Goal: Information Seeking & Learning: Check status

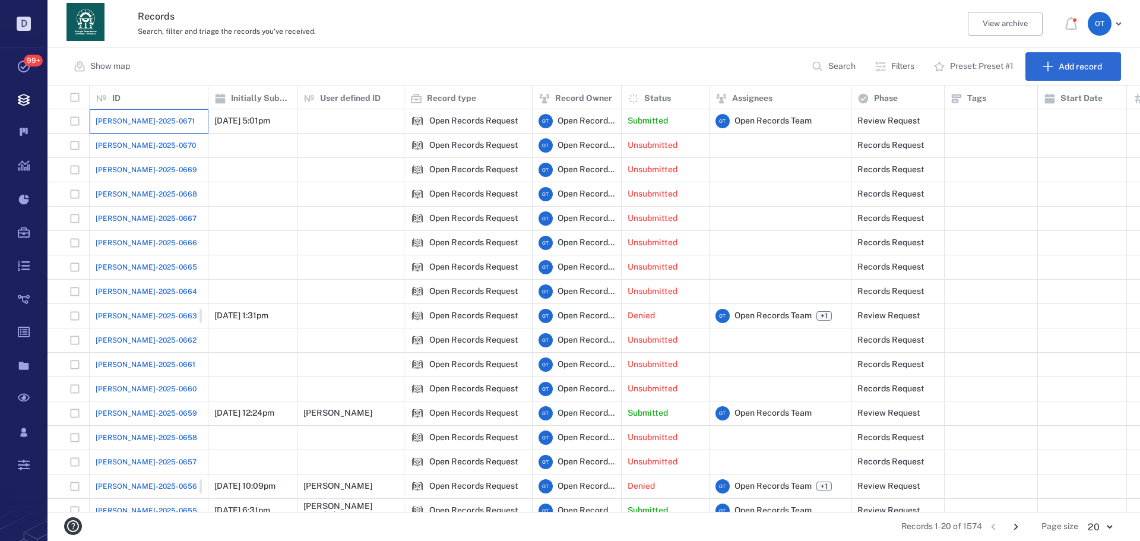
click at [125, 111] on div "[PERSON_NAME]-2025-0671" at bounding box center [149, 121] width 106 height 24
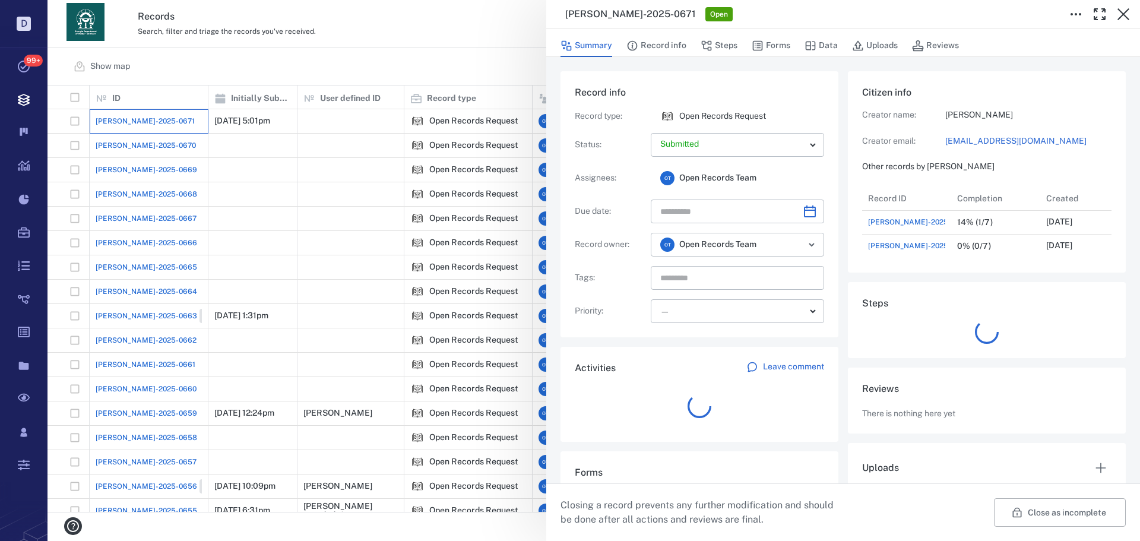
scroll to position [71, 236]
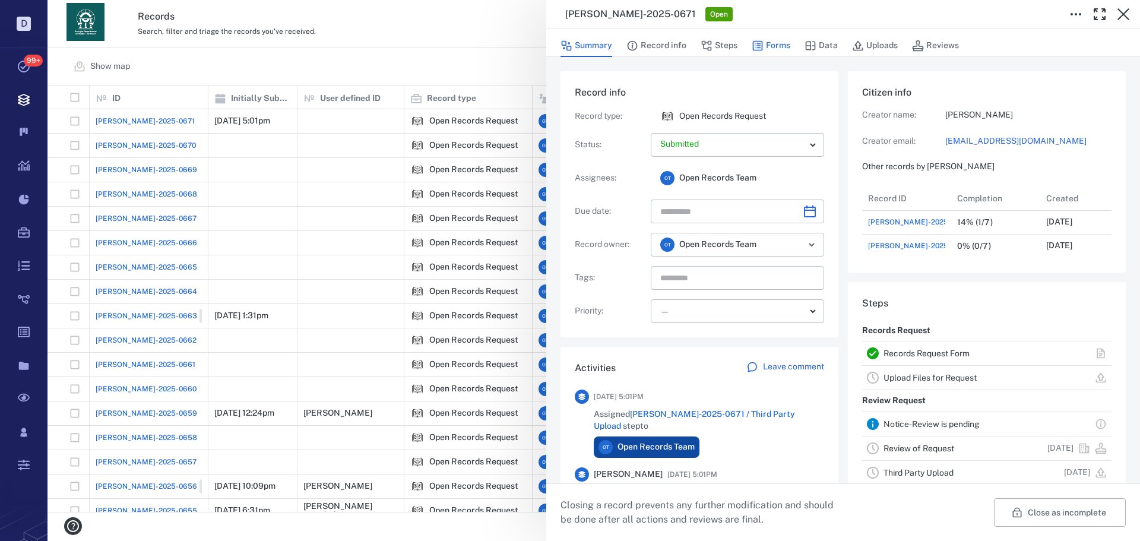
click at [775, 49] on button "Forms" at bounding box center [771, 45] width 39 height 23
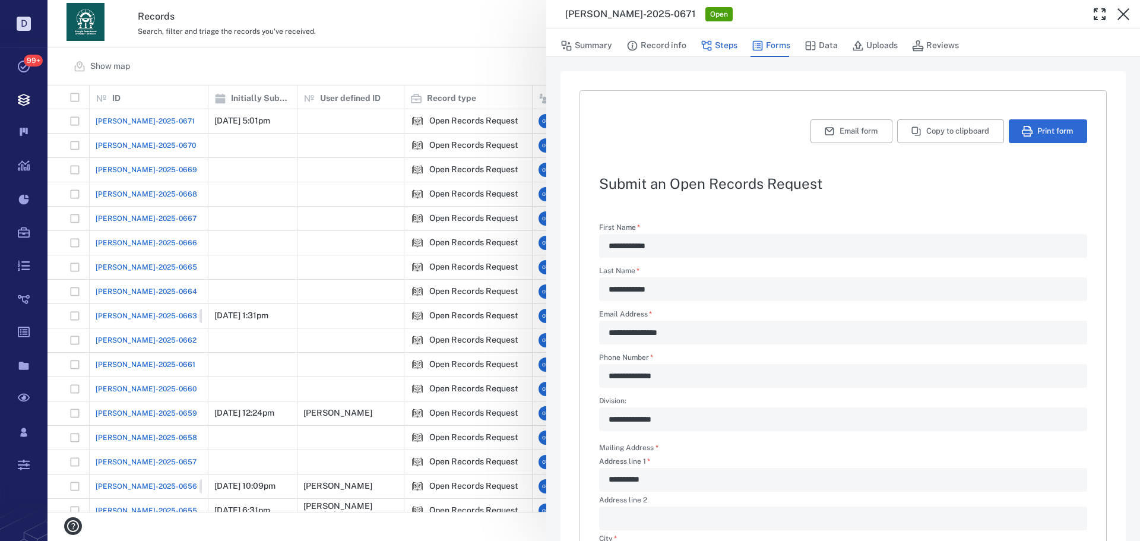
click at [729, 39] on button "Steps" at bounding box center [718, 45] width 37 height 23
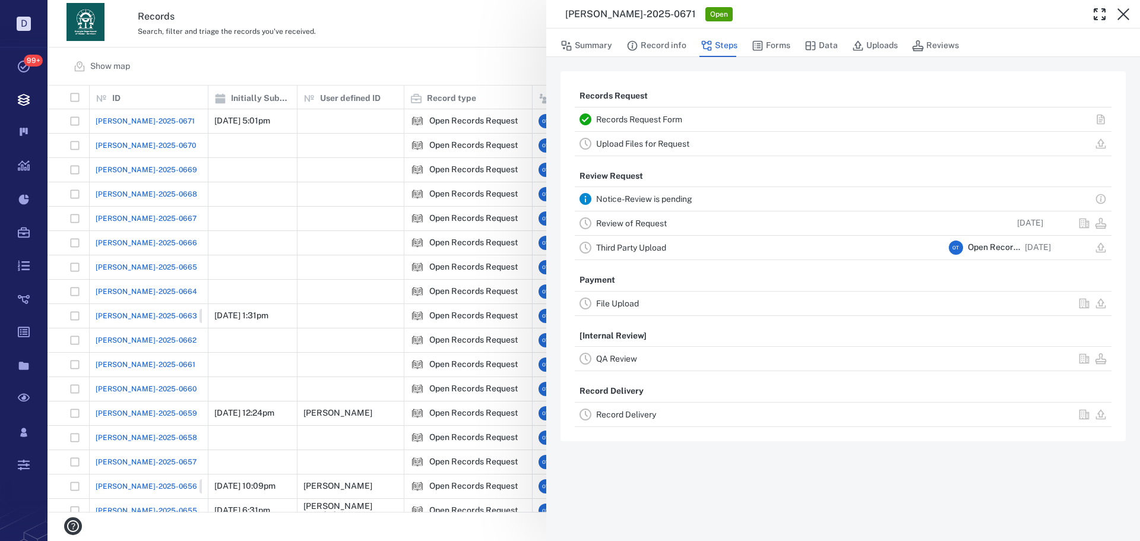
click at [644, 224] on link "Review of Request" at bounding box center [631, 222] width 71 height 9
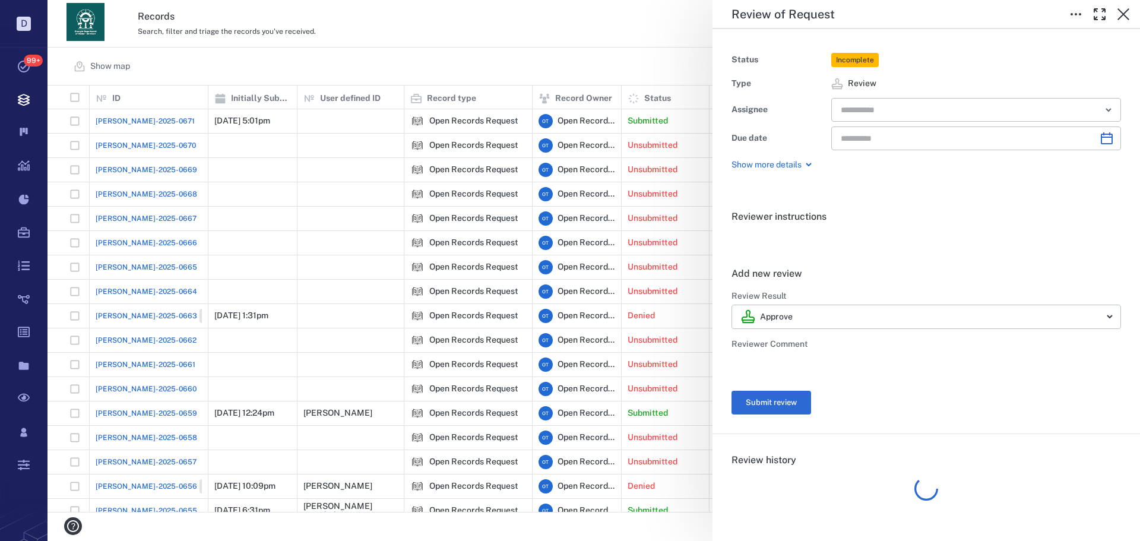
type input "**********"
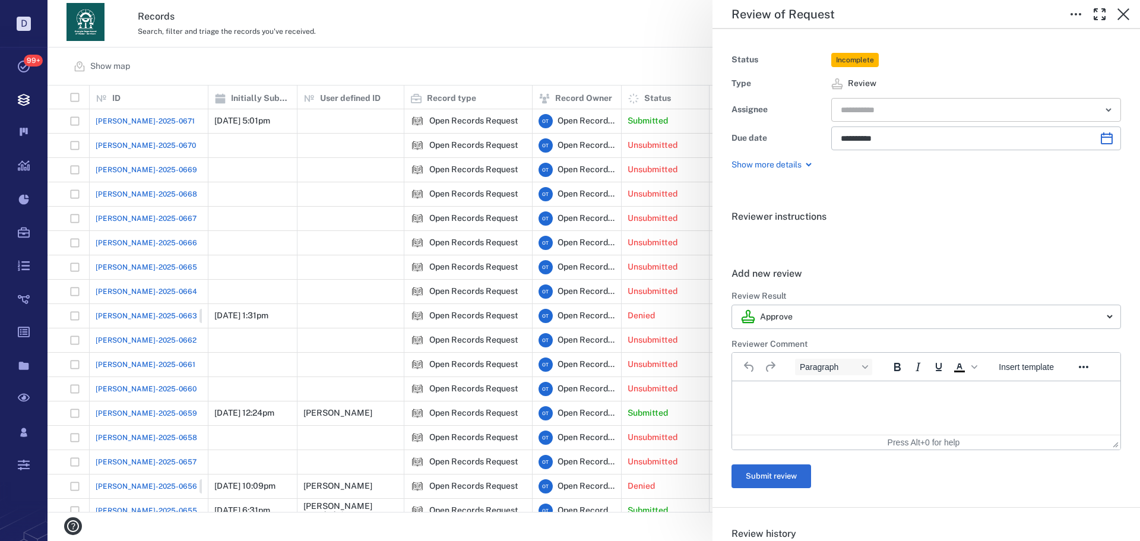
click at [888, 107] on input "text" at bounding box center [962, 110] width 246 height 17
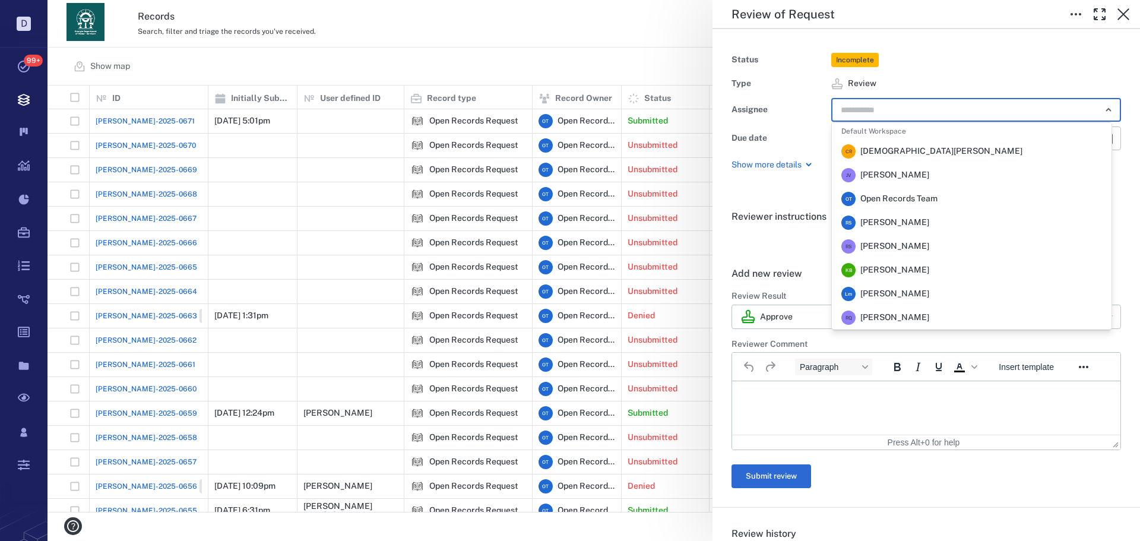
click at [875, 221] on span "Rochelle Stembridge" at bounding box center [894, 223] width 69 height 12
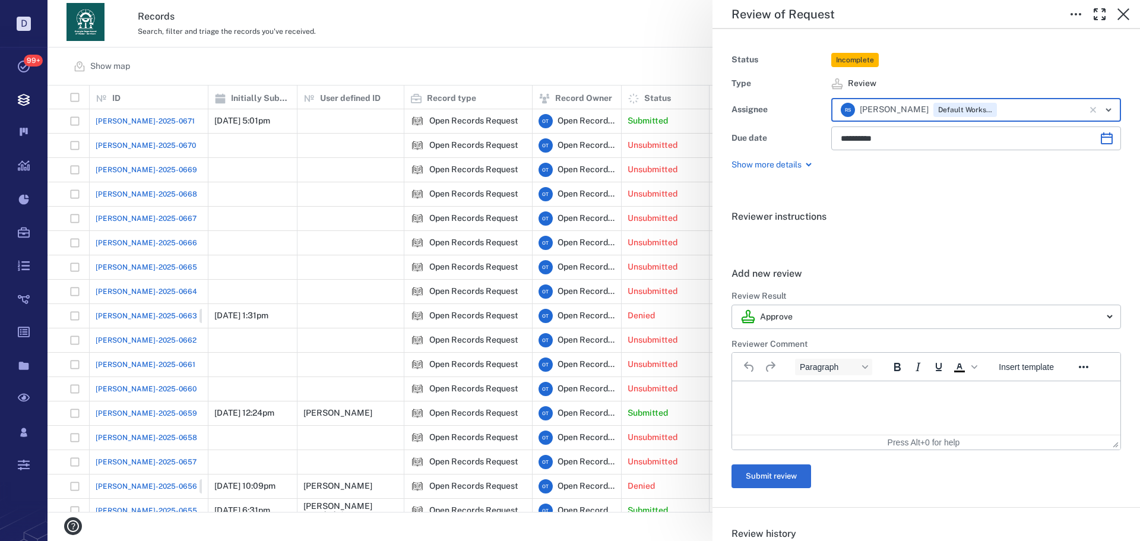
click at [518, 62] on div "**********" at bounding box center [593, 270] width 1092 height 541
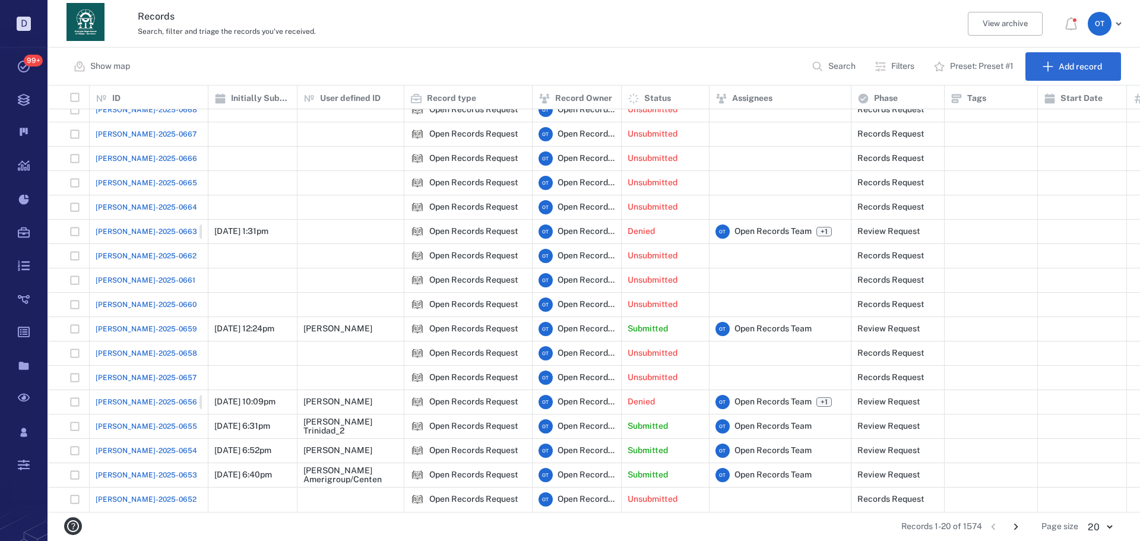
scroll to position [93, 0]
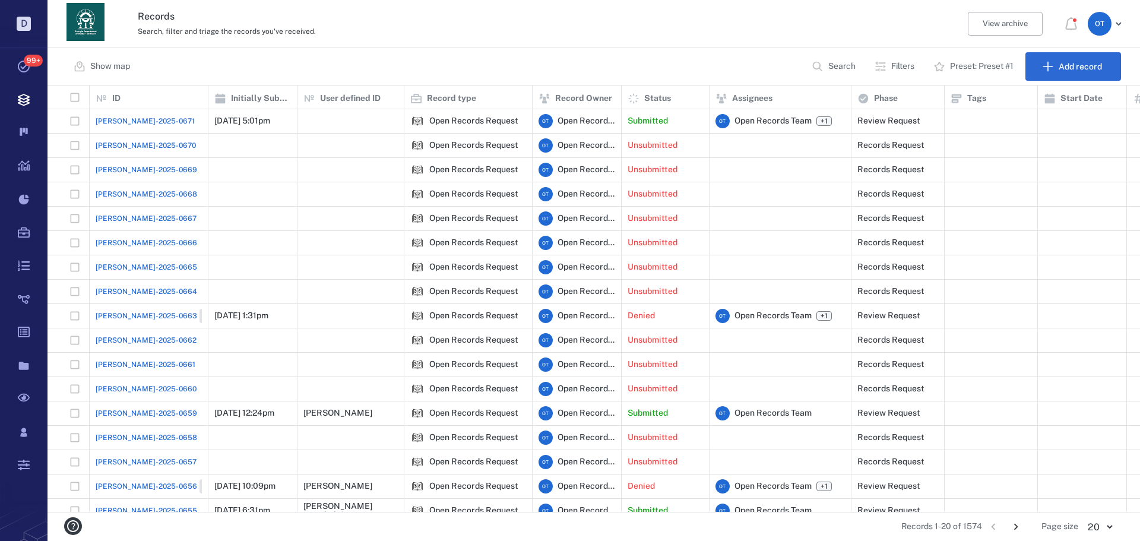
drag, startPoint x: 1115, startPoint y: 2, endPoint x: 779, endPoint y: 53, distance: 339.8
click at [787, 54] on div "Show map Search Filters Preset: Preset #1 Add record" at bounding box center [593, 66] width 1092 height 38
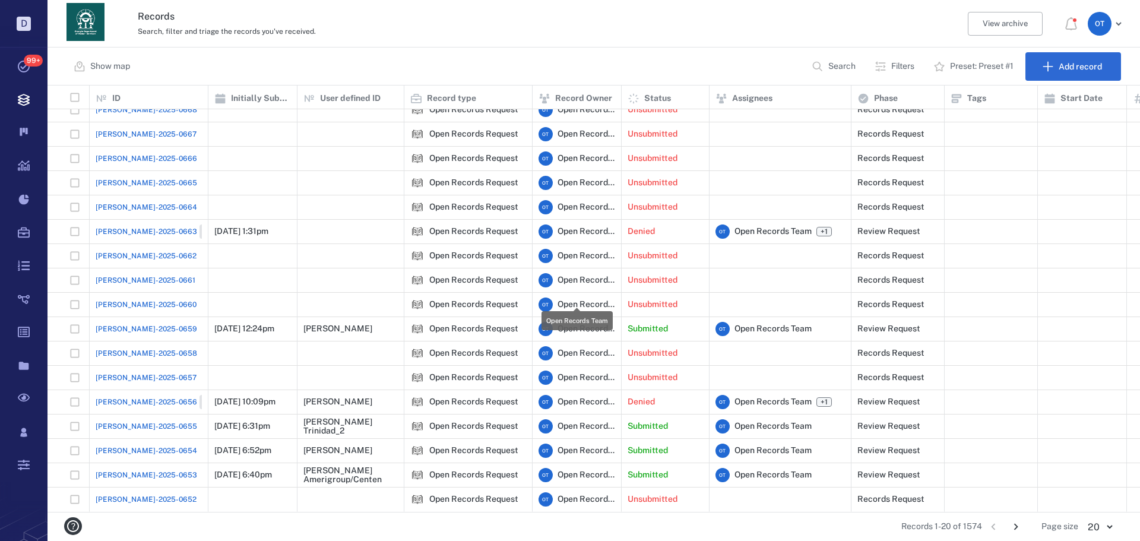
scroll to position [93, 0]
click at [1007, 525] on ul "1 2 3 4 5 … 79" at bounding box center [1004, 526] width 45 height 19
click at [1014, 527] on icon "Go to next page" at bounding box center [1015, 526] width 13 height 13
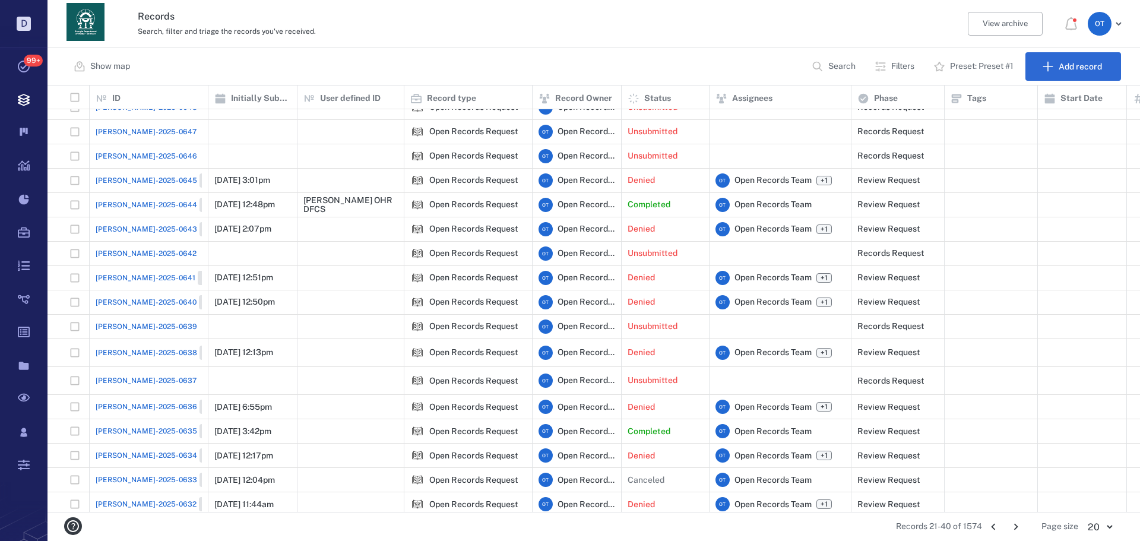
click at [144, 205] on span "ORR-2025-0644" at bounding box center [147, 204] width 102 height 11
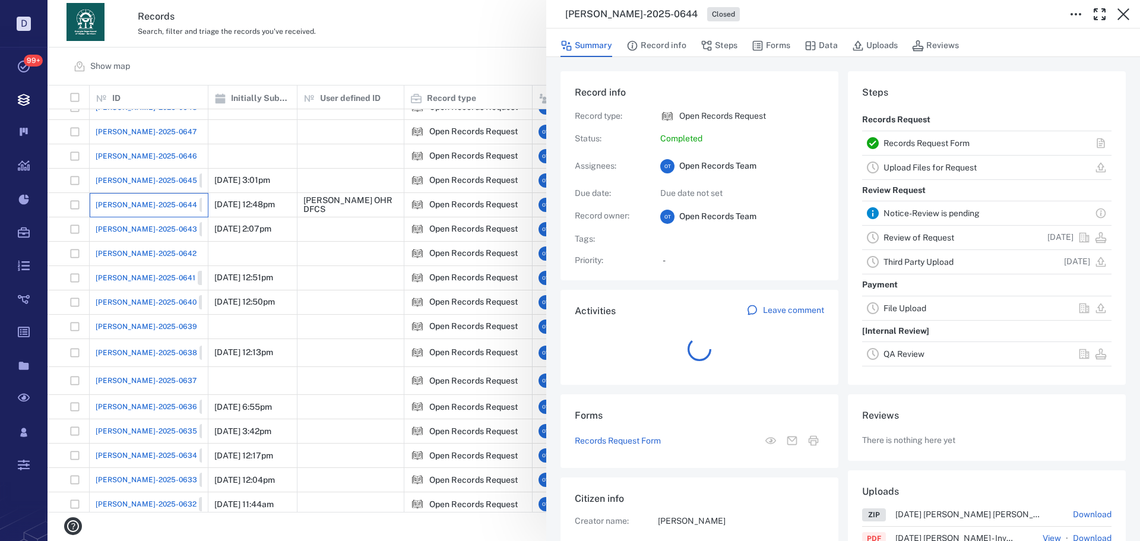
scroll to position [71, 236]
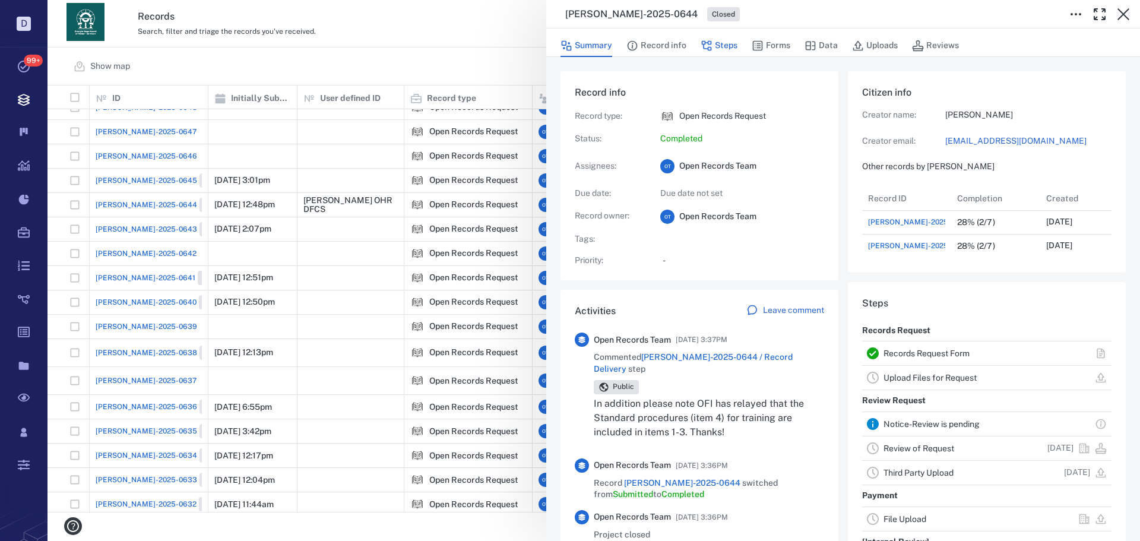
click at [724, 43] on button "Steps" at bounding box center [718, 45] width 37 height 23
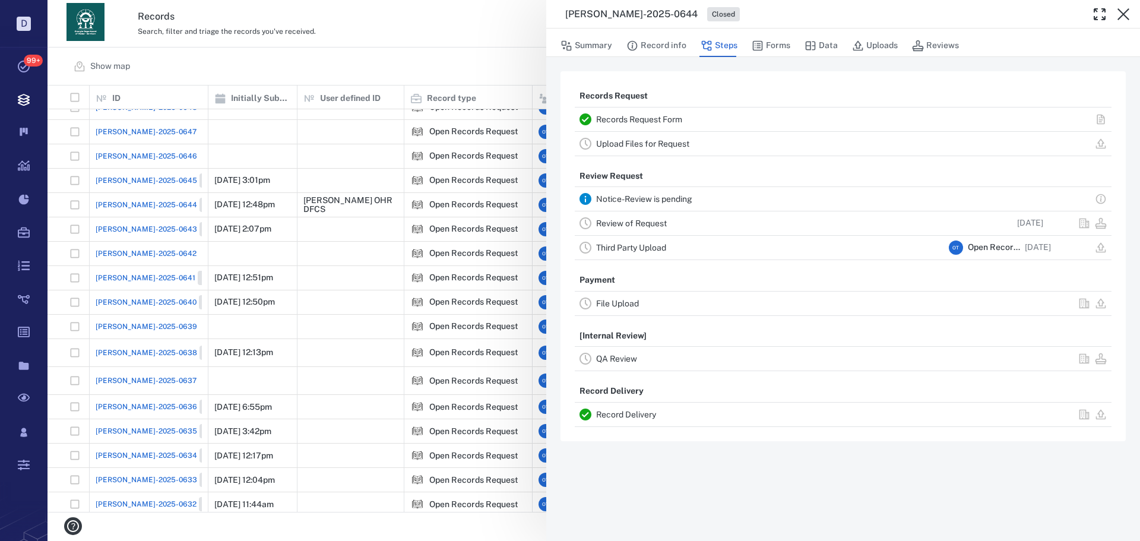
click at [622, 411] on link "Record Delivery" at bounding box center [626, 414] width 60 height 9
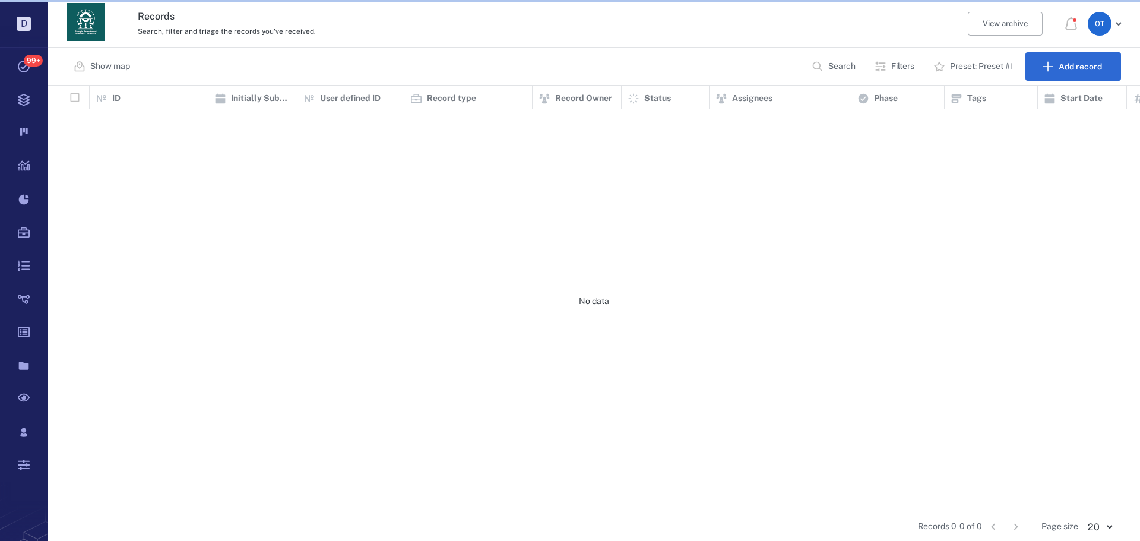
scroll to position [417, 1084]
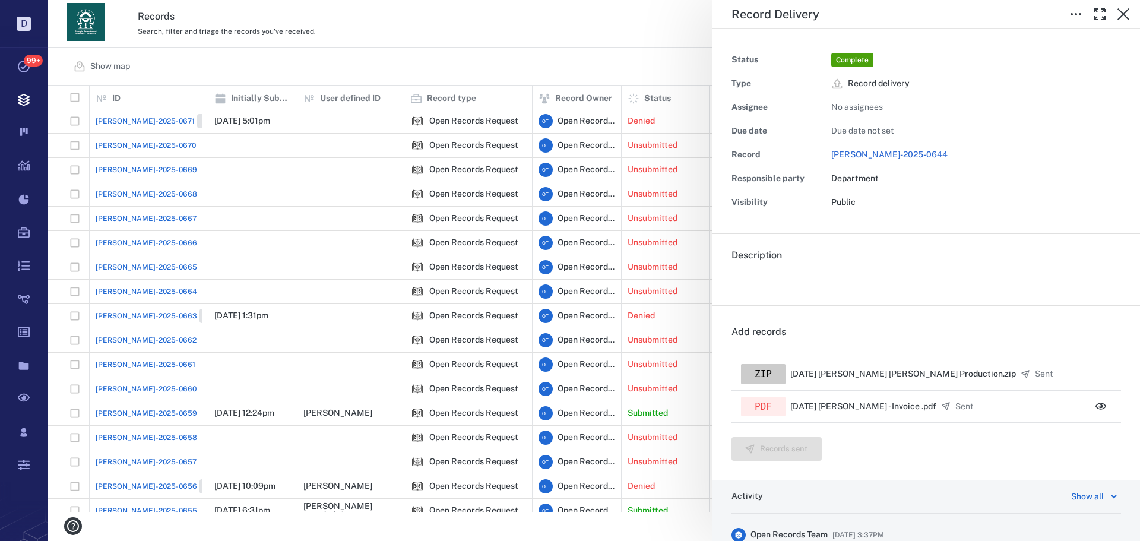
click at [531, 70] on div "Record Delivery Status Complete Type Record delivery Assignee No assignees Due …" at bounding box center [593, 270] width 1092 height 541
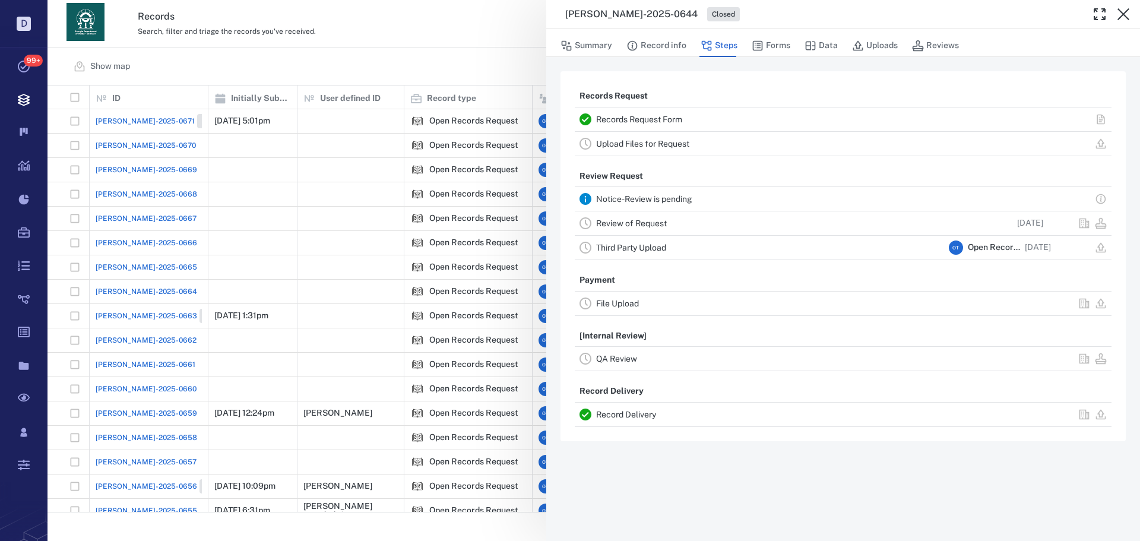
drag, startPoint x: 442, startPoint y: 59, endPoint x: 535, endPoint y: 212, distance: 178.8
click at [445, 61] on div "[PERSON_NAME]-2025-0644 Closed Summary Record info Steps Forms Data Uploads Rev…" at bounding box center [593, 270] width 1092 height 541
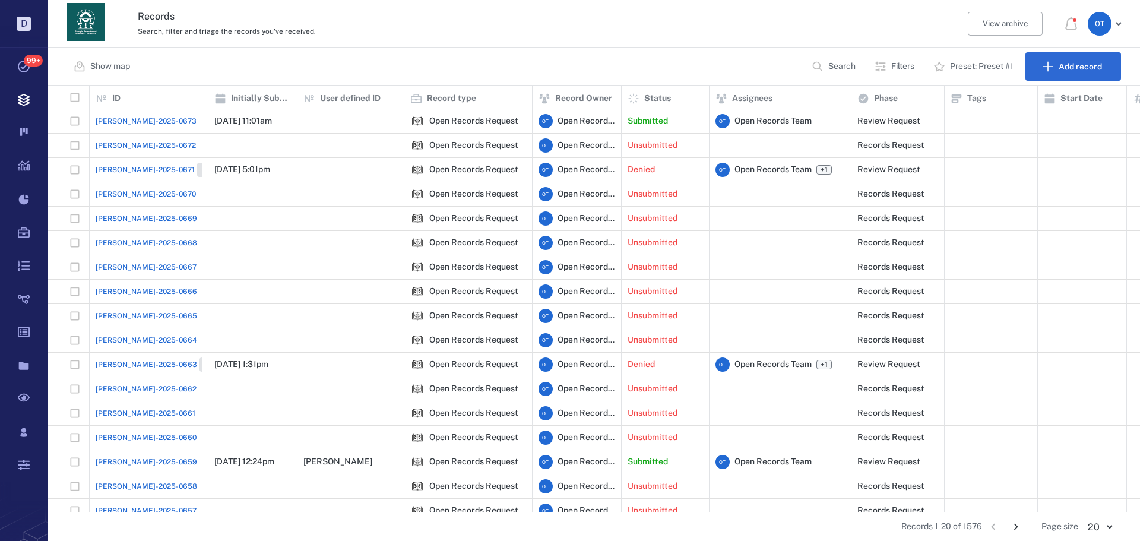
click at [132, 123] on span "[PERSON_NAME]-2025-0673" at bounding box center [146, 121] width 101 height 11
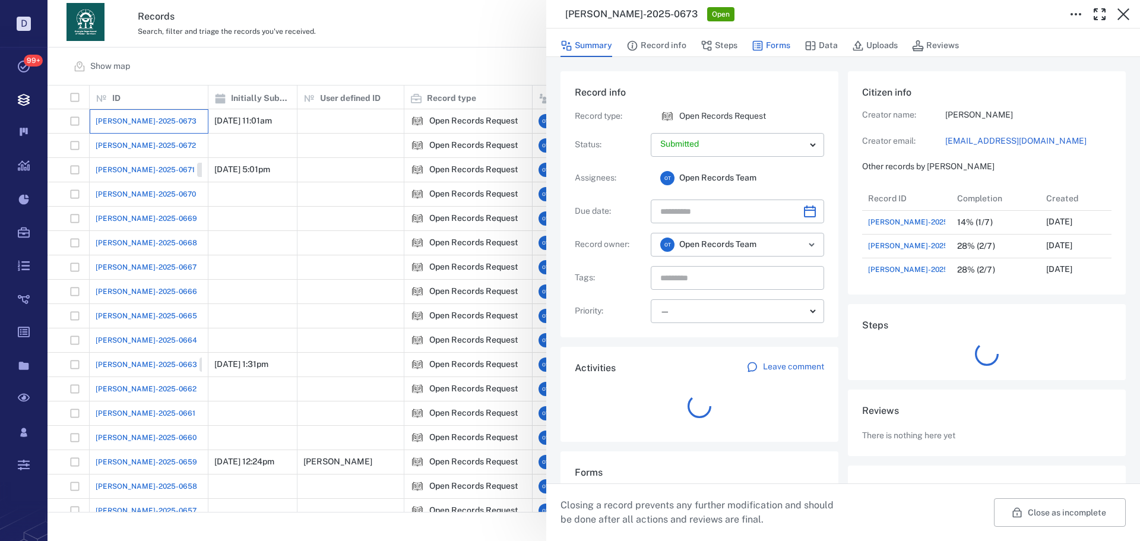
scroll to position [9, 9]
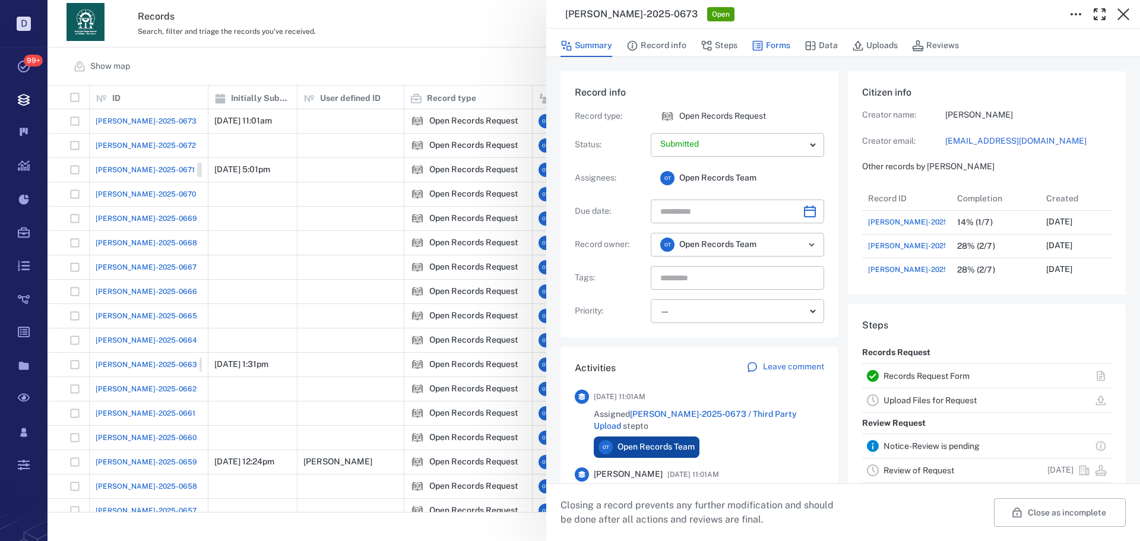
click at [762, 39] on button "Forms" at bounding box center [771, 45] width 39 height 23
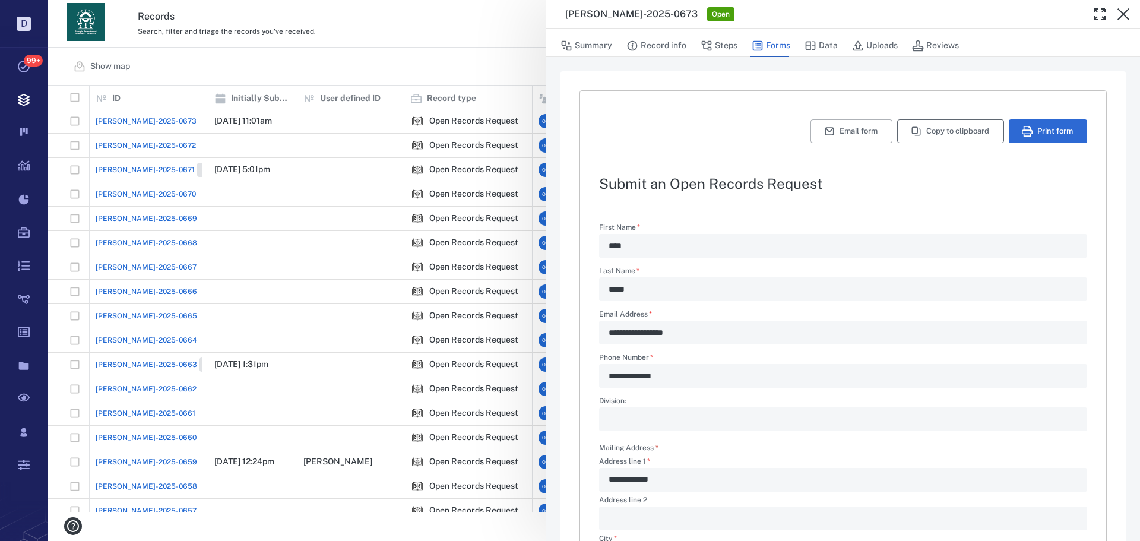
click at [934, 132] on button "Copy to clipboard" at bounding box center [950, 131] width 107 height 24
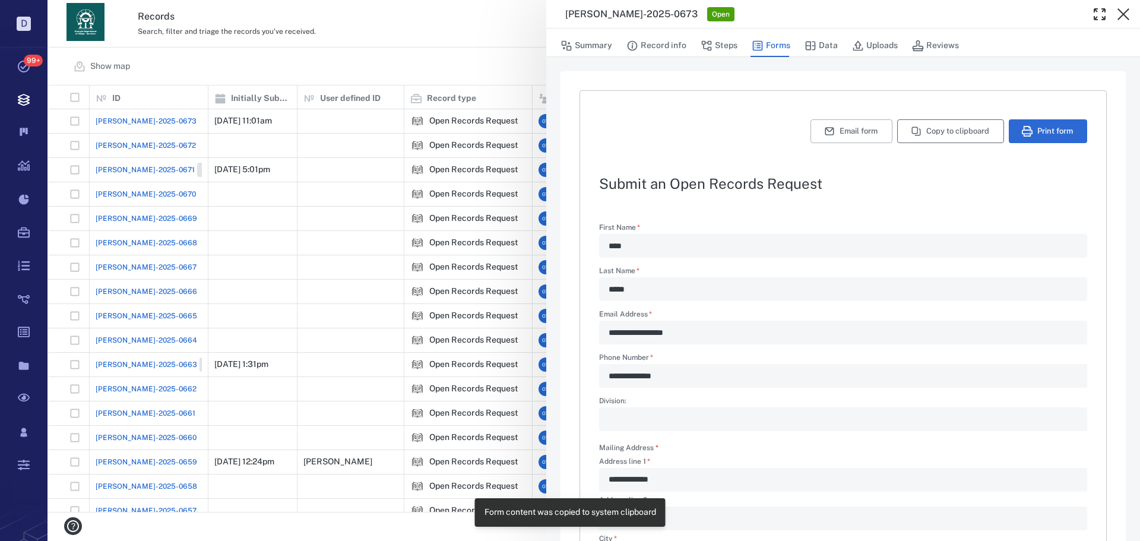
click at [922, 136] on button "Copy to clipboard" at bounding box center [950, 131] width 107 height 24
click at [418, 55] on div "**********" at bounding box center [593, 270] width 1092 height 541
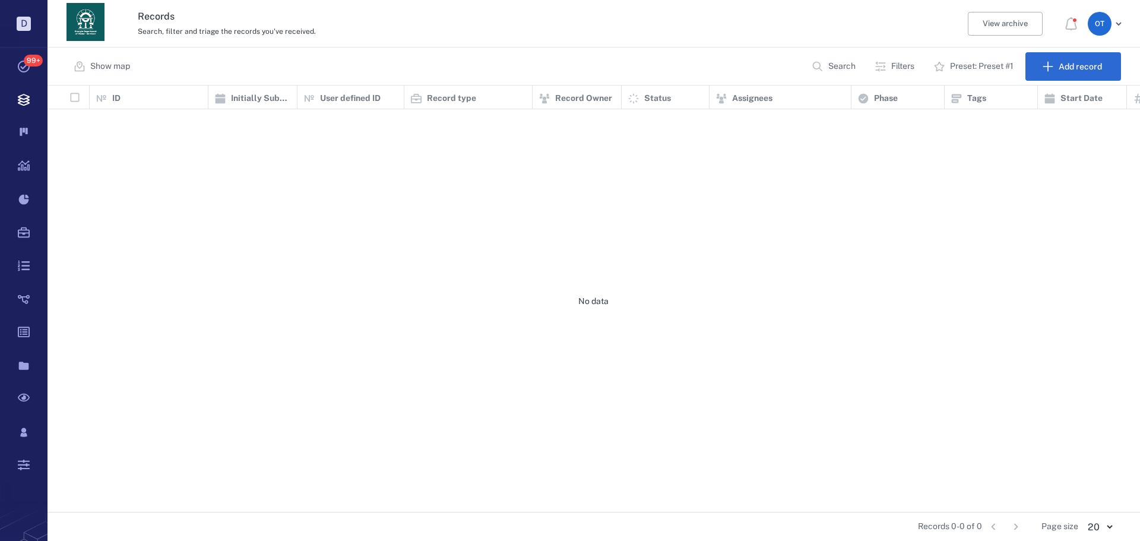
scroll to position [417, 1084]
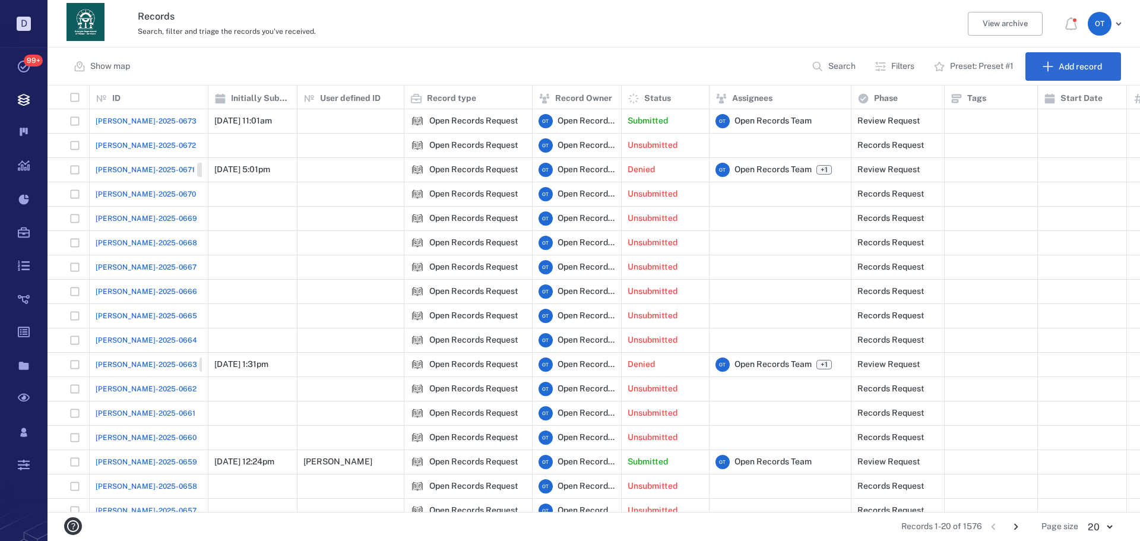
click at [117, 125] on span "[PERSON_NAME]-2025-0673" at bounding box center [146, 121] width 101 height 11
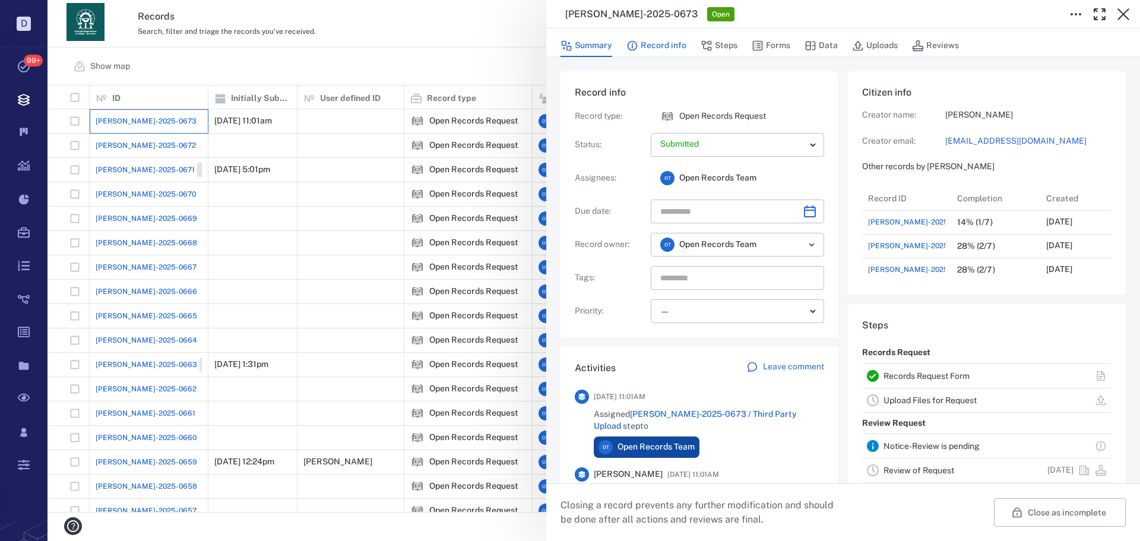
scroll to position [617, 227]
click at [677, 49] on button "Record info" at bounding box center [656, 45] width 60 height 23
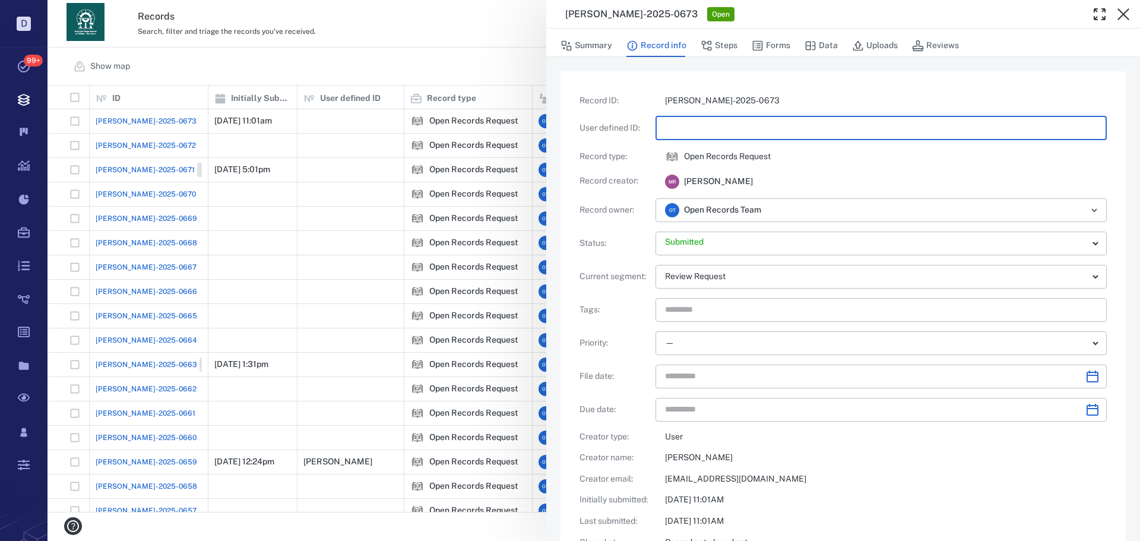
click at [703, 119] on input "text" at bounding box center [881, 128] width 432 height 24
type input "**********"
drag, startPoint x: 370, startPoint y: 35, endPoint x: 1095, endPoint y: 110, distance: 728.1
click at [370, 36] on div "**********" at bounding box center [593, 270] width 1092 height 541
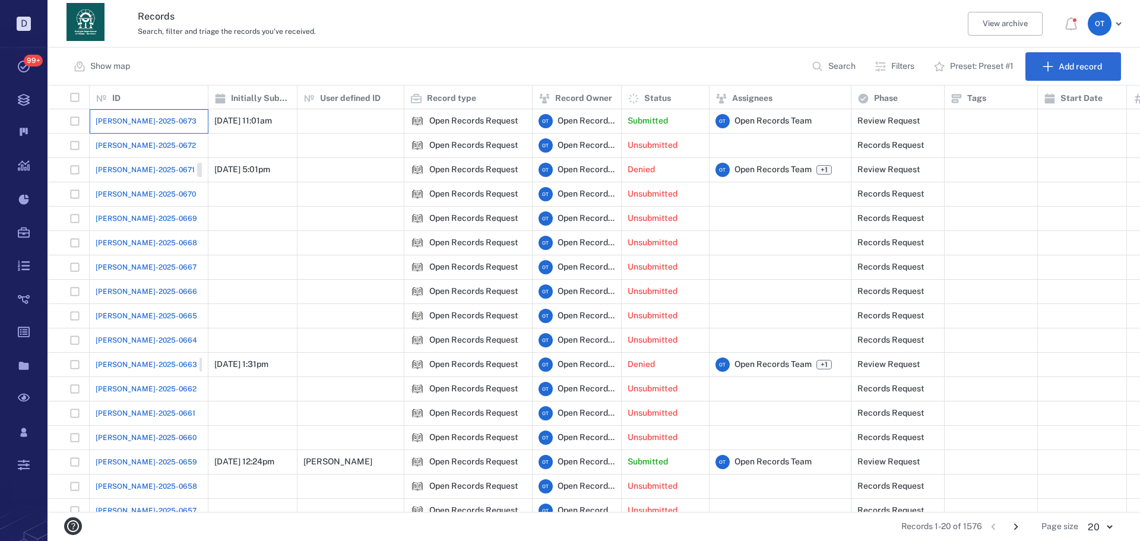
click at [131, 125] on div "[PERSON_NAME]-2025-0673" at bounding box center [149, 121] width 106 height 24
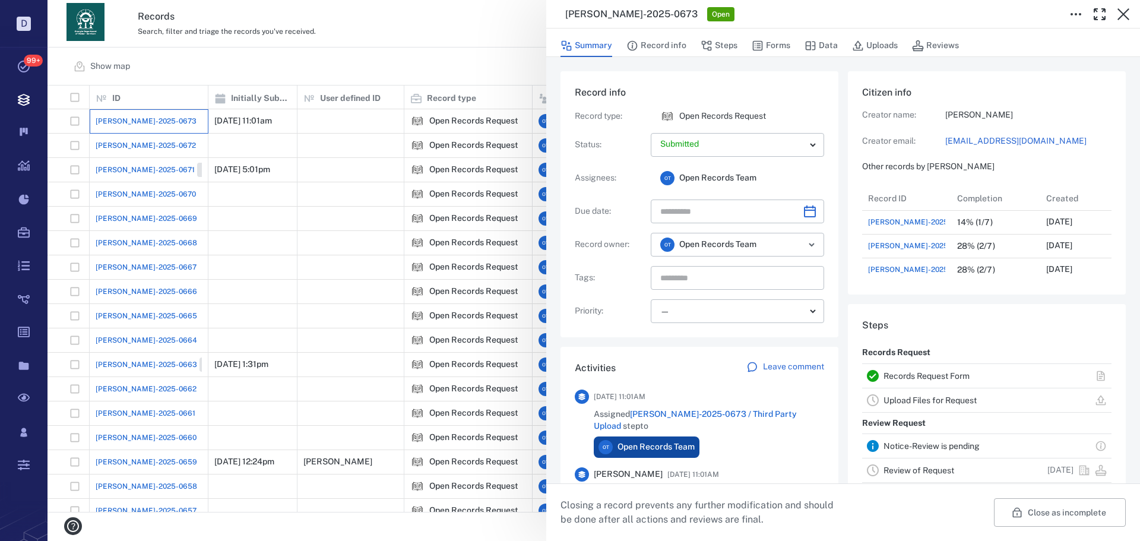
scroll to position [617, 227]
drag, startPoint x: 685, startPoint y: 52, endPoint x: 674, endPoint y: 54, distance: 10.9
click at [685, 51] on button "Record info" at bounding box center [656, 45] width 60 height 23
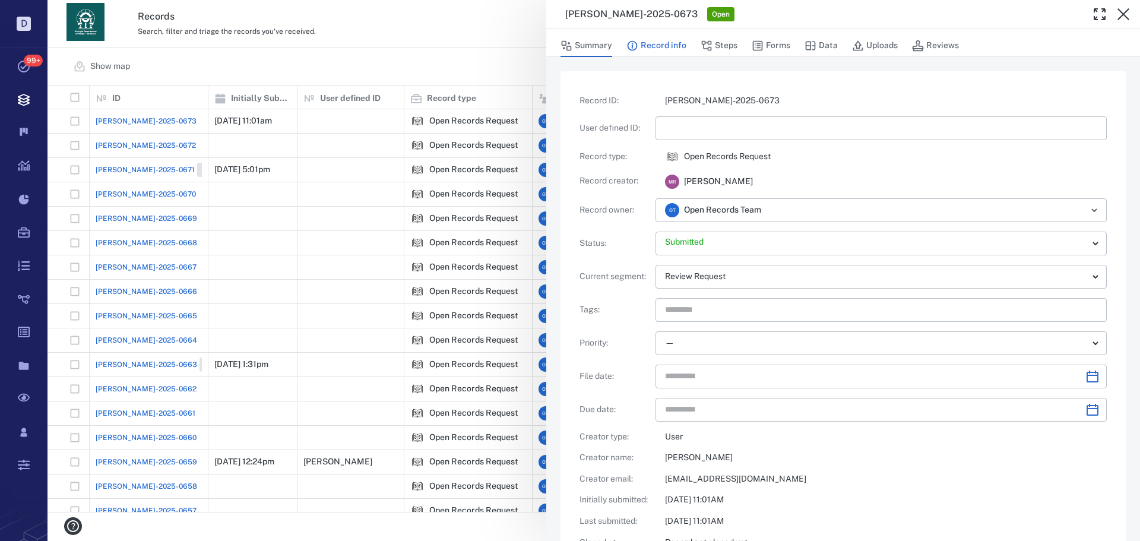
click at [674, 54] on button "Record info" at bounding box center [656, 45] width 60 height 23
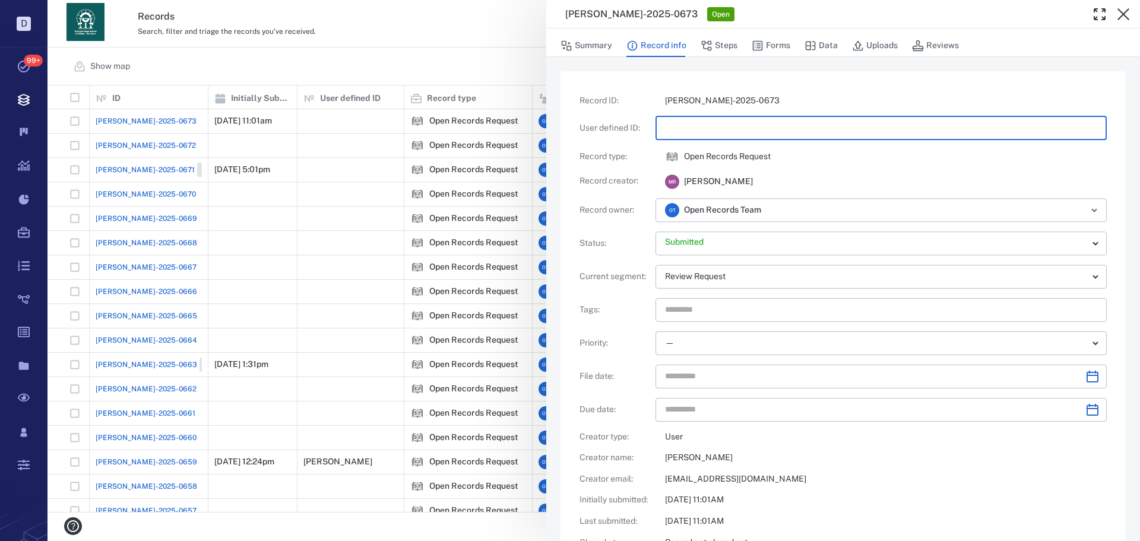
click at [709, 122] on input "text" at bounding box center [881, 128] width 432 height 24
type input "**********"
click at [842, 161] on div "Open Records Request" at bounding box center [886, 157] width 442 height 14
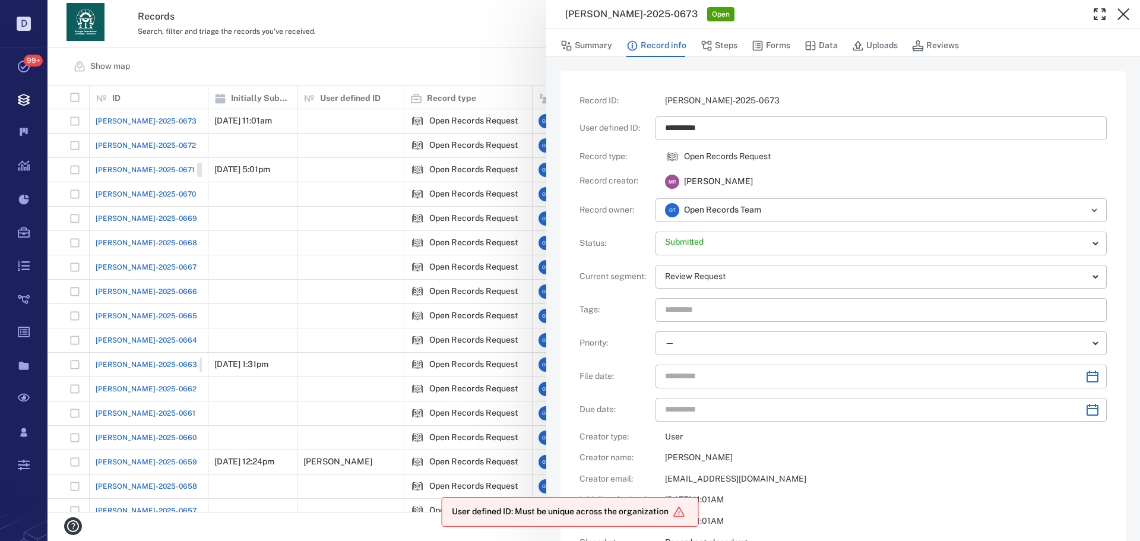
click at [497, 54] on div "**********" at bounding box center [593, 270] width 1092 height 541
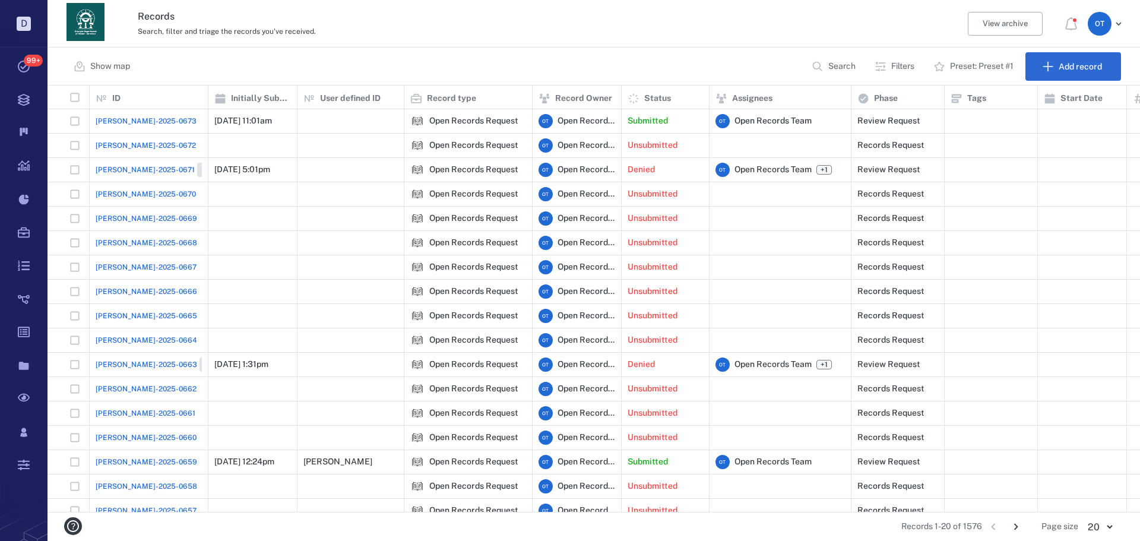
click at [103, 121] on span "[PERSON_NAME]-2025-0673" at bounding box center [146, 121] width 101 height 11
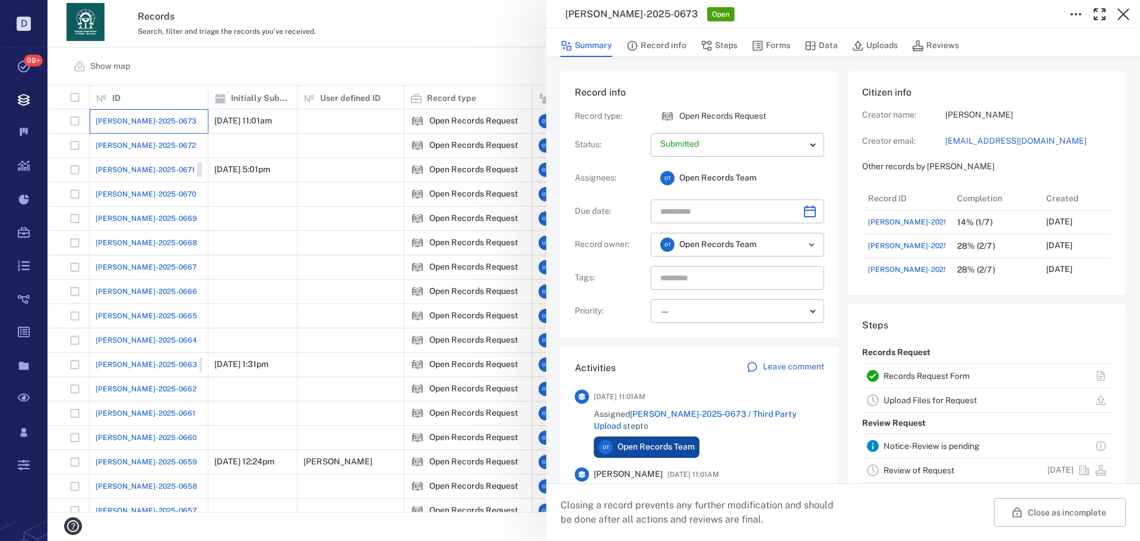
scroll to position [617, 227]
click at [664, 44] on button "Record info" at bounding box center [656, 45] width 60 height 23
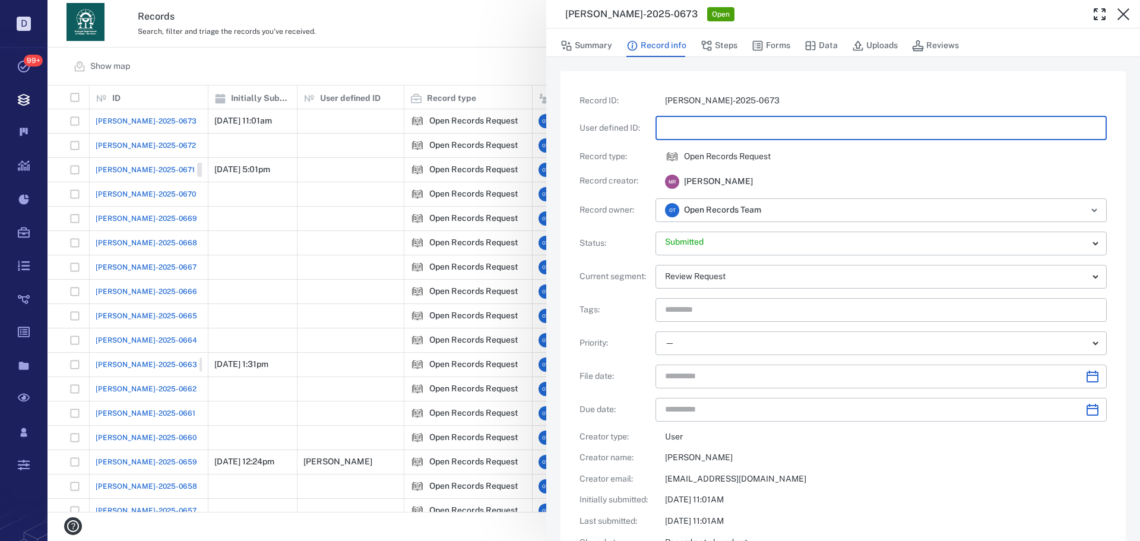
click at [683, 131] on input "text" at bounding box center [881, 128] width 432 height 24
click at [709, 157] on p "Open Records Request" at bounding box center [727, 157] width 87 height 12
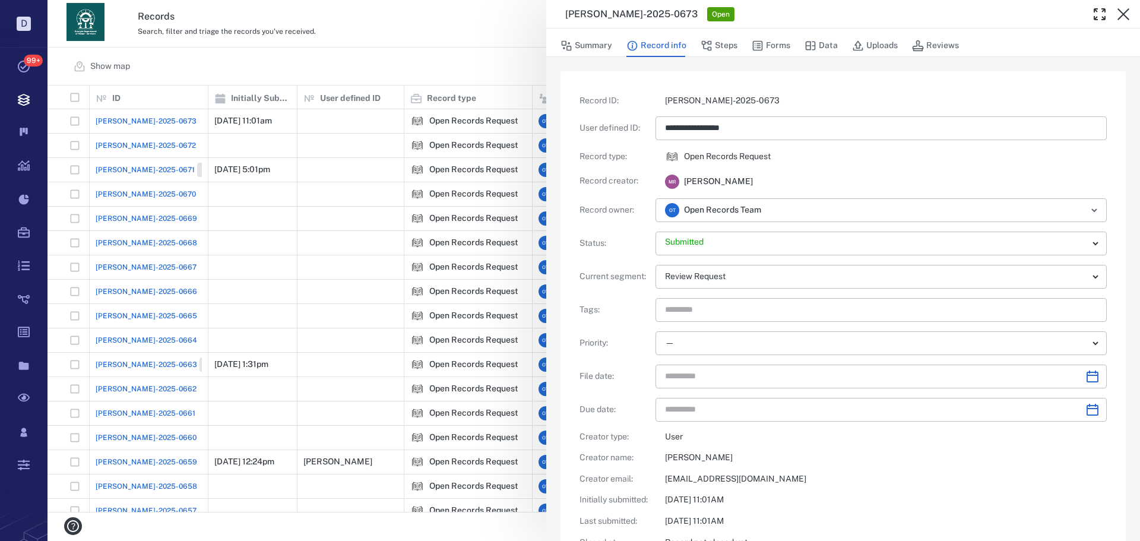
click at [785, 162] on div "Open Records Request" at bounding box center [886, 157] width 442 height 14
type input "**********"
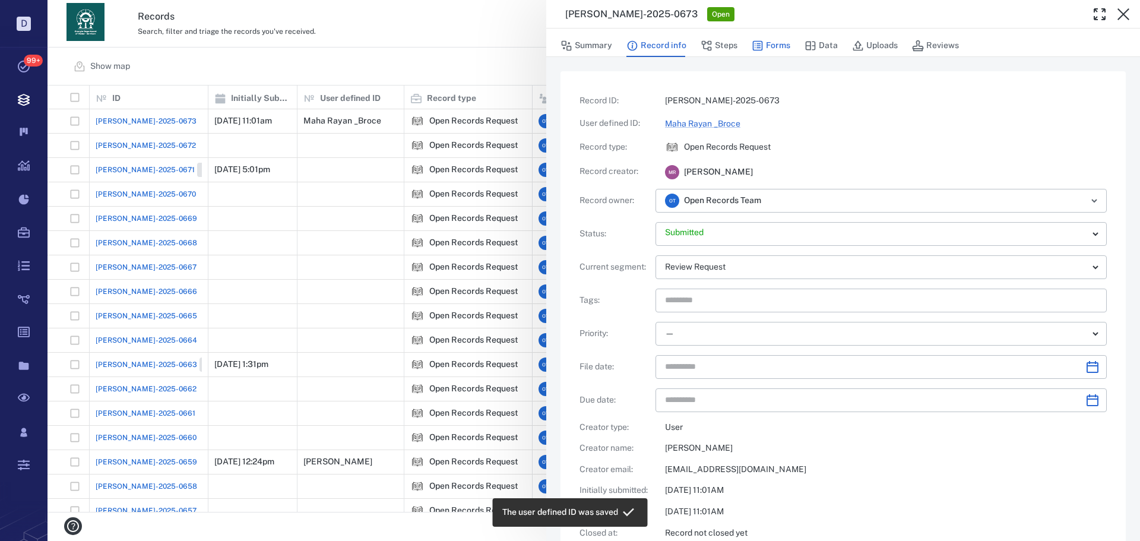
click at [772, 54] on button "Forms" at bounding box center [771, 45] width 39 height 23
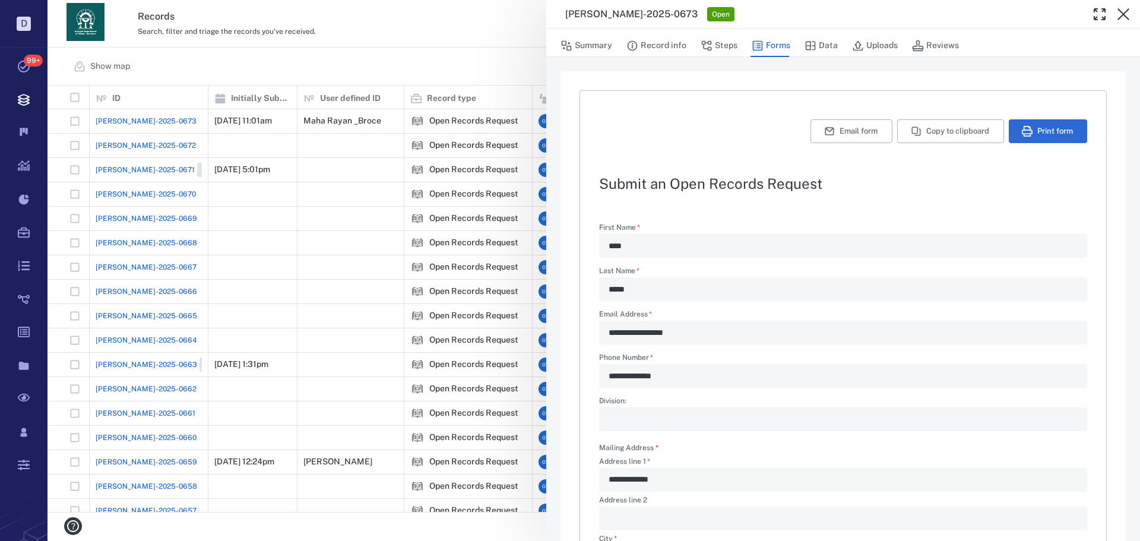
type textarea "*"
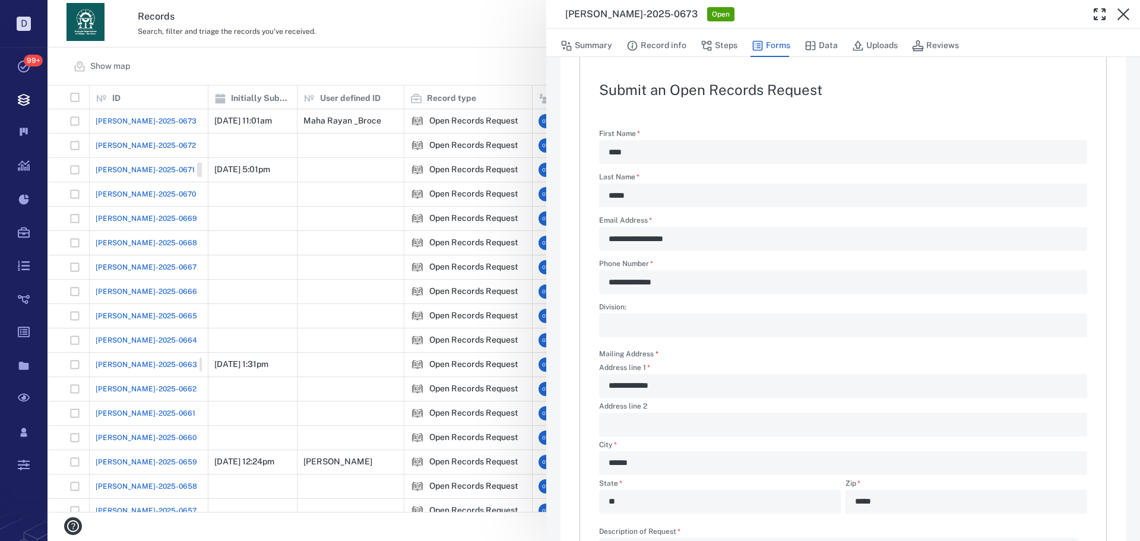
scroll to position [22, 0]
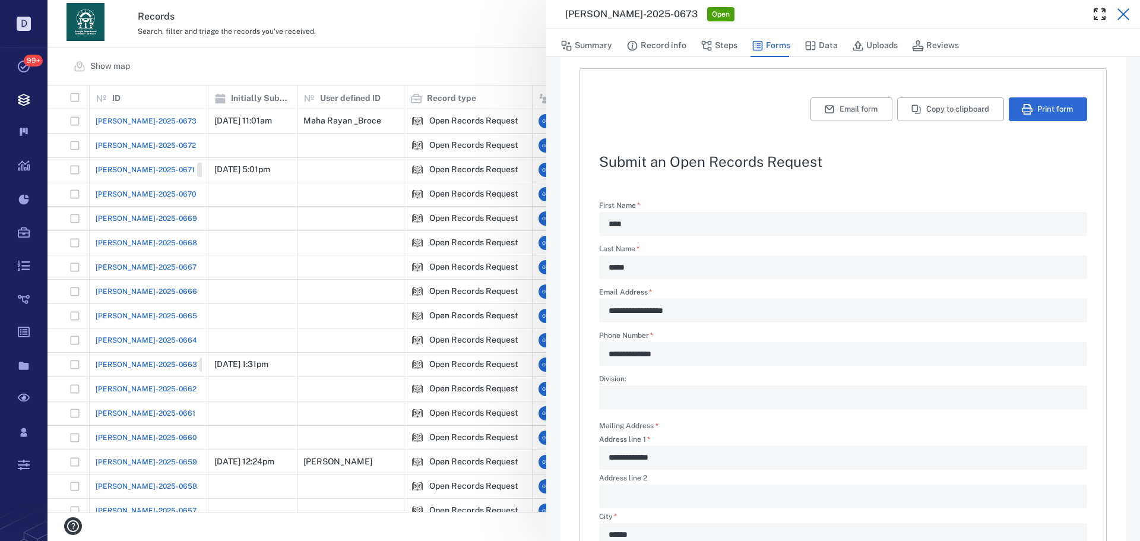
click at [1125, 8] on icon "button" at bounding box center [1123, 14] width 14 height 14
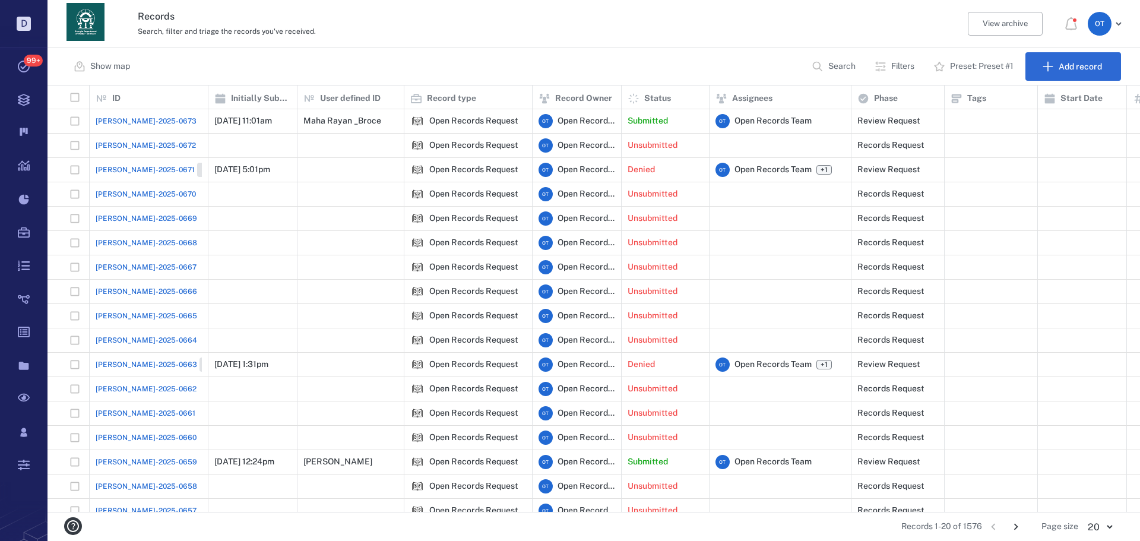
click at [816, 79] on button "Search" at bounding box center [834, 66] width 61 height 28
type input "****"
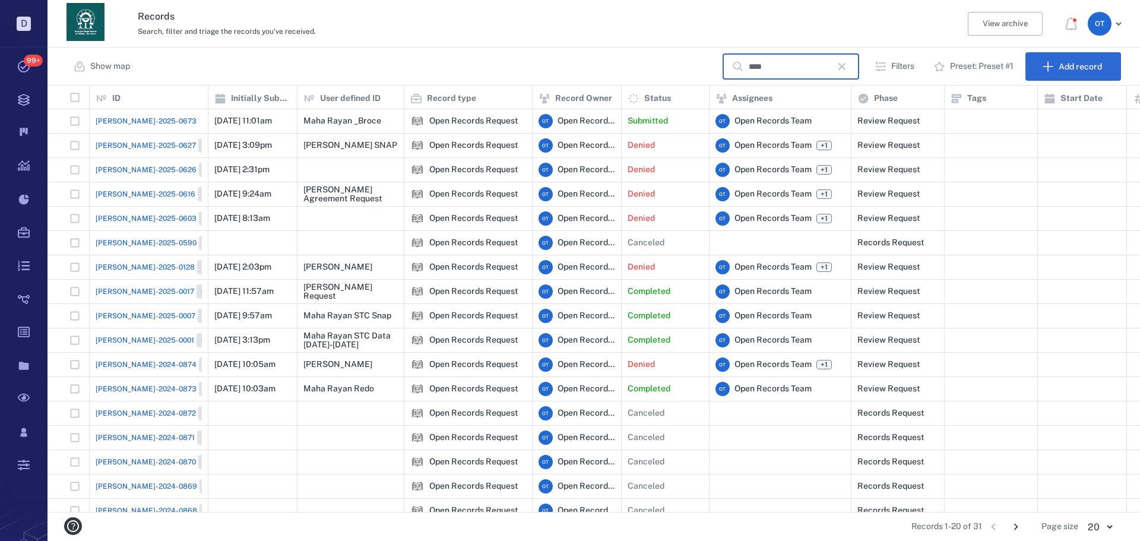
scroll to position [93, 0]
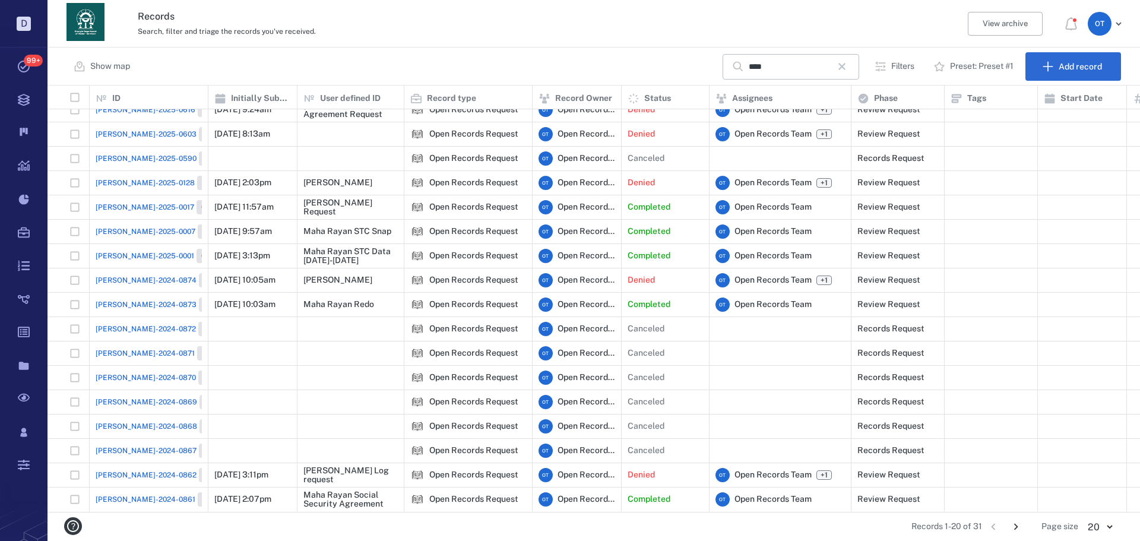
click at [1022, 527] on icon "Go to next page" at bounding box center [1015, 526] width 13 height 13
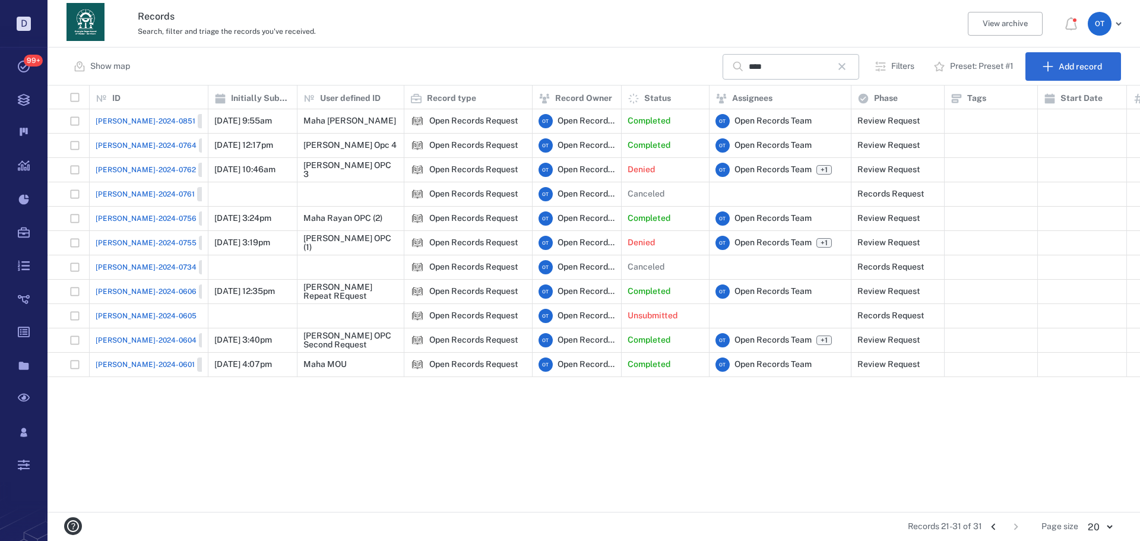
scroll to position [0, 0]
click at [994, 523] on icon "Go to previous page" at bounding box center [993, 526] width 13 height 13
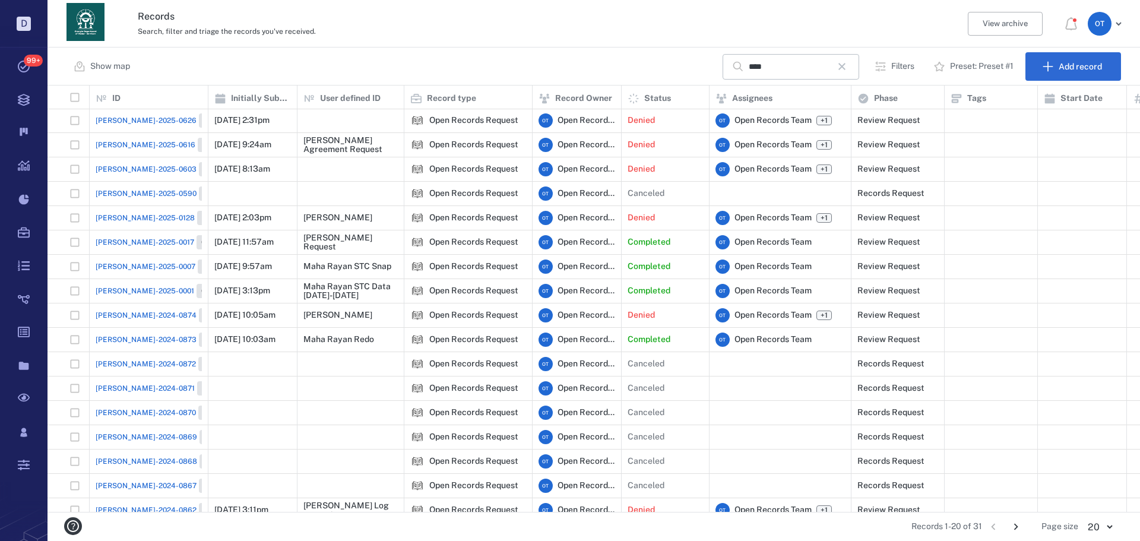
scroll to position [93, 0]
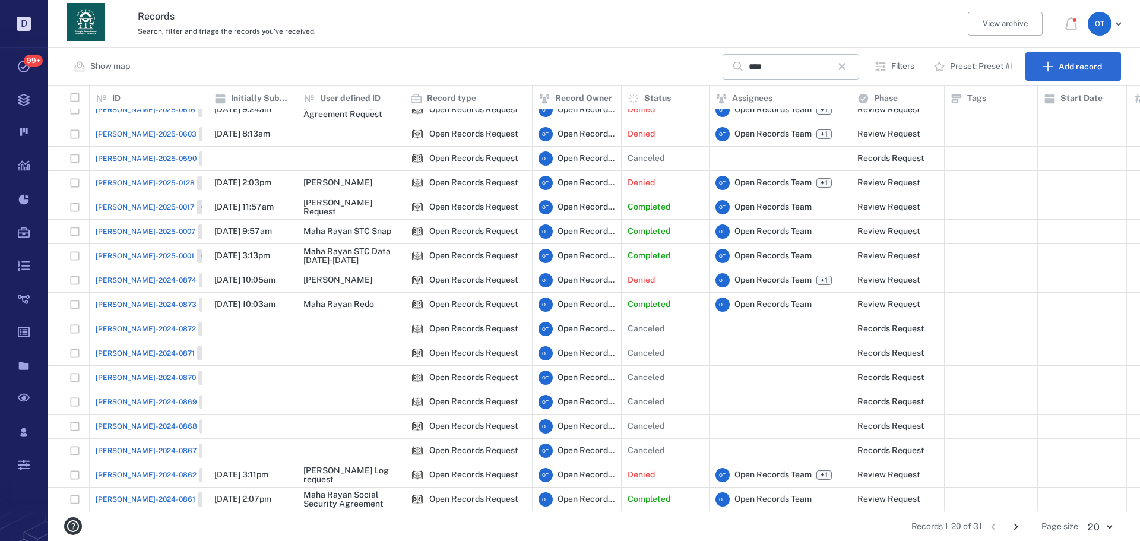
drag, startPoint x: 1009, startPoint y: 525, endPoint x: 988, endPoint y: 505, distance: 29.4
click at [1010, 525] on button "Go to next page" at bounding box center [1015, 526] width 19 height 19
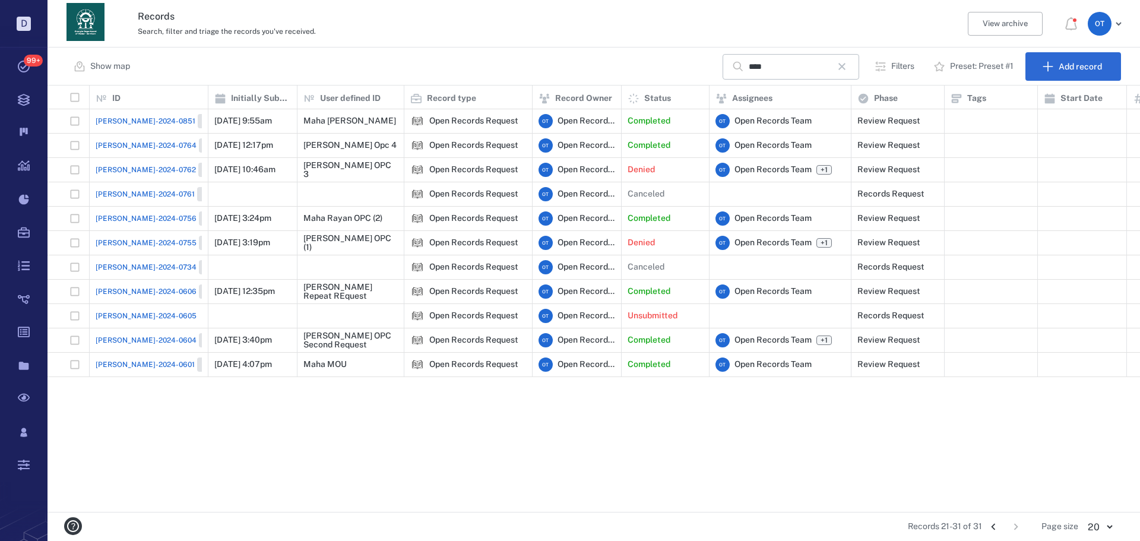
scroll to position [0, 0]
click at [134, 361] on span "[PERSON_NAME]-2024-0601" at bounding box center [145, 364] width 99 height 11
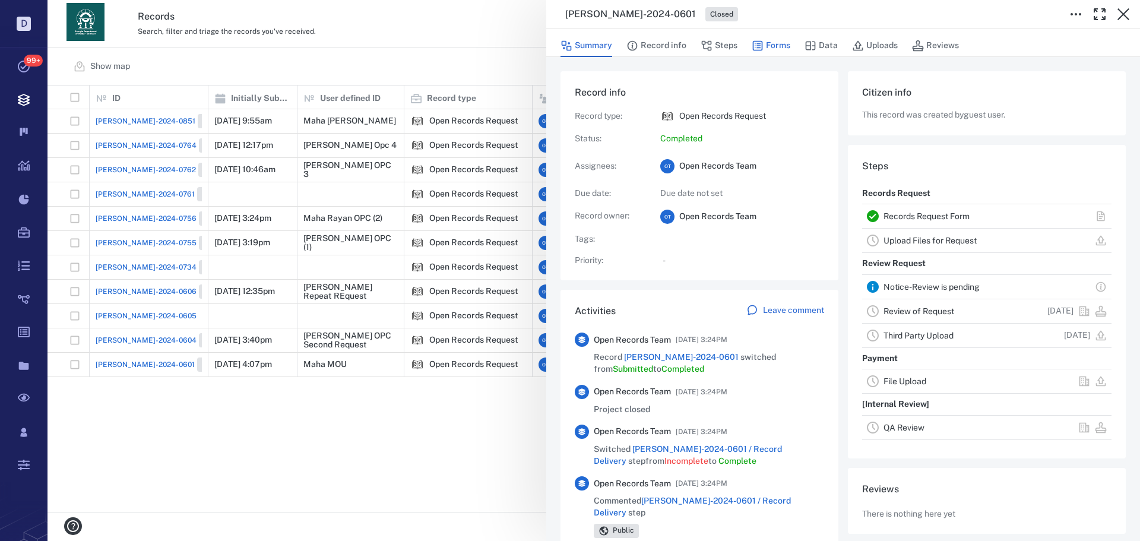
click at [756, 51] on icon "button" at bounding box center [758, 46] width 12 height 12
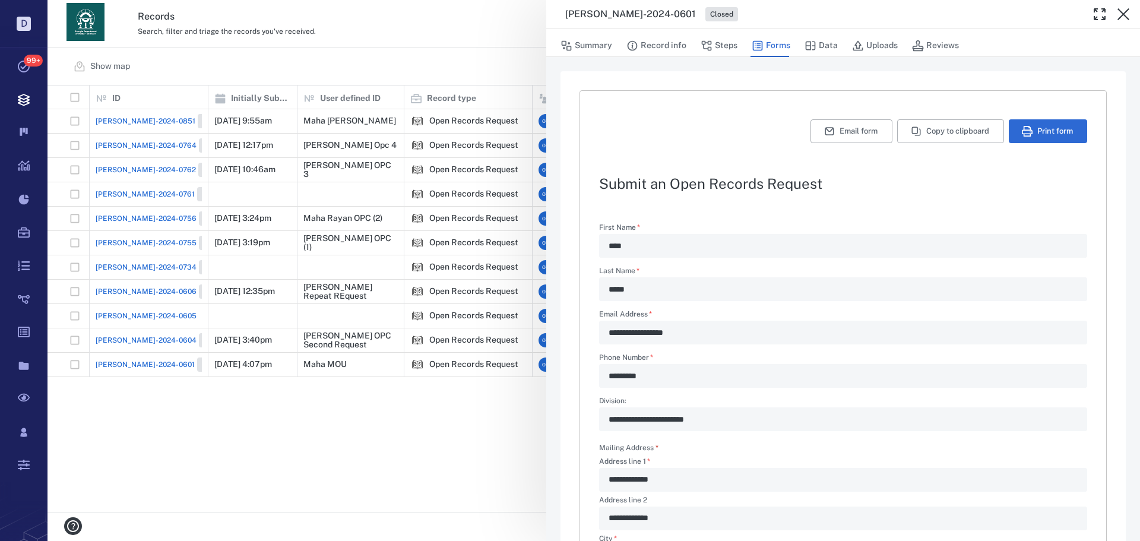
scroll to position [331, 0]
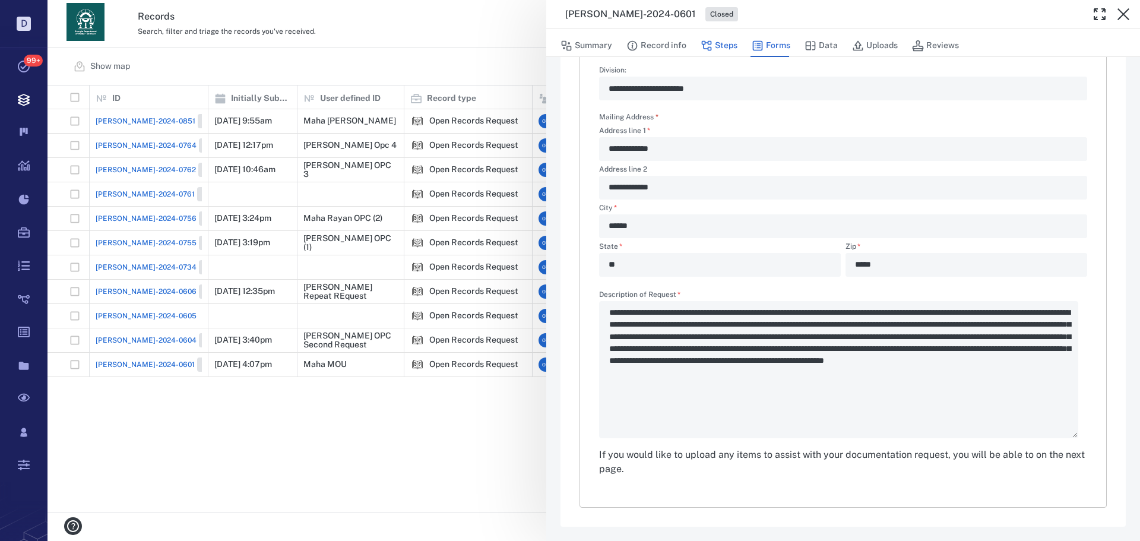
click at [721, 55] on button "Steps" at bounding box center [718, 45] width 37 height 23
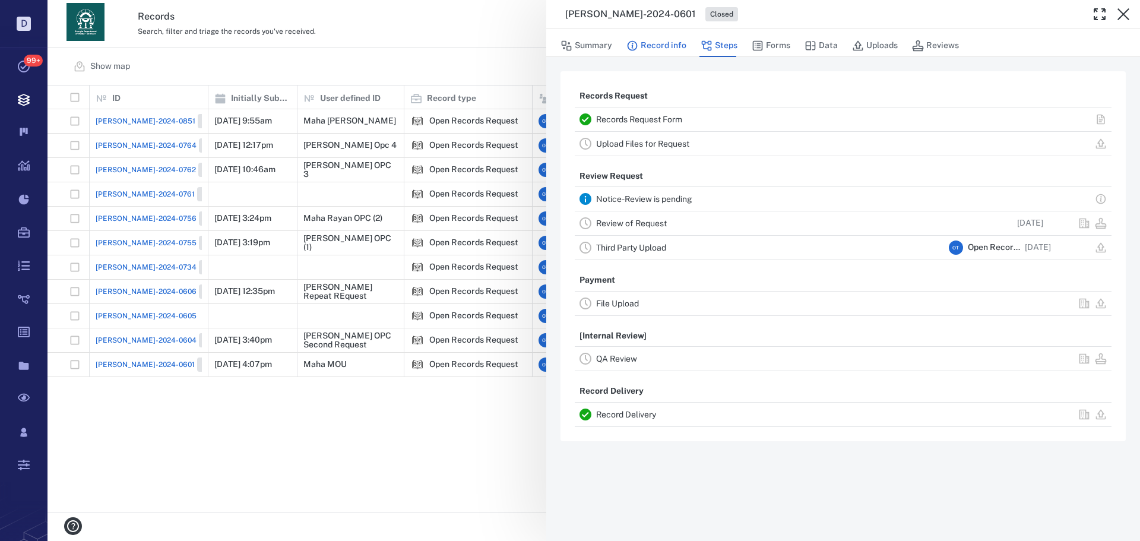
click at [671, 54] on button "Record info" at bounding box center [656, 45] width 60 height 23
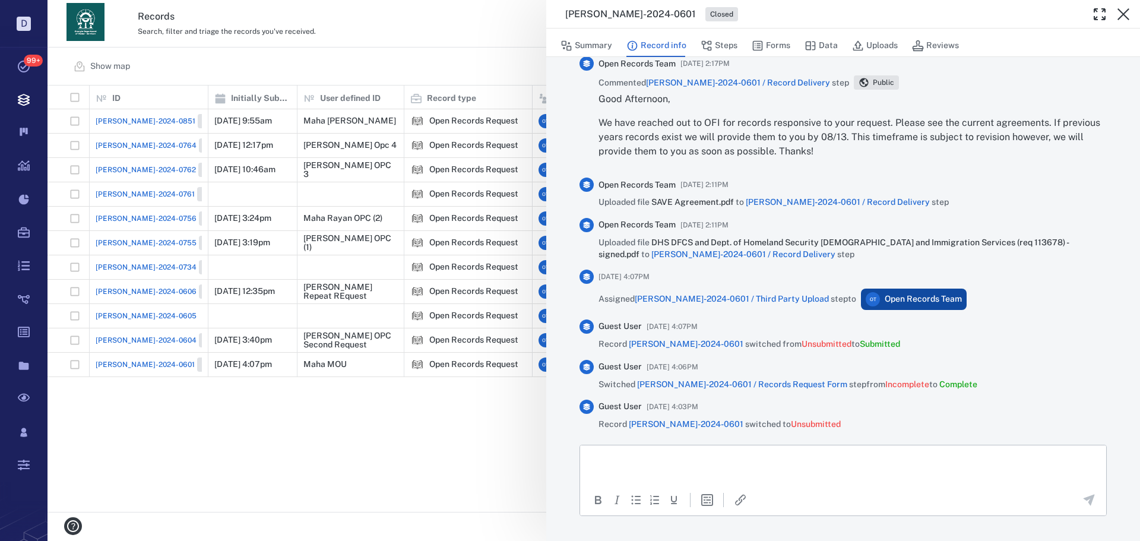
scroll to position [1290, 0]
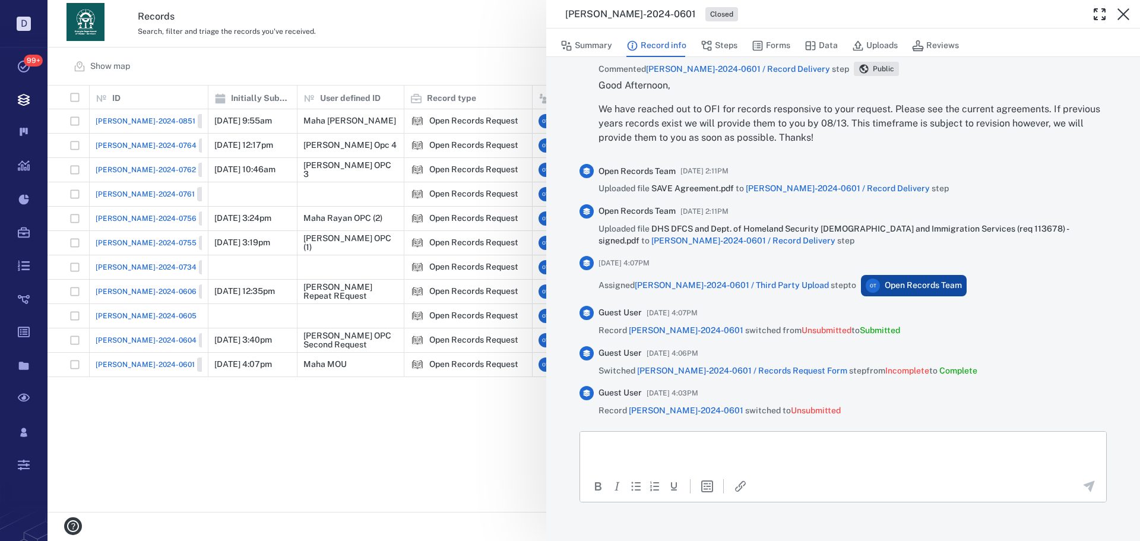
click at [382, 398] on div "ORR-2024-0601 Closed Summary Record info Steps Forms Data Uploads Reviews Recor…" at bounding box center [593, 270] width 1092 height 541
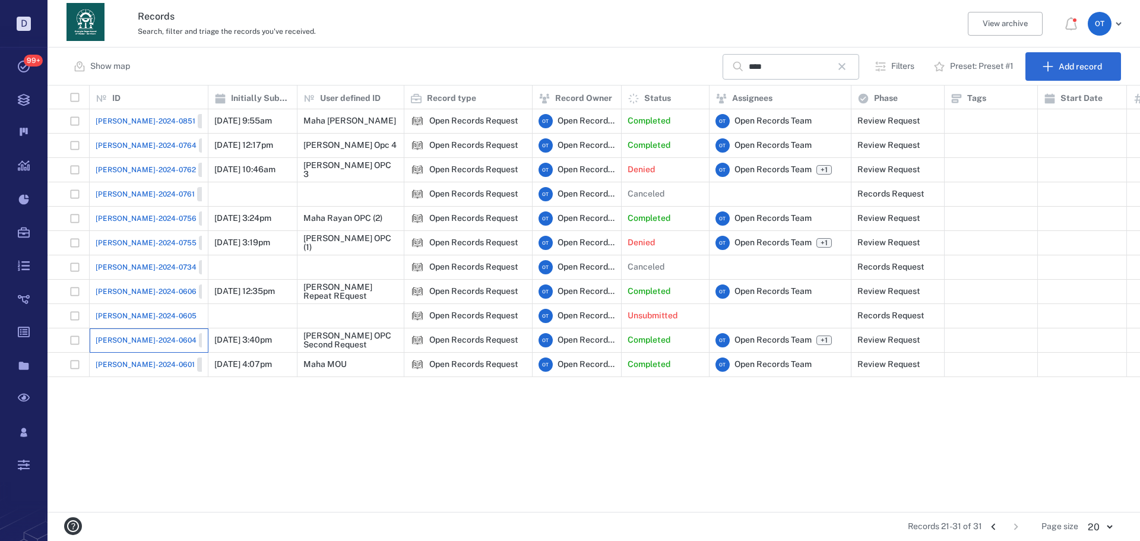
click at [103, 332] on div "ORR-2024-0604 Closed" at bounding box center [149, 340] width 106 height 24
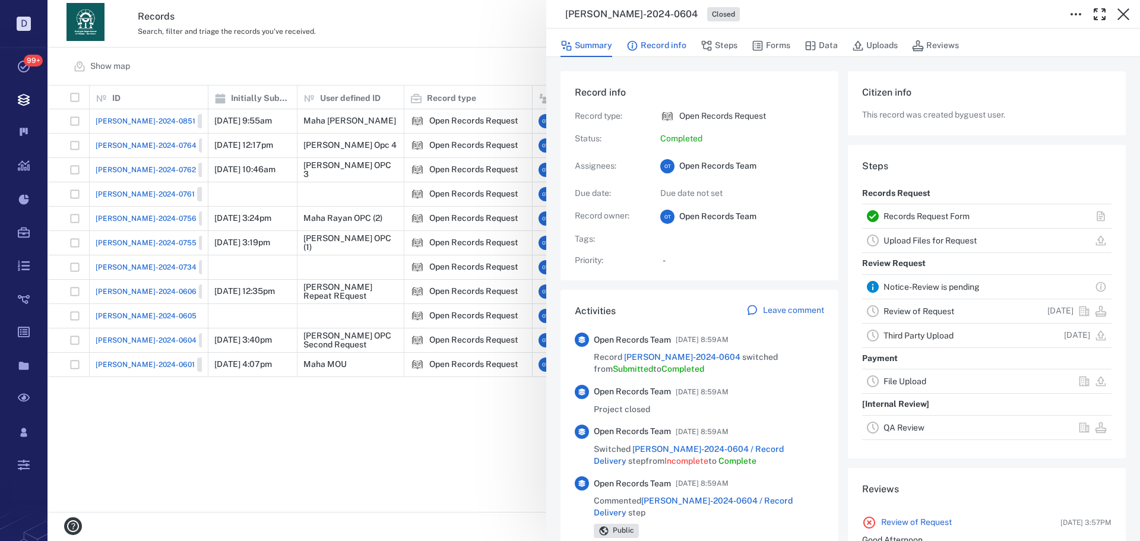
click at [671, 45] on button "Record info" at bounding box center [656, 45] width 60 height 23
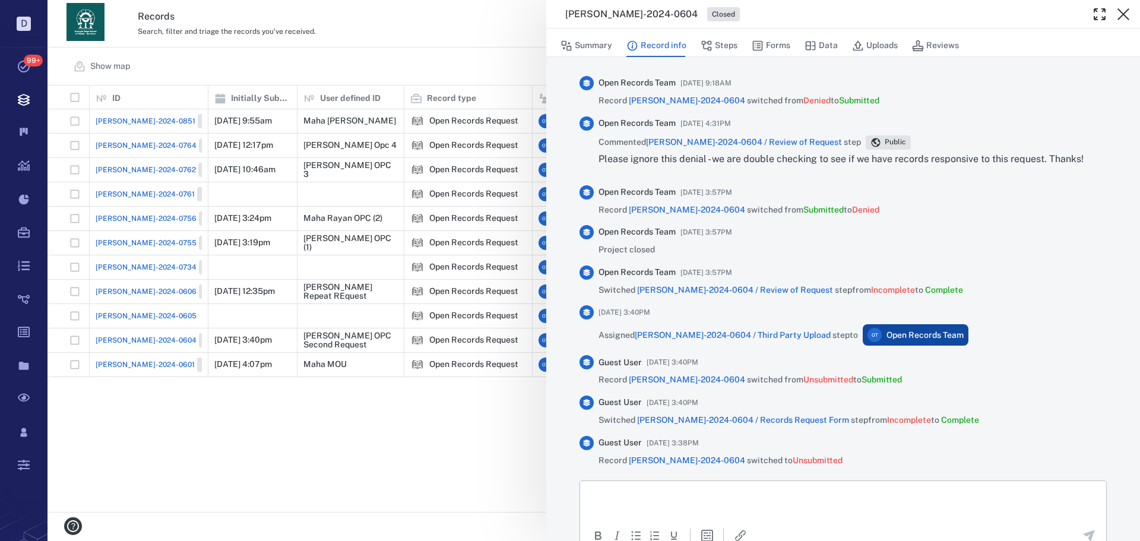
scroll to position [1114, 0]
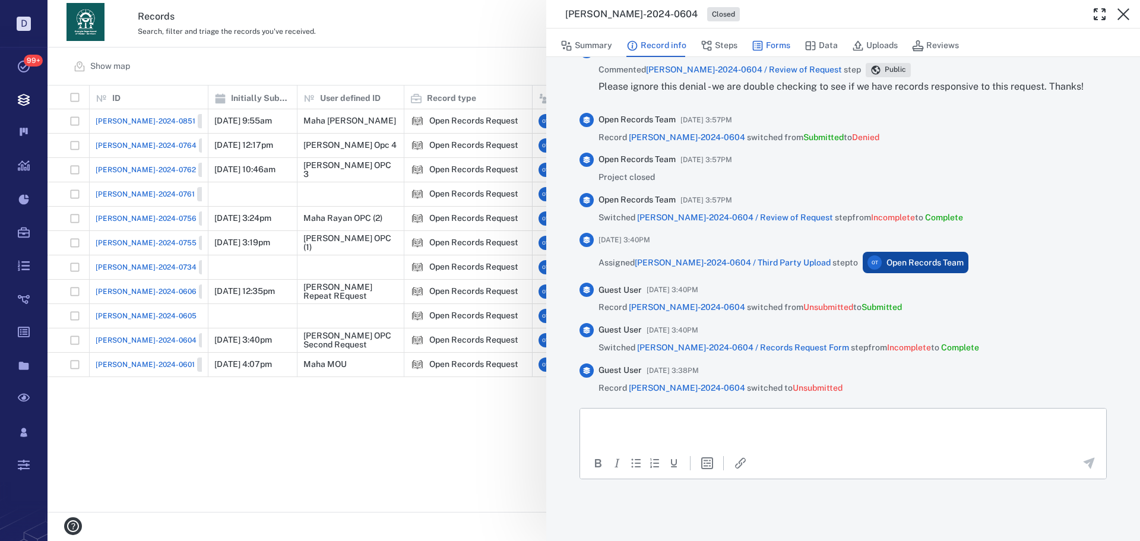
click at [760, 40] on icon "button" at bounding box center [758, 46] width 12 height 12
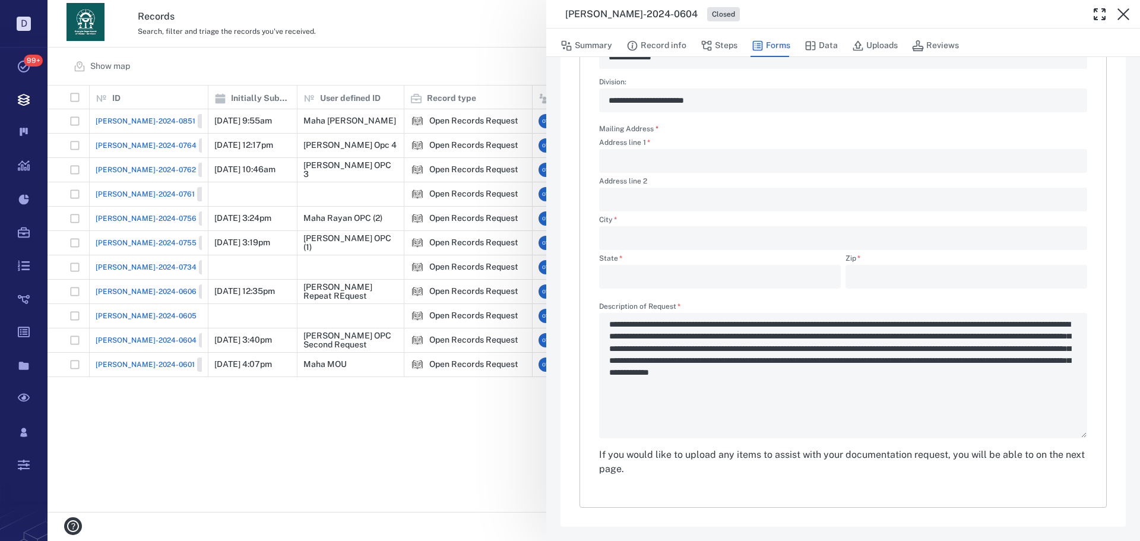
scroll to position [319, 0]
type textarea "*"
click at [439, 427] on div "**********" at bounding box center [593, 270] width 1092 height 541
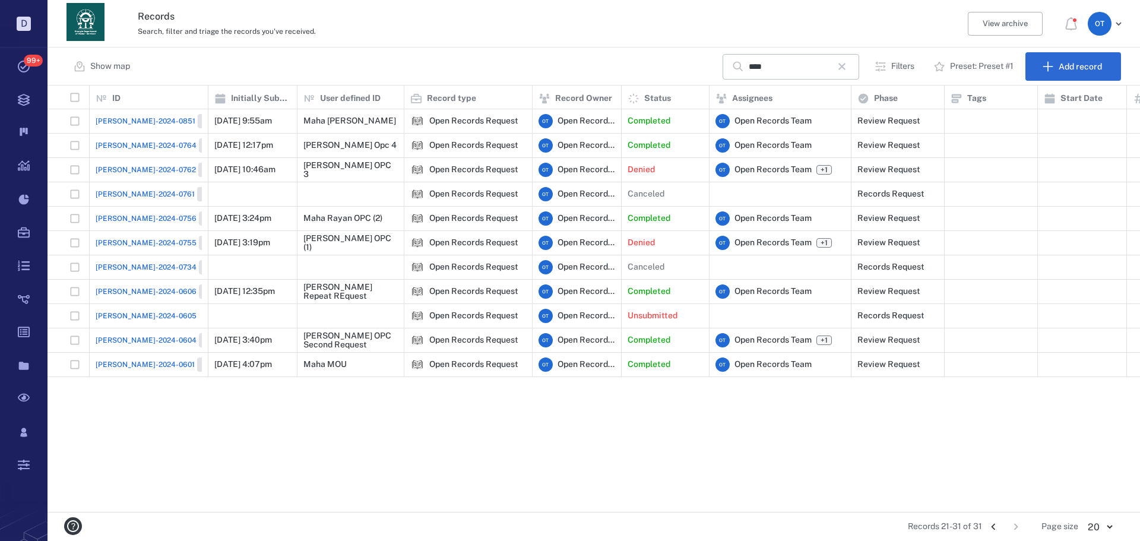
click at [130, 287] on span "[PERSON_NAME]-2024-0606" at bounding box center [146, 291] width 101 height 11
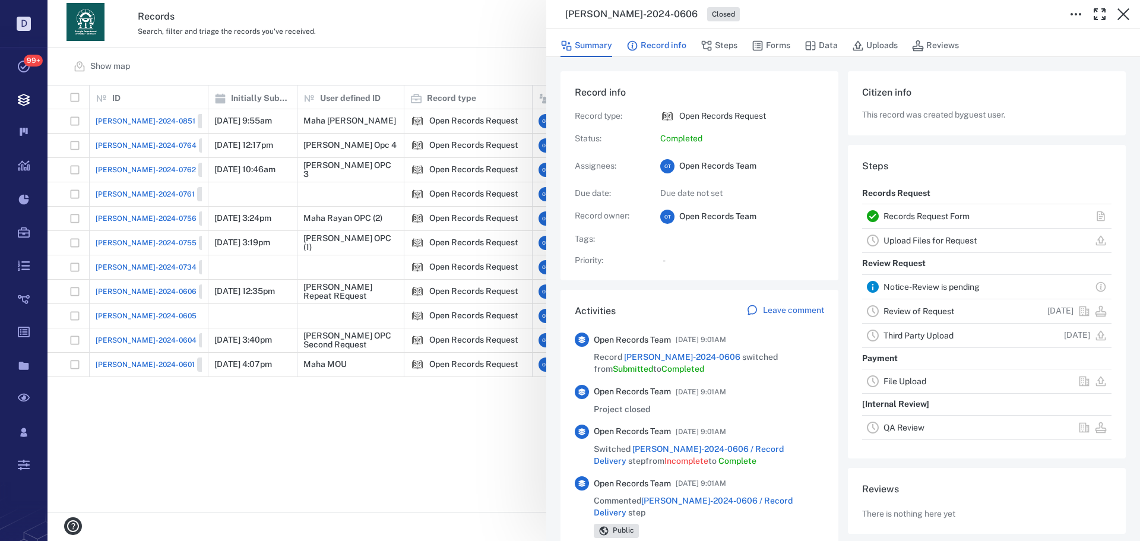
click at [674, 42] on button "Record info" at bounding box center [656, 45] width 60 height 23
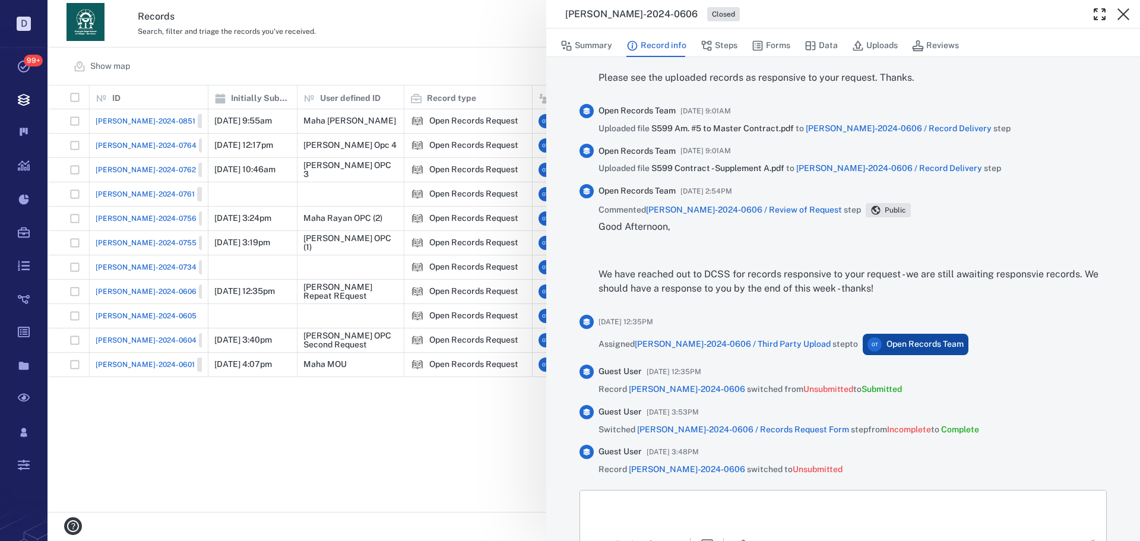
scroll to position [871, 0]
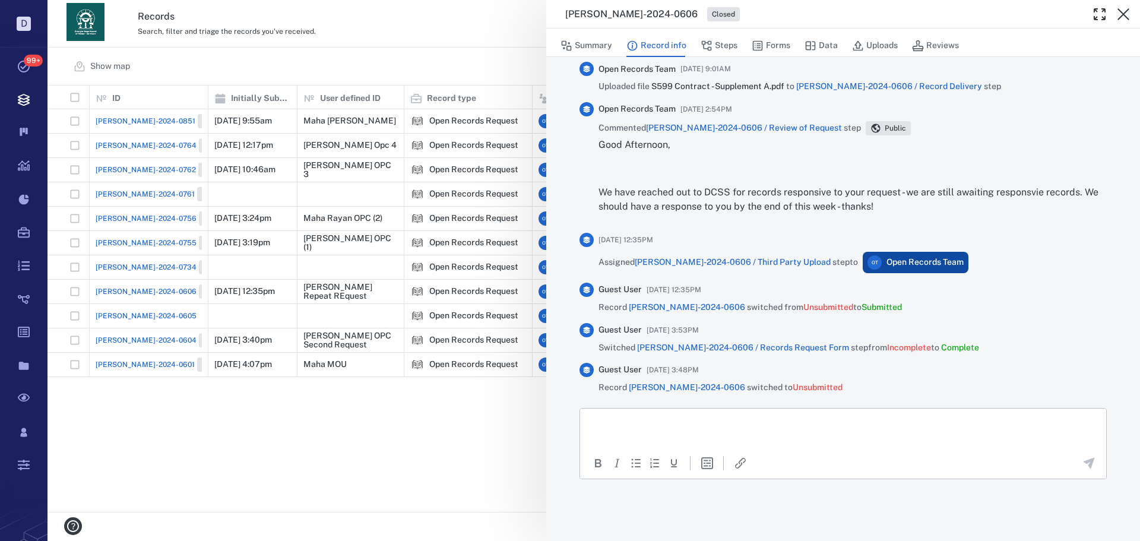
click at [400, 446] on div "ORR-2024-0606 Closed Summary Record info Steps Forms Data Uploads Reviews Recor…" at bounding box center [593, 270] width 1092 height 541
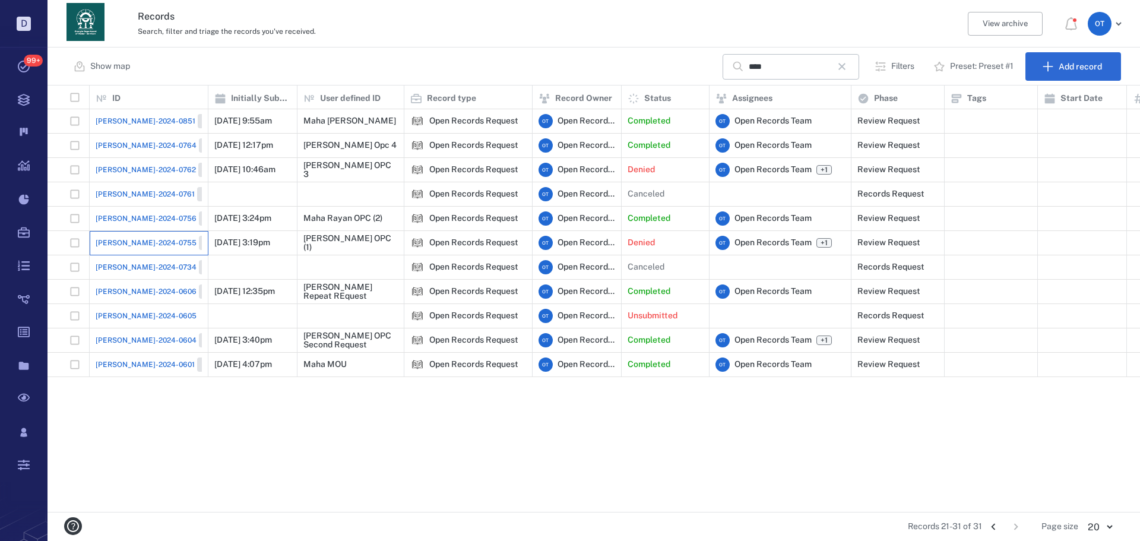
click at [131, 233] on div "ORR-2024-0755 Closed" at bounding box center [149, 243] width 106 height 24
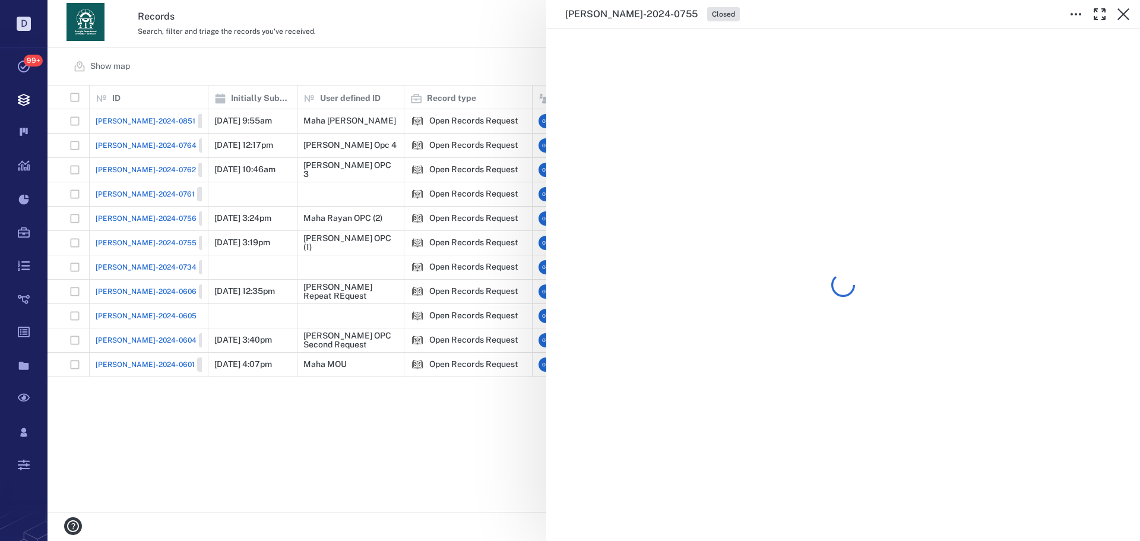
click at [122, 211] on div "ORR-2024-0755 Closed" at bounding box center [593, 270] width 1092 height 541
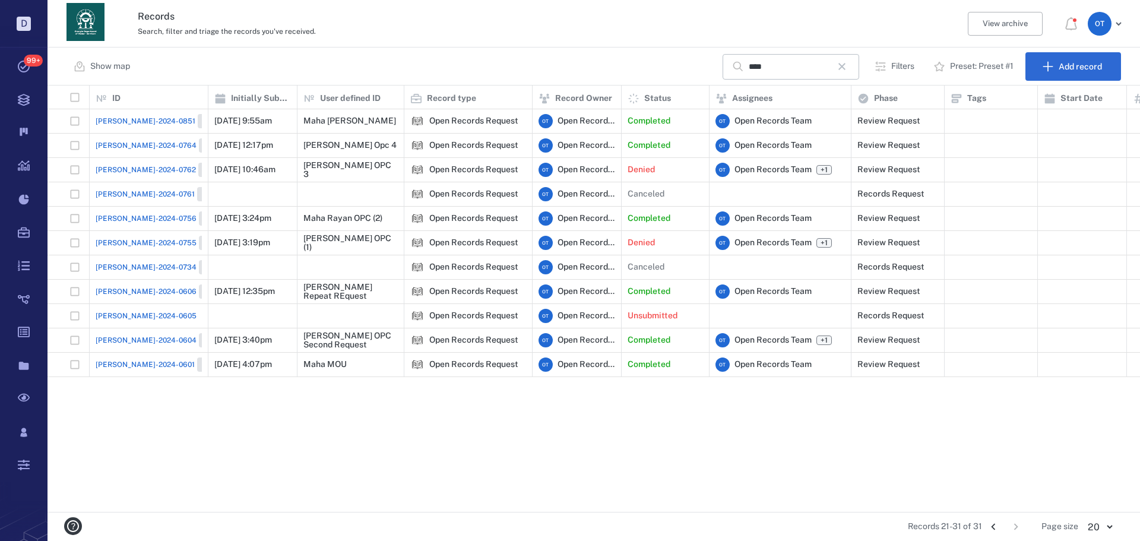
click at [125, 218] on span "[PERSON_NAME]-2024-0756" at bounding box center [146, 218] width 101 height 11
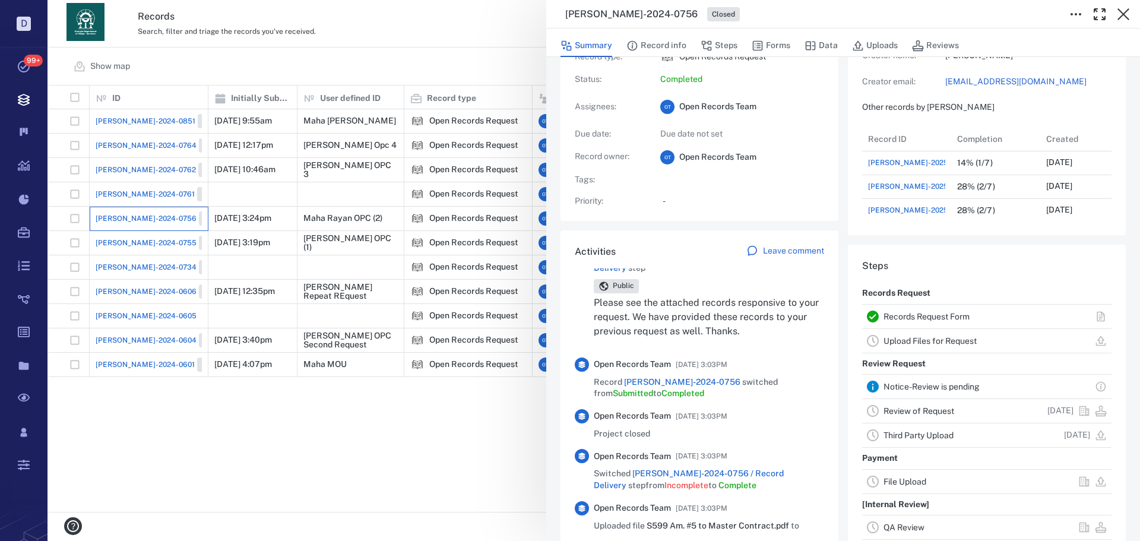
scroll to position [59, 0]
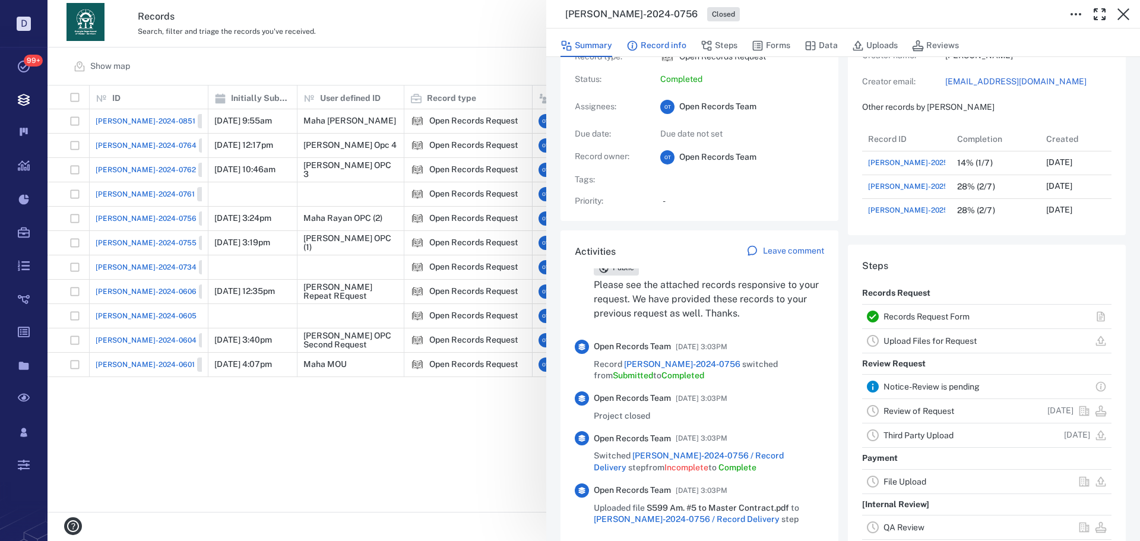
click at [675, 43] on button "Record info" at bounding box center [656, 45] width 60 height 23
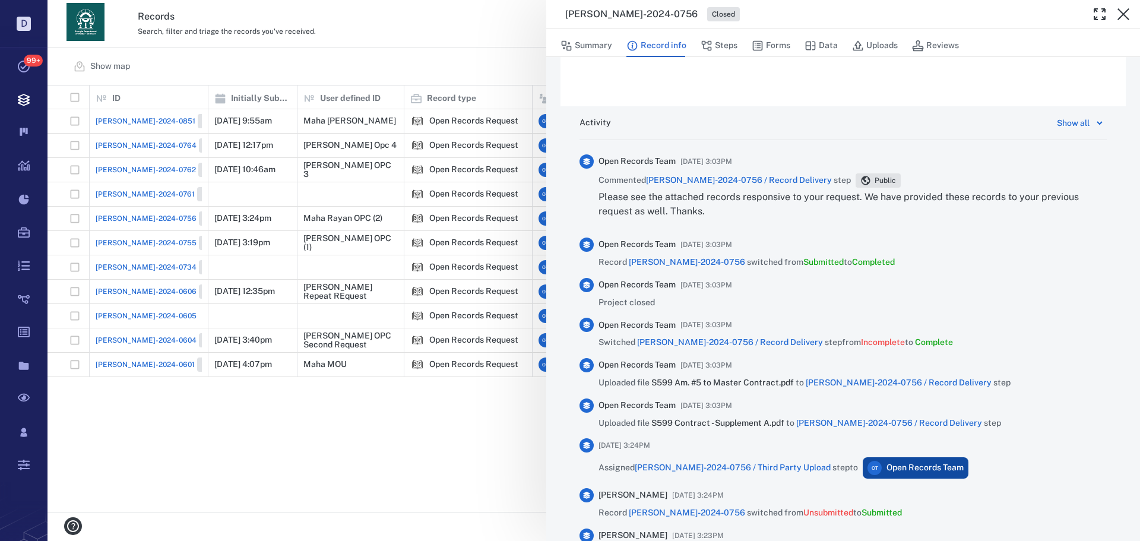
scroll to position [749, 0]
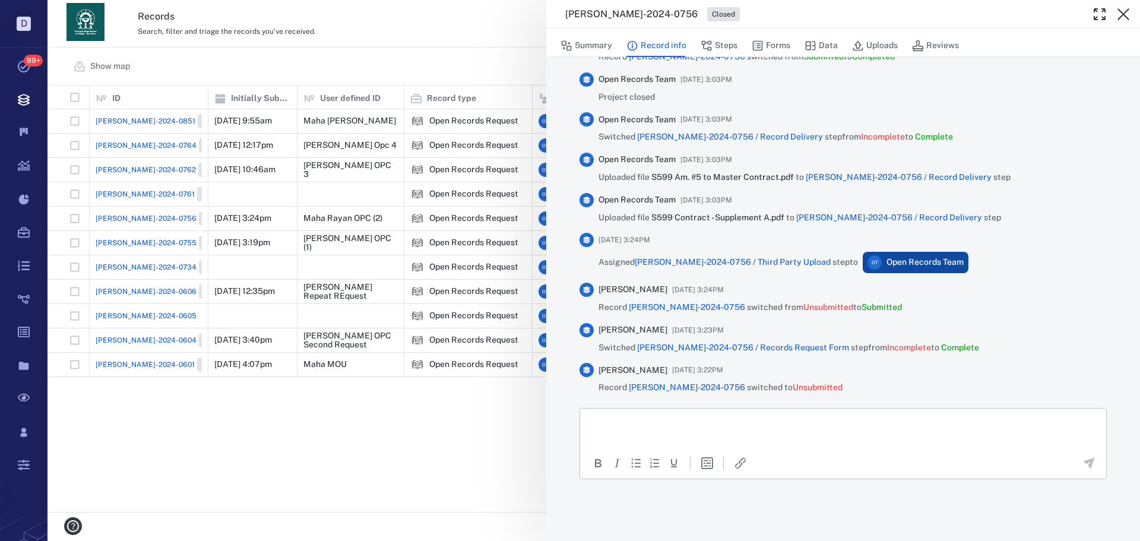
click at [469, 406] on div "ORR-2024-0756 Closed Summary Record info Steps Forms Data Uploads Reviews Recor…" at bounding box center [593, 270] width 1092 height 541
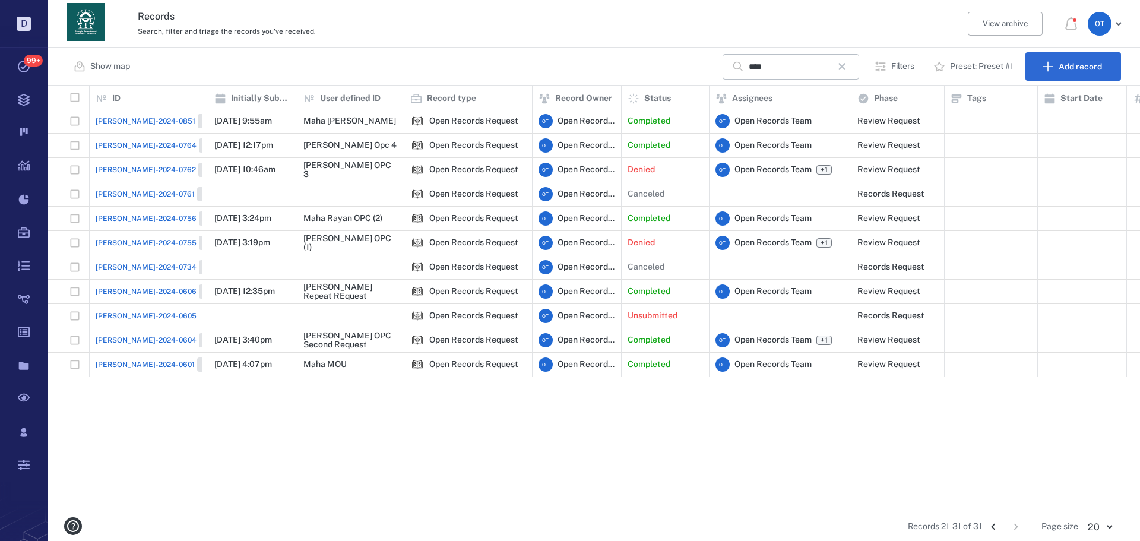
click at [135, 151] on div "ORR-2024-0764 Closed" at bounding box center [164, 145] width 136 height 14
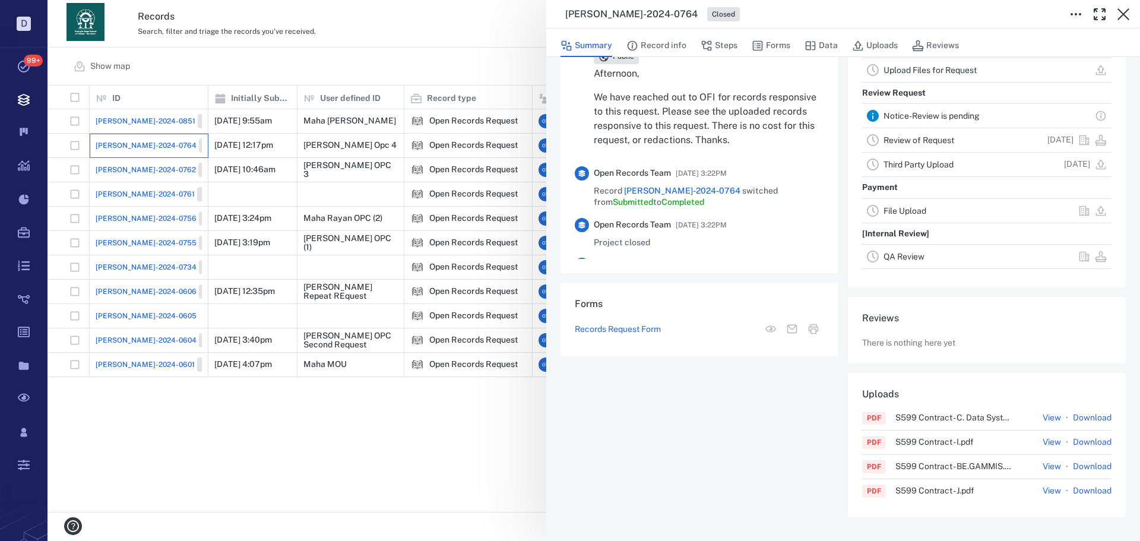
scroll to position [271, 0]
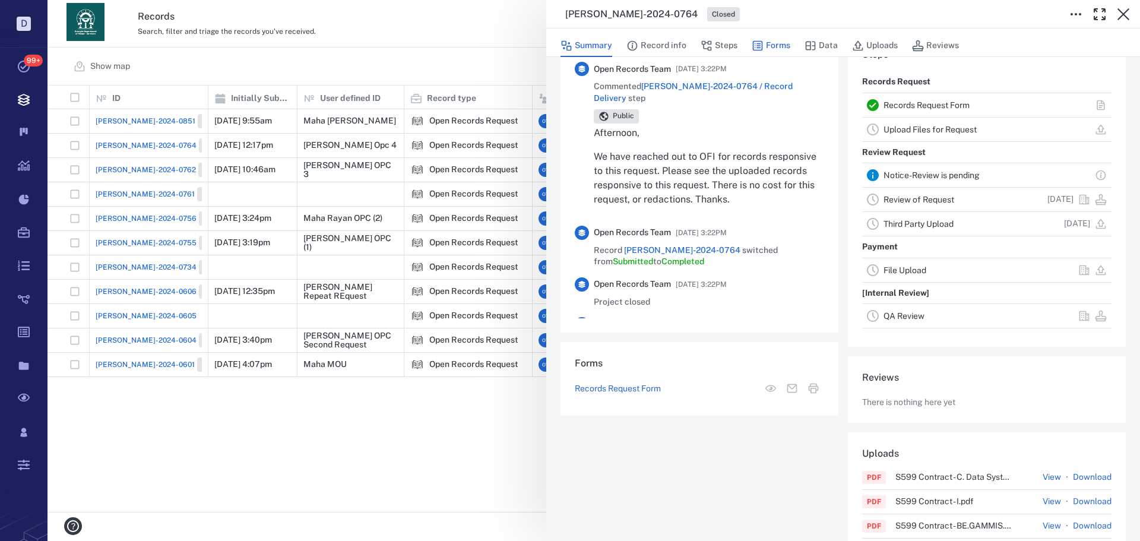
click at [783, 42] on button "Forms" at bounding box center [771, 45] width 39 height 23
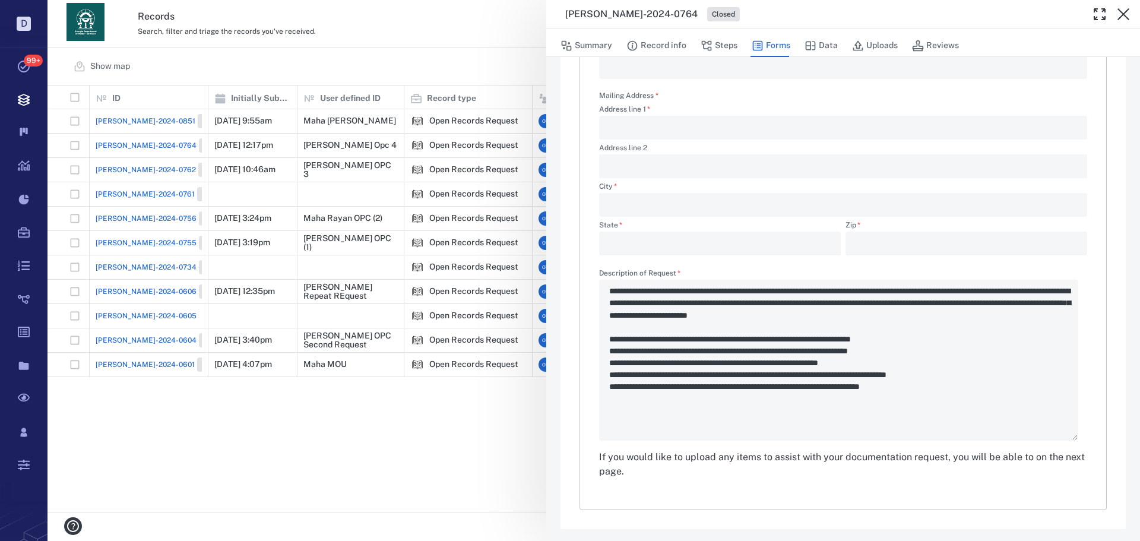
scroll to position [354, 0]
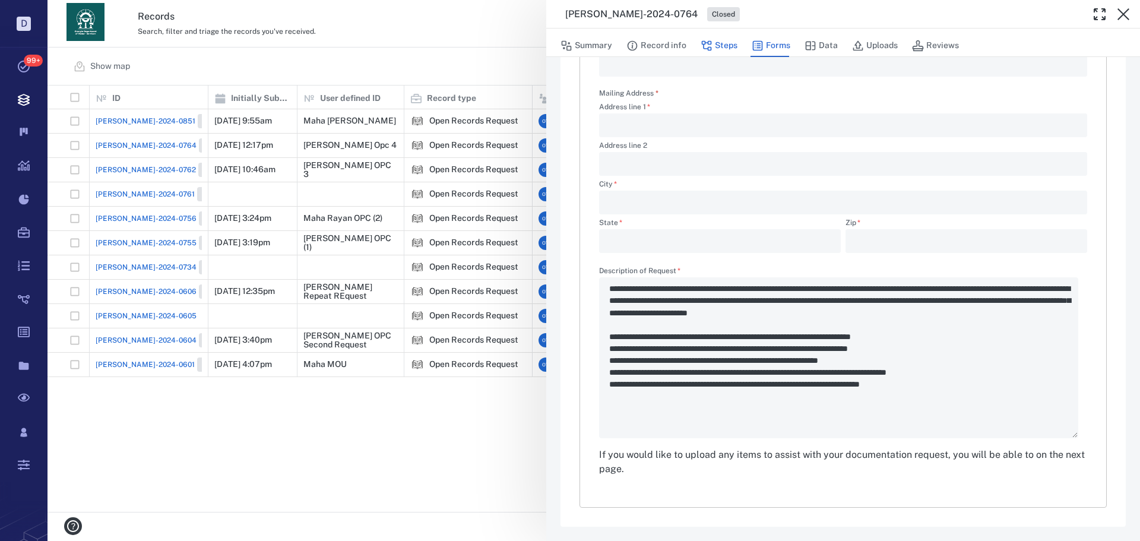
click at [713, 52] on button "Steps" at bounding box center [718, 45] width 37 height 23
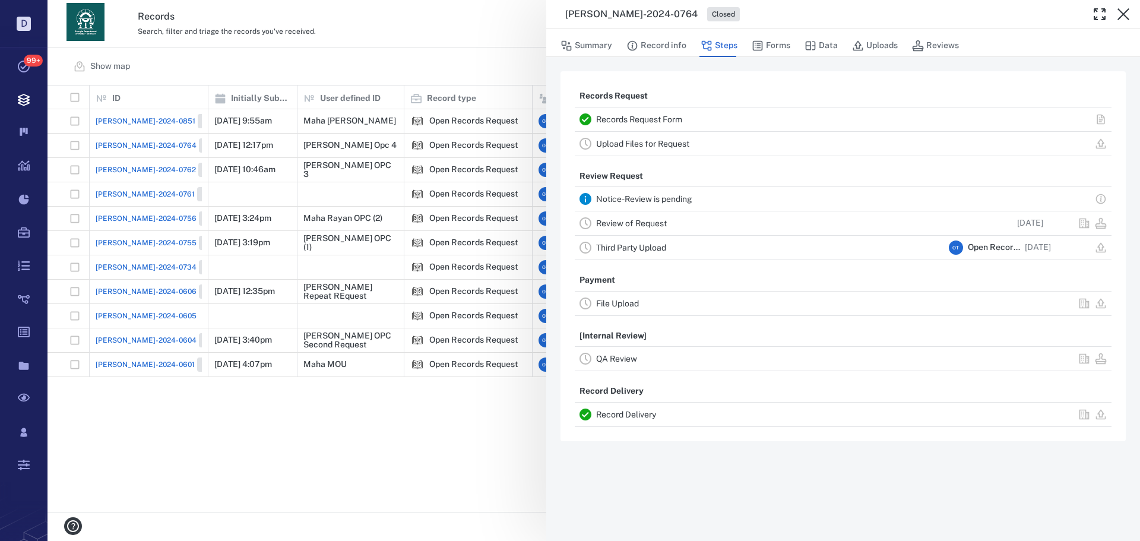
click at [620, 40] on div "Summary Record info Steps Forms Data Uploads Reviews" at bounding box center [842, 45] width 565 height 24
click at [681, 46] on button "Record info" at bounding box center [656, 45] width 60 height 23
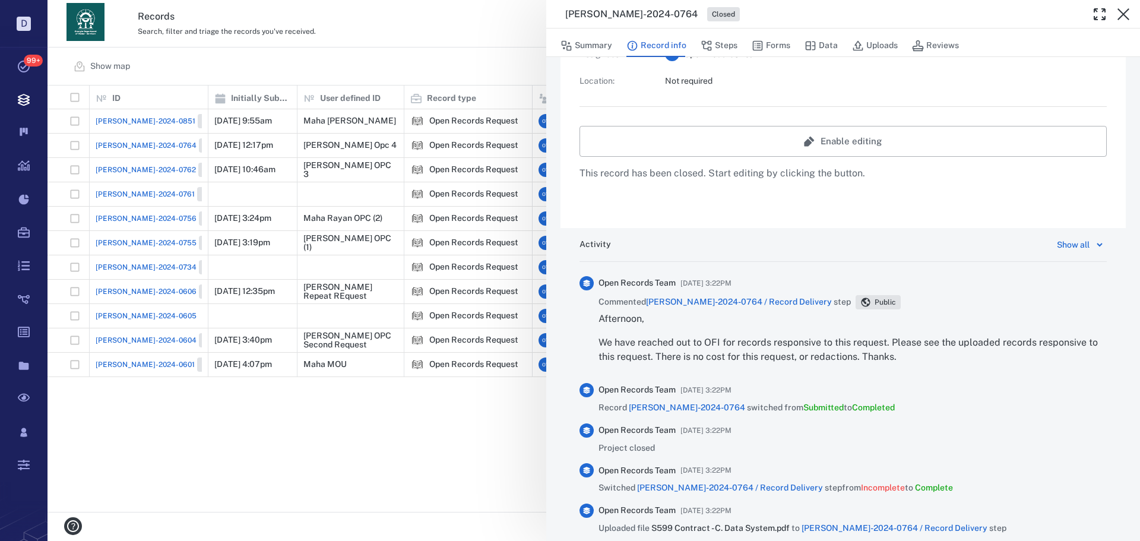
scroll to position [475, 0]
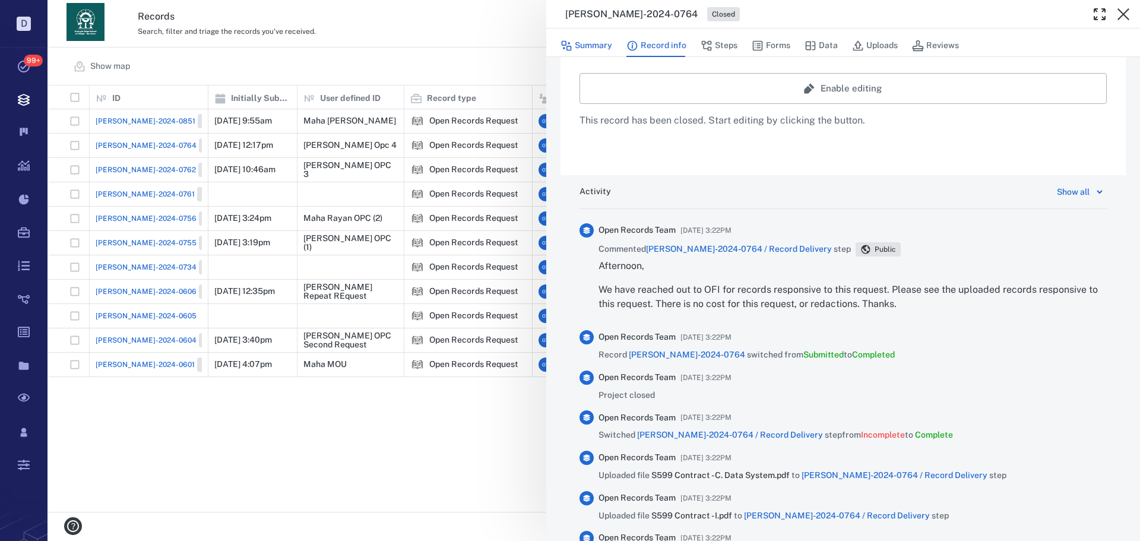
click at [588, 43] on button "Summary" at bounding box center [586, 45] width 52 height 23
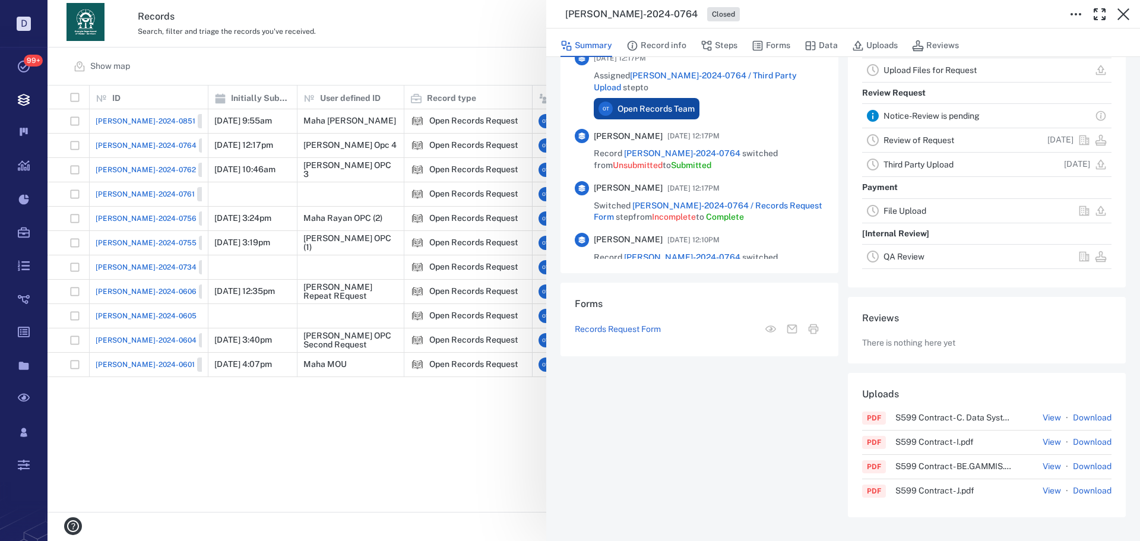
drag, startPoint x: 493, startPoint y: 432, endPoint x: 879, endPoint y: 199, distance: 450.1
click at [493, 432] on div "ORR-2024-0764 Closed Summary Record info Steps Forms Data Uploads Reviews Recor…" at bounding box center [593, 270] width 1092 height 541
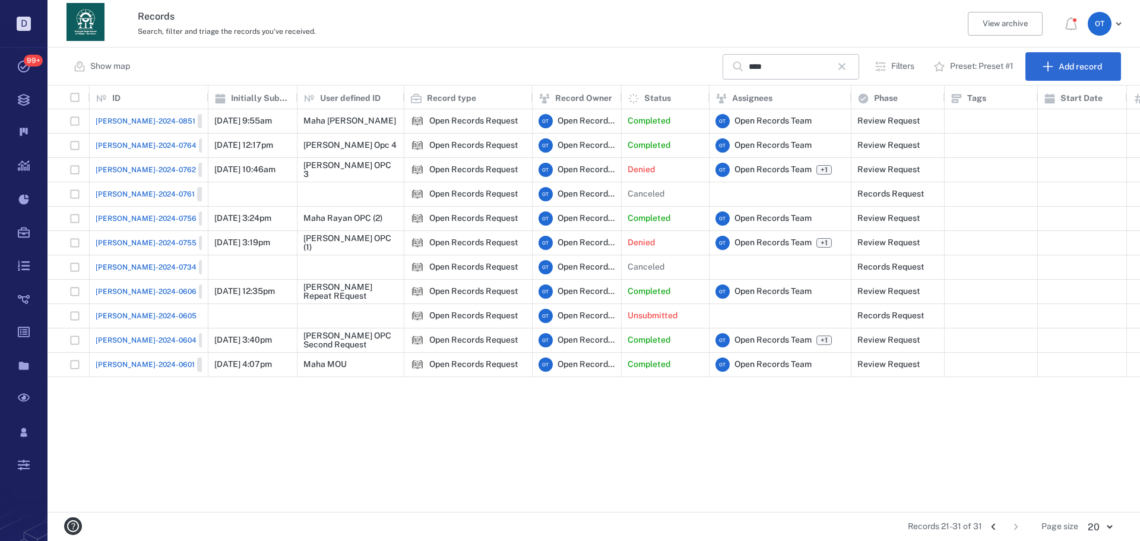
click at [842, 62] on icon "button" at bounding box center [842, 66] width 14 height 14
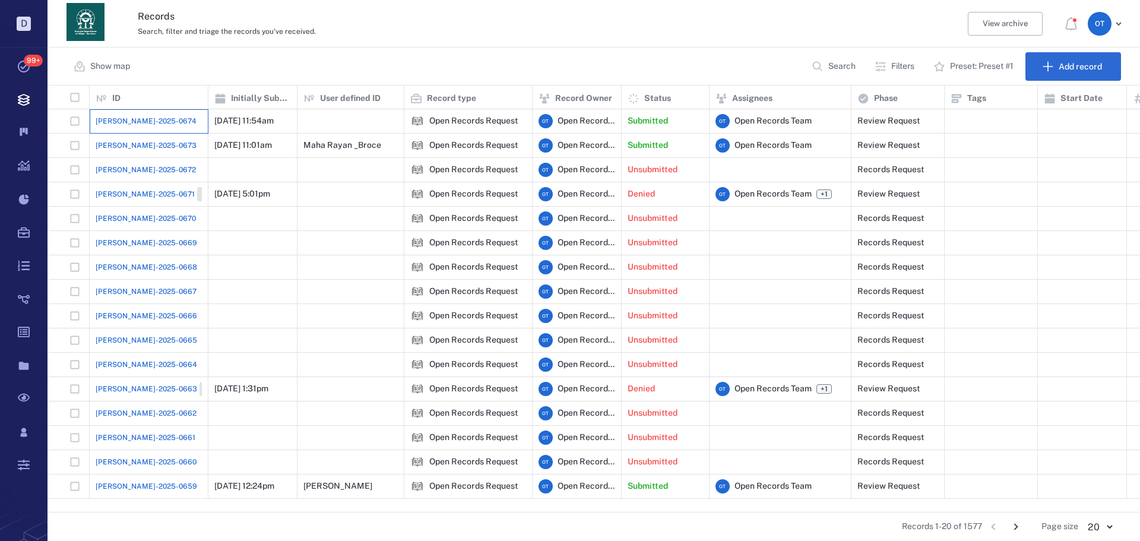
click at [148, 127] on div "[PERSON_NAME]-2025-0674" at bounding box center [149, 121] width 106 height 24
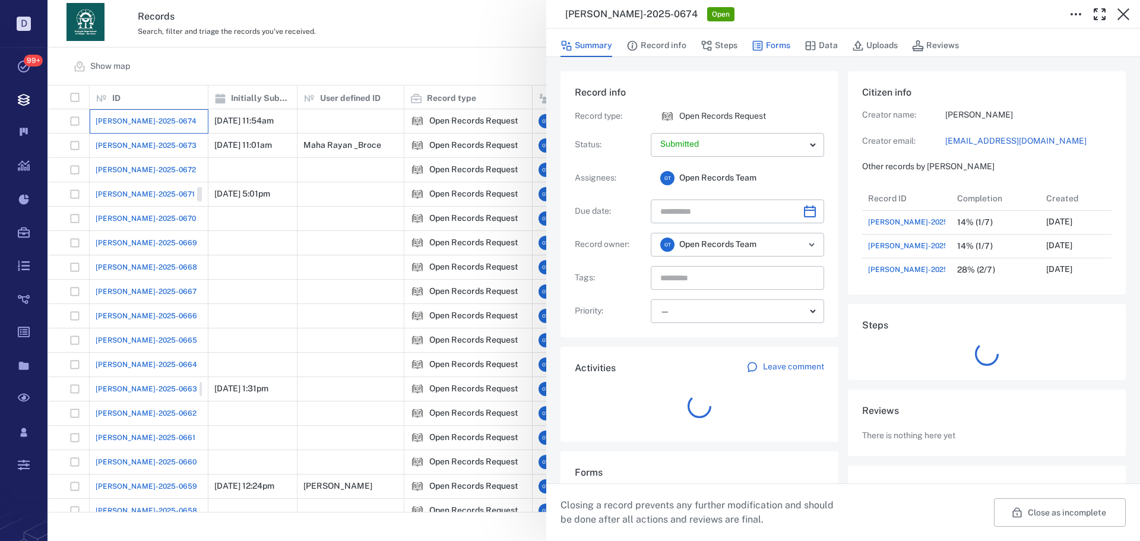
scroll to position [9, 9]
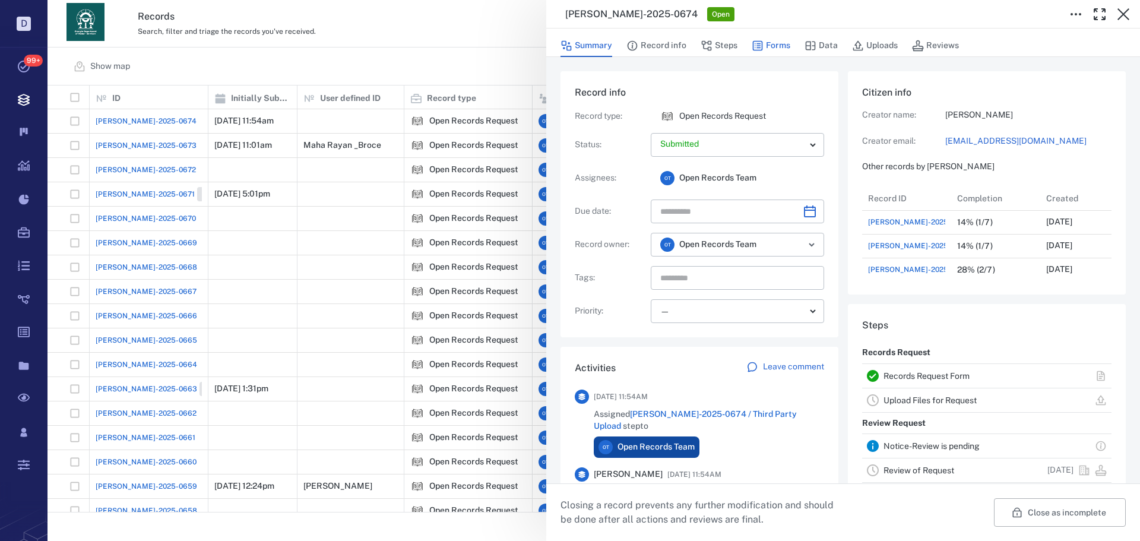
click at [767, 40] on button "Forms" at bounding box center [771, 45] width 39 height 23
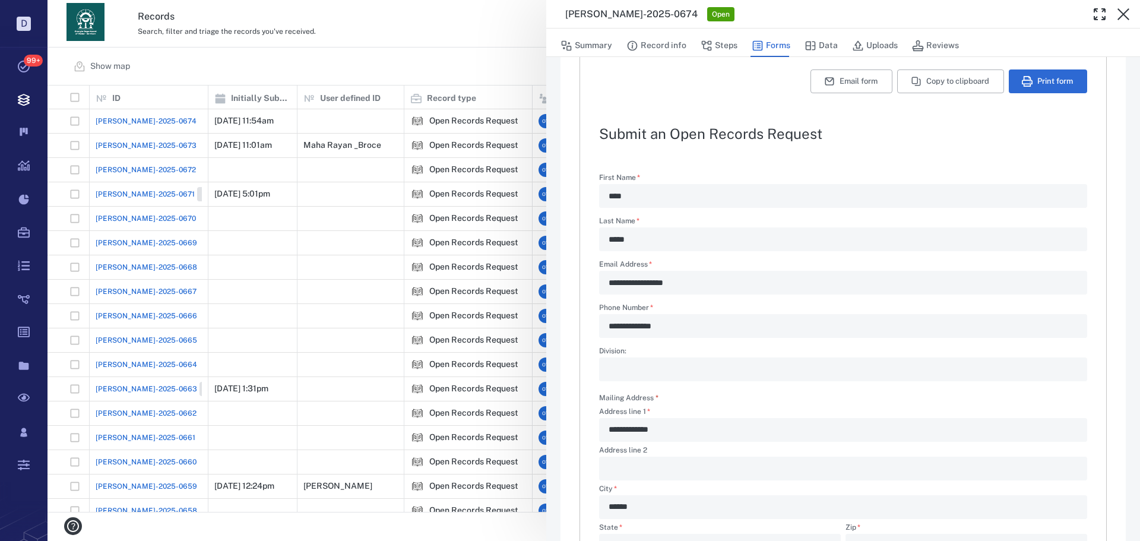
scroll to position [49, 0]
click at [654, 48] on button "Record info" at bounding box center [656, 45] width 60 height 23
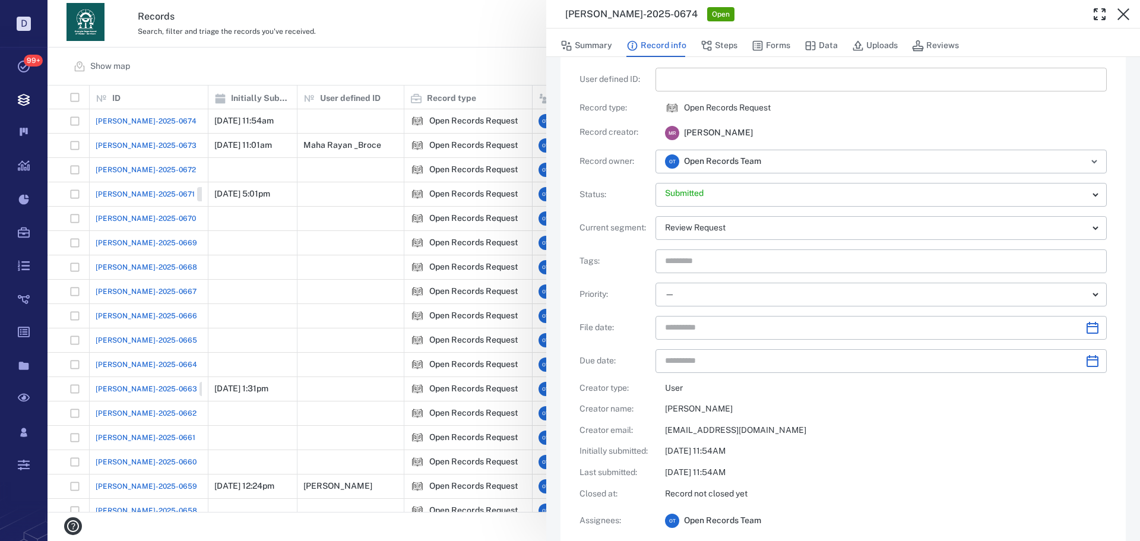
click at [695, 79] on input "text" at bounding box center [881, 80] width 432 height 24
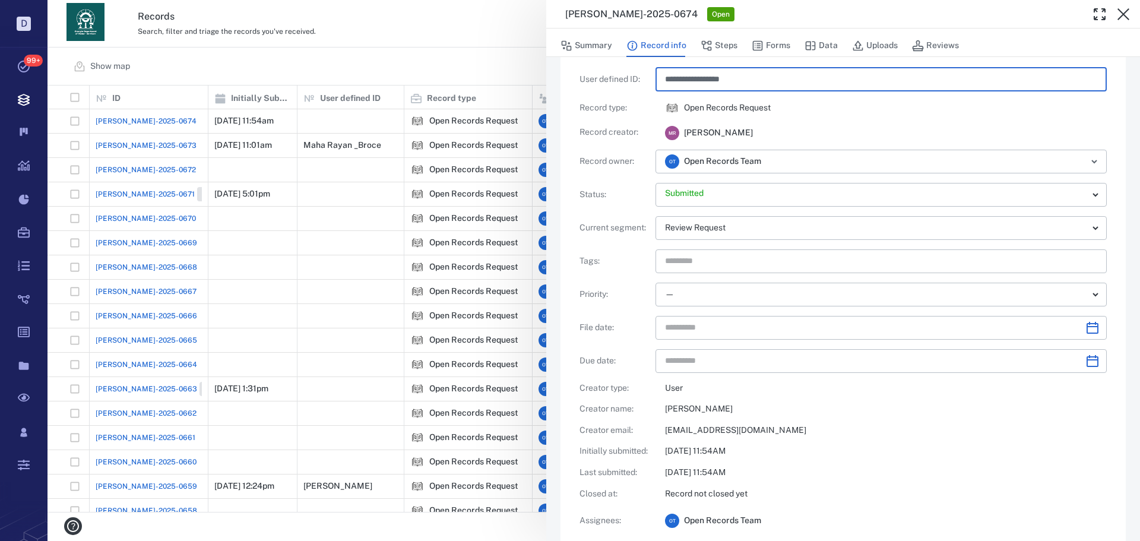
click at [861, 142] on div "**********" at bounding box center [842, 300] width 527 height 508
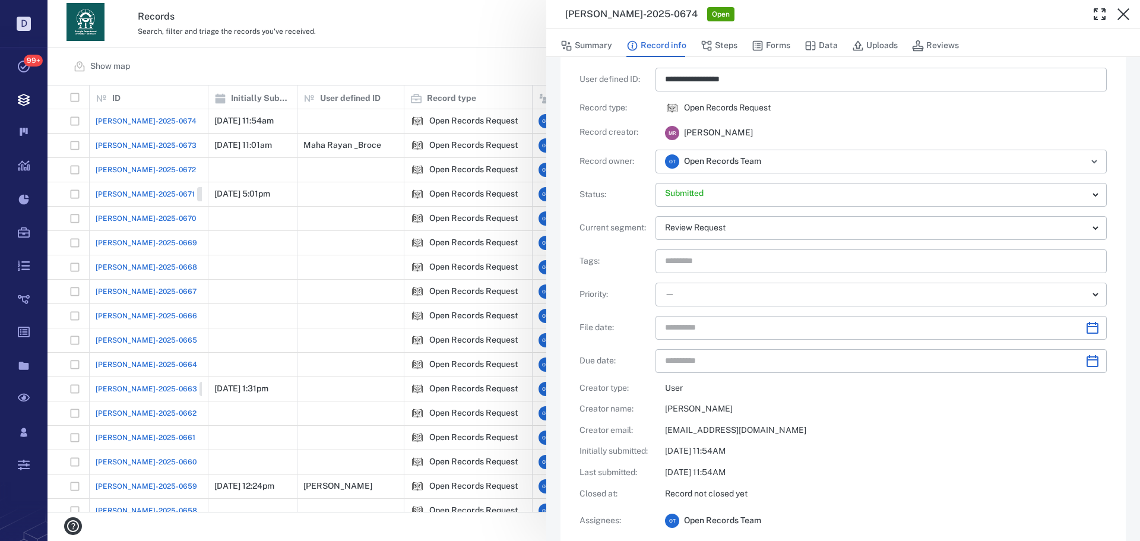
type input "**********"
click at [773, 47] on button "Forms" at bounding box center [771, 45] width 39 height 23
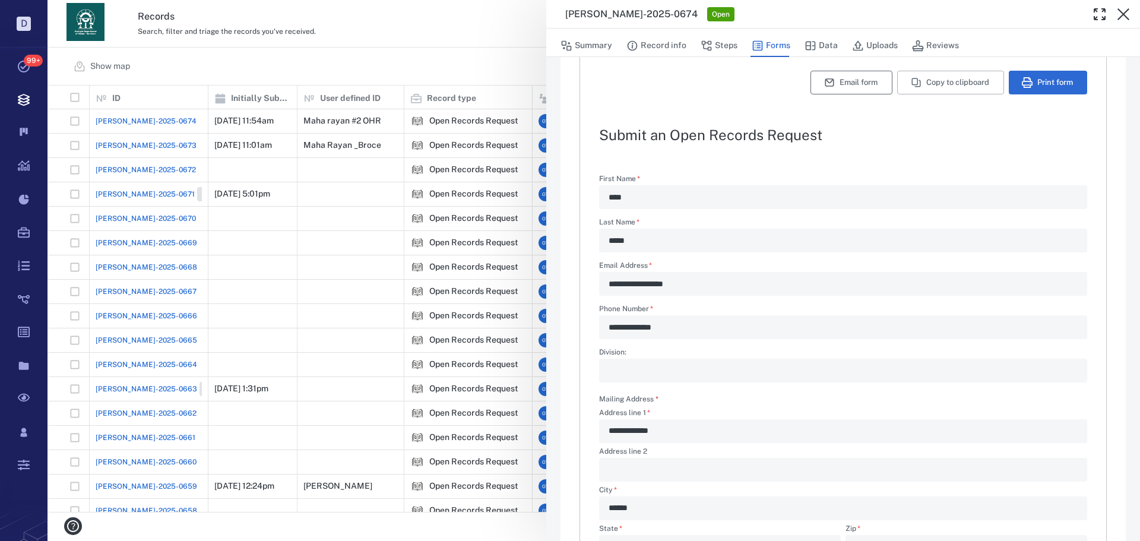
type textarea "*"
click at [943, 84] on button "Copy to clipboard" at bounding box center [950, 83] width 107 height 24
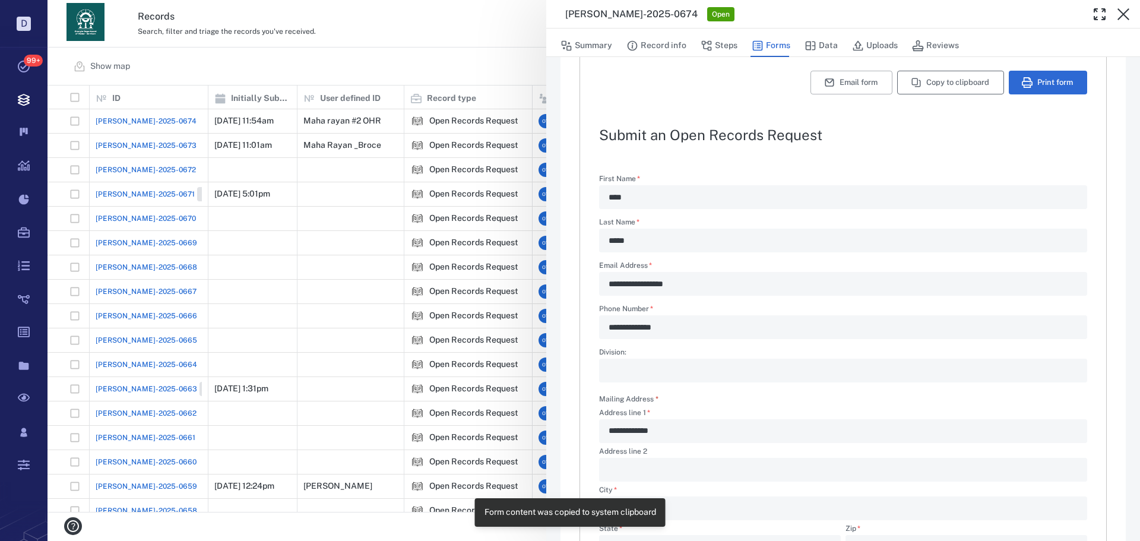
click at [930, 77] on button "Copy to clipboard" at bounding box center [950, 83] width 107 height 24
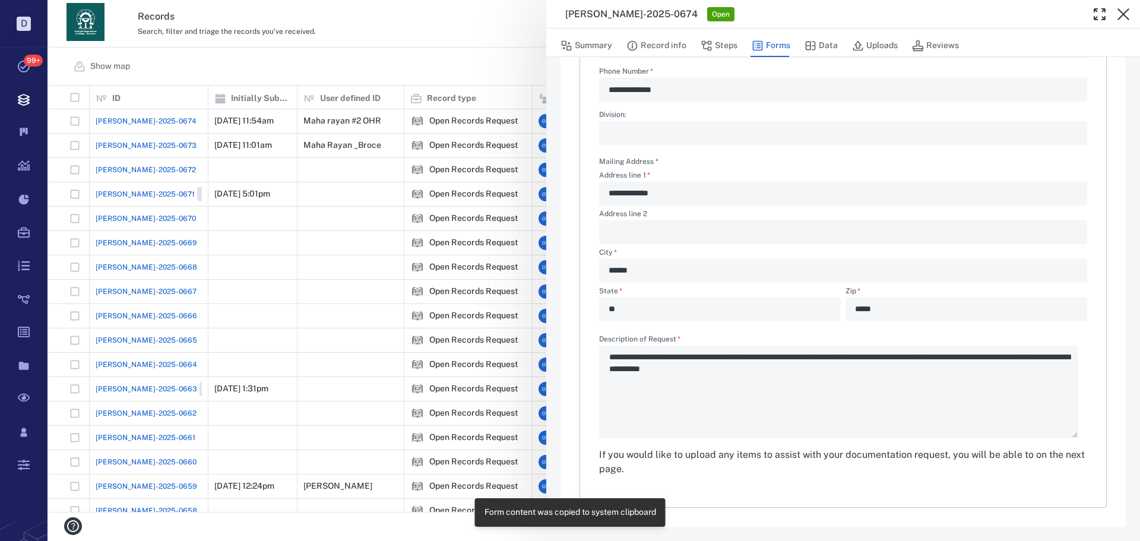
click at [475, 172] on div "**********" at bounding box center [593, 270] width 1092 height 541
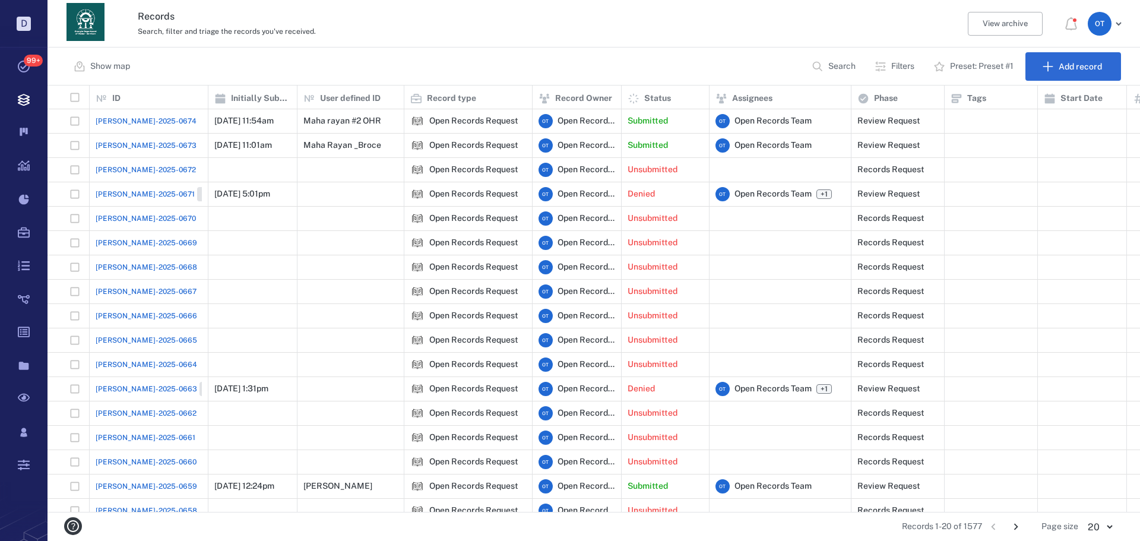
click at [830, 71] on p "Search" at bounding box center [841, 67] width 27 height 12
type input "*"
type input "****"
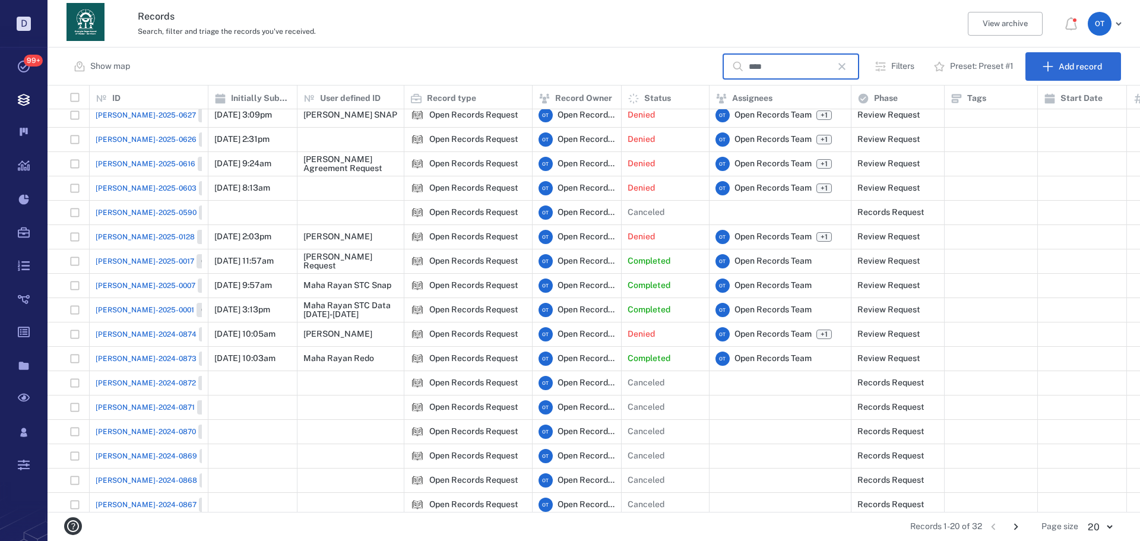
scroll to position [93, 0]
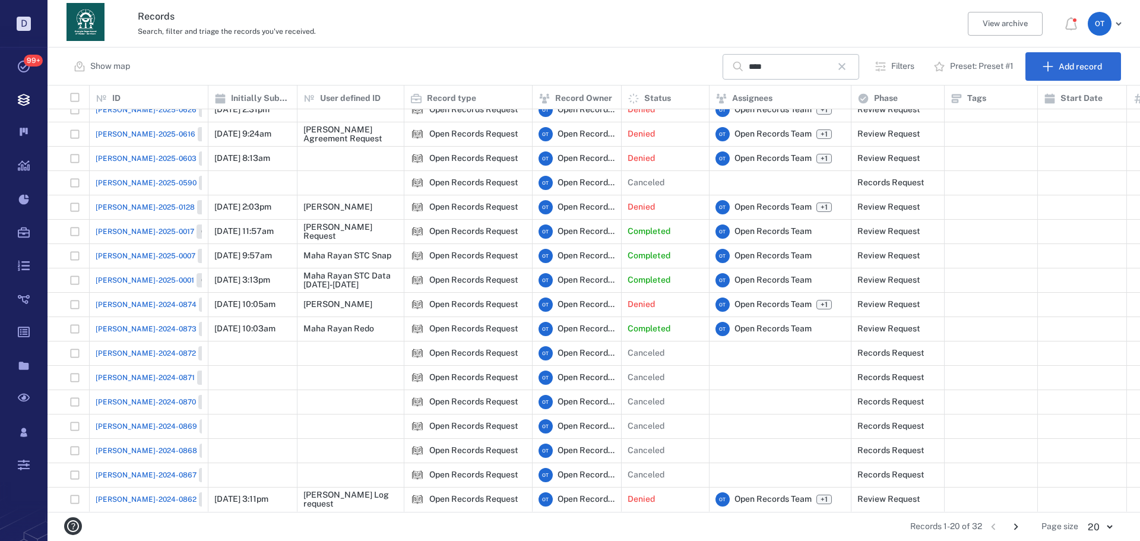
click at [1012, 527] on icon "Go to next page" at bounding box center [1015, 526] width 13 height 13
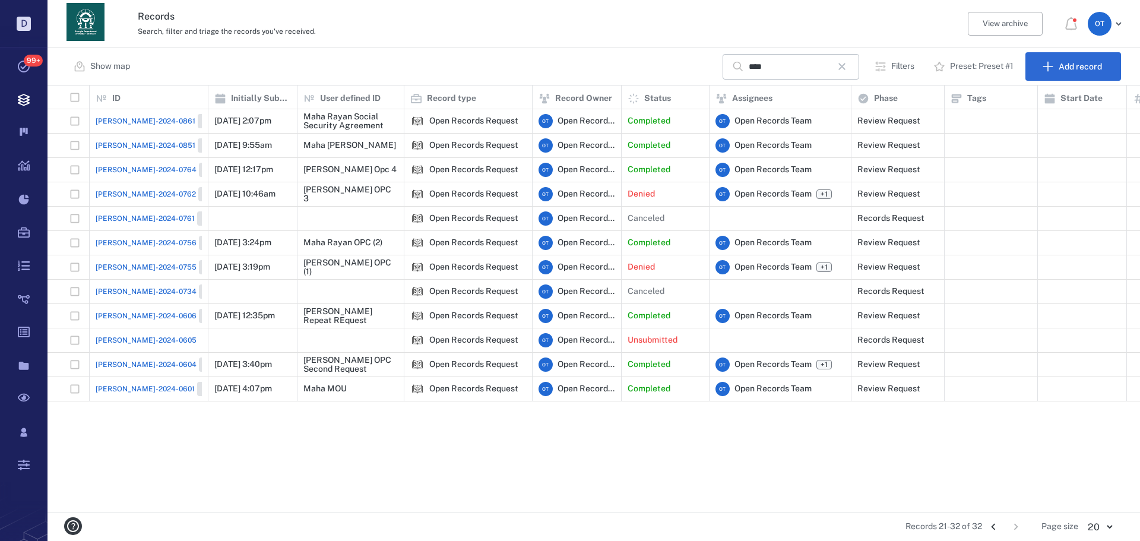
scroll to position [0, 0]
click at [135, 149] on span "[PERSON_NAME]-2024-0851" at bounding box center [146, 145] width 100 height 11
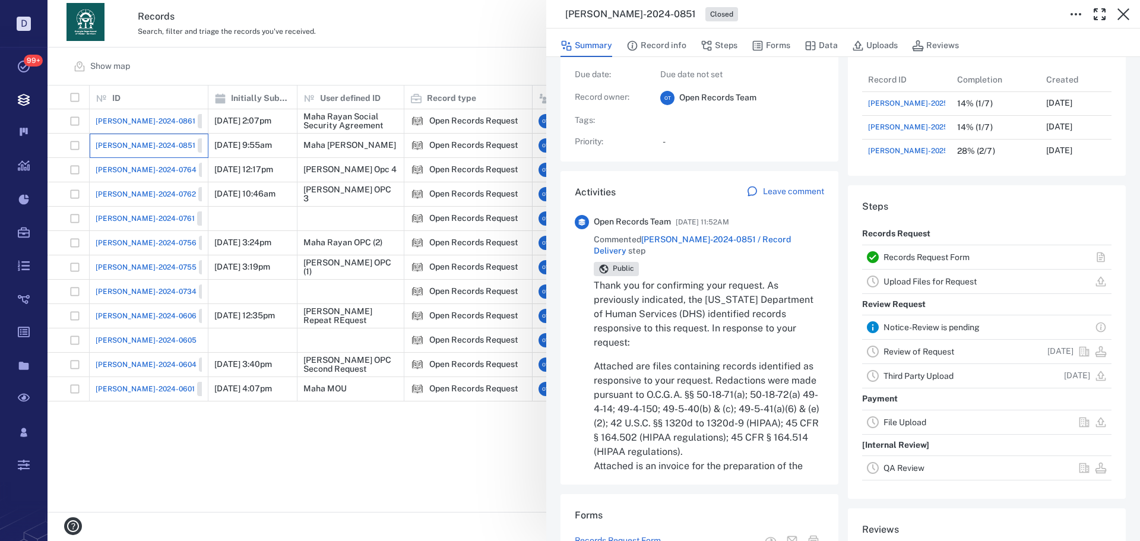
scroll to position [475, 0]
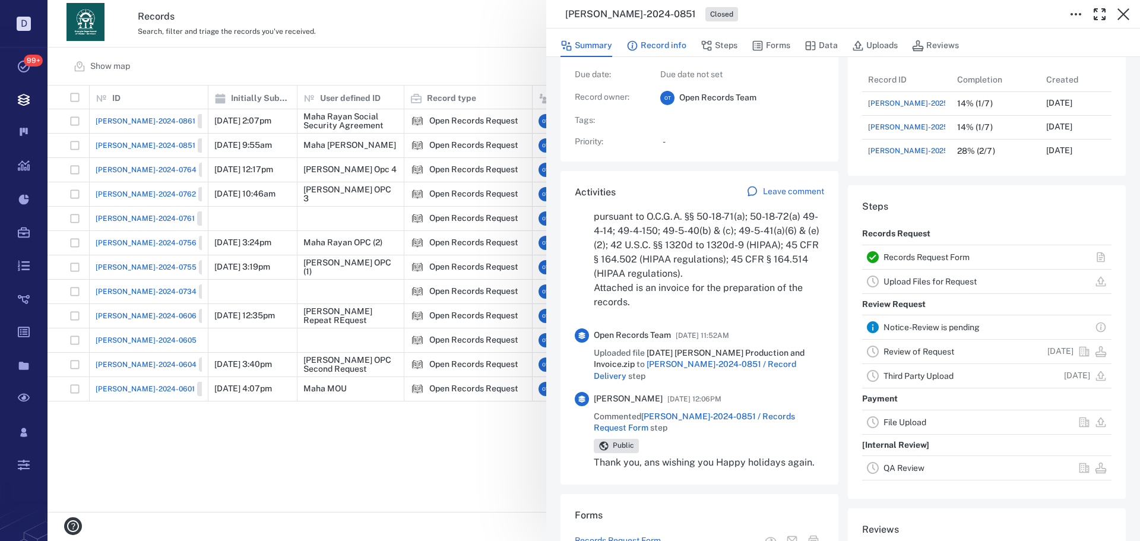
click at [676, 51] on button "Record info" at bounding box center [656, 45] width 60 height 23
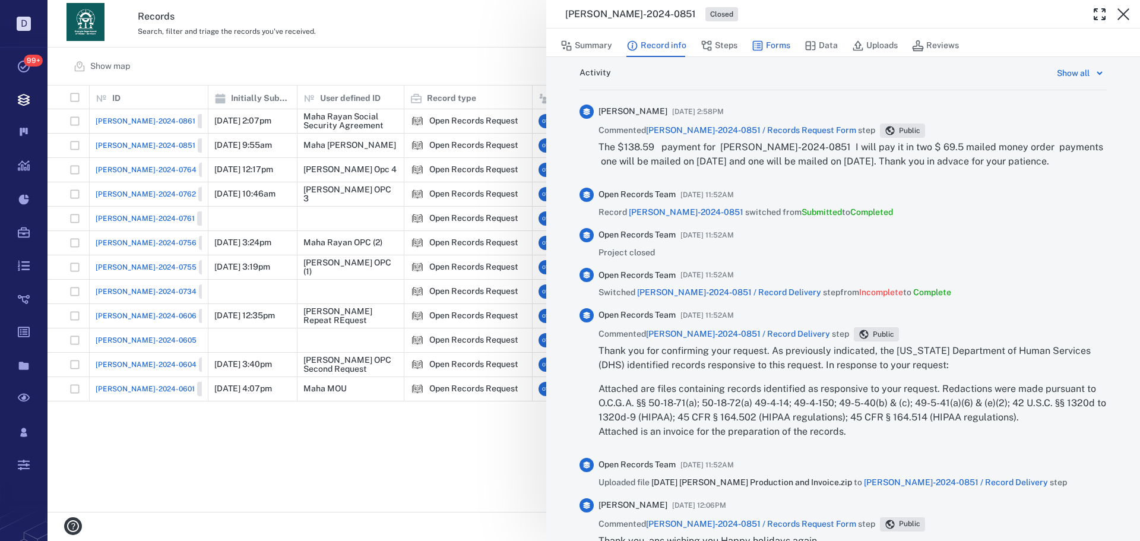
click at [769, 34] on button "Forms" at bounding box center [771, 45] width 39 height 23
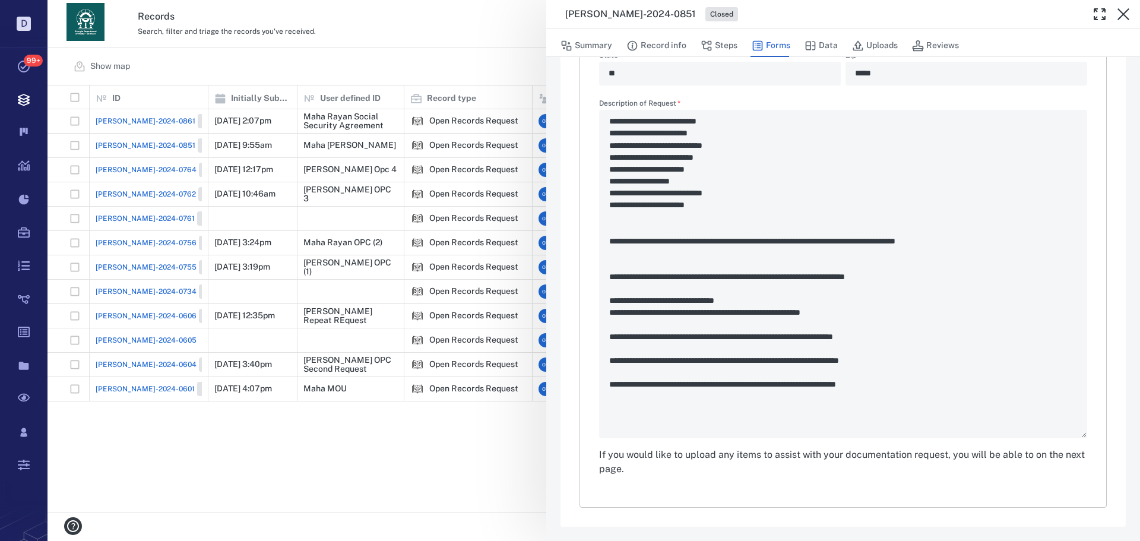
type textarea "*"
click at [719, 46] on button "Steps" at bounding box center [718, 45] width 37 height 23
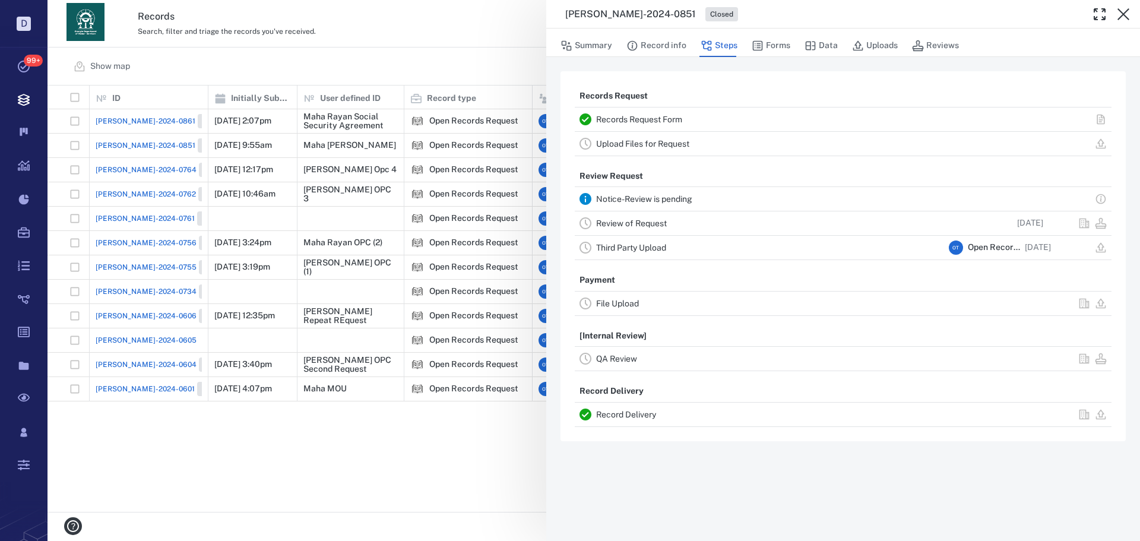
click at [651, 417] on link "Record Delivery" at bounding box center [626, 414] width 60 height 9
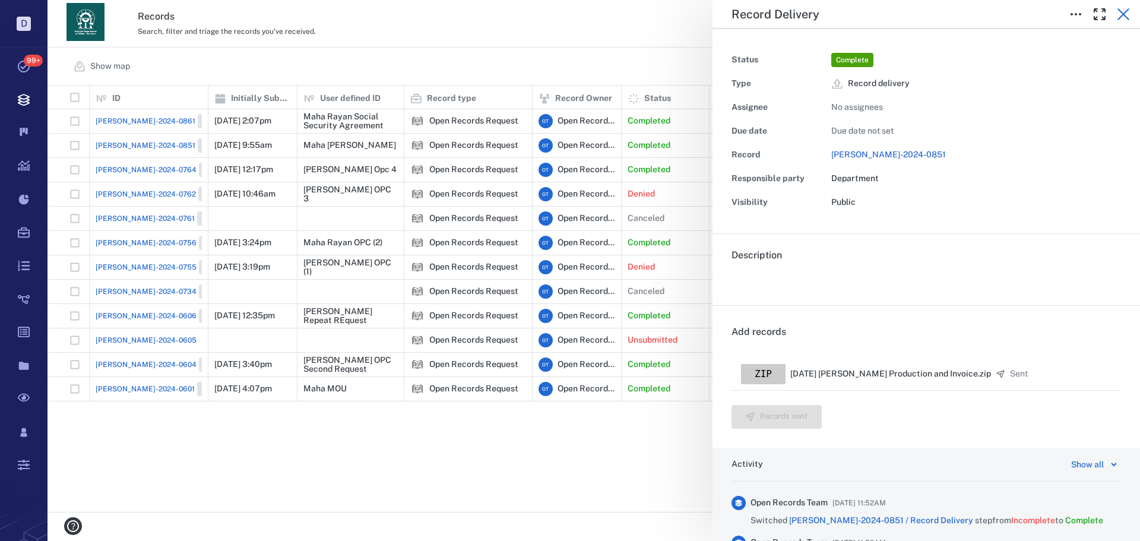
click at [1118, 21] on icon "button" at bounding box center [1123, 14] width 14 height 14
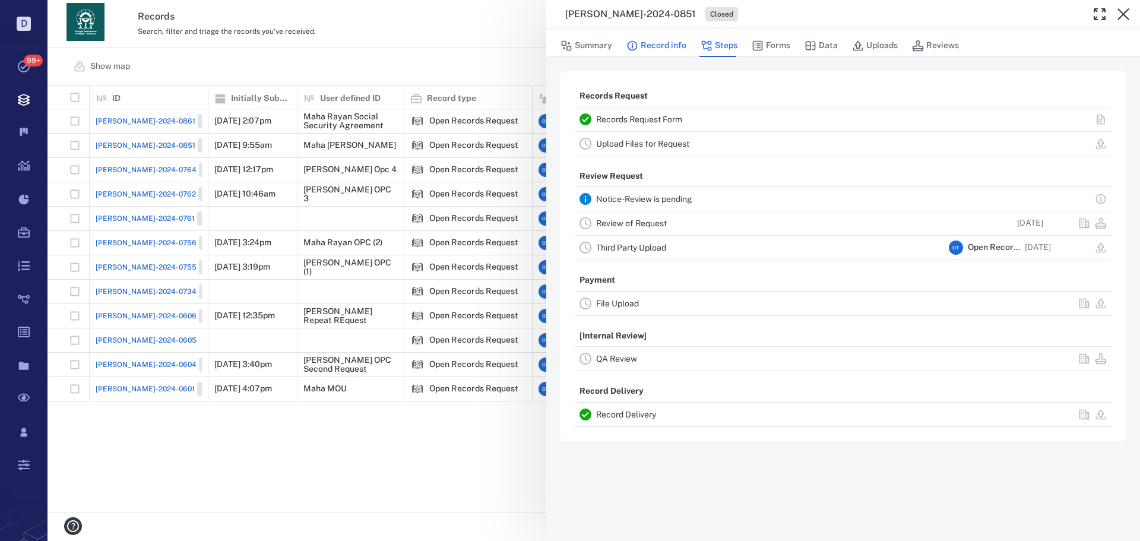
click at [638, 45] on icon "button" at bounding box center [632, 46] width 12 height 12
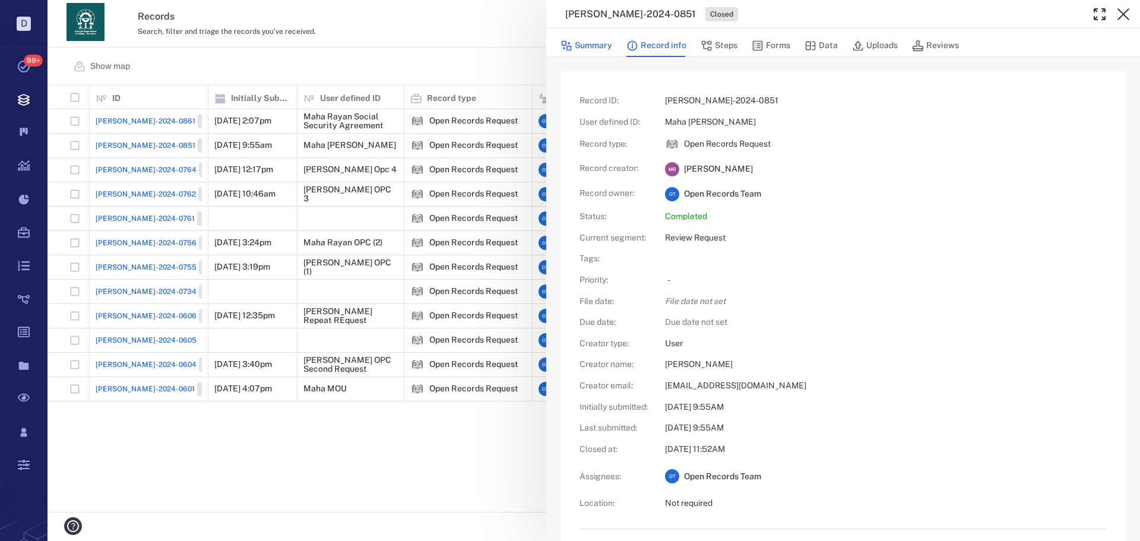
click at [598, 43] on button "Summary" at bounding box center [586, 45] width 52 height 23
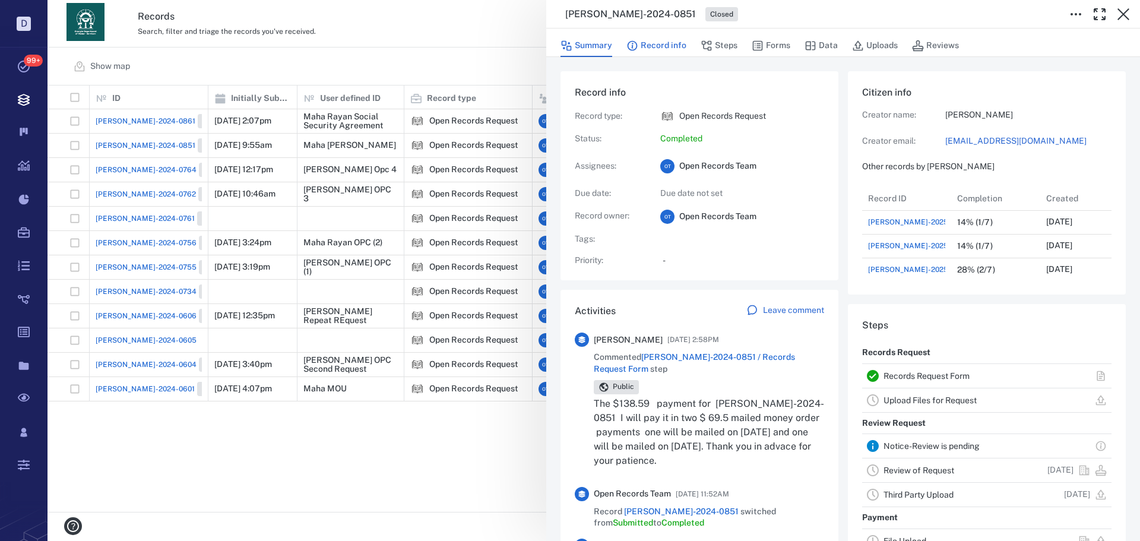
click at [683, 43] on button "Record info" at bounding box center [656, 45] width 60 height 23
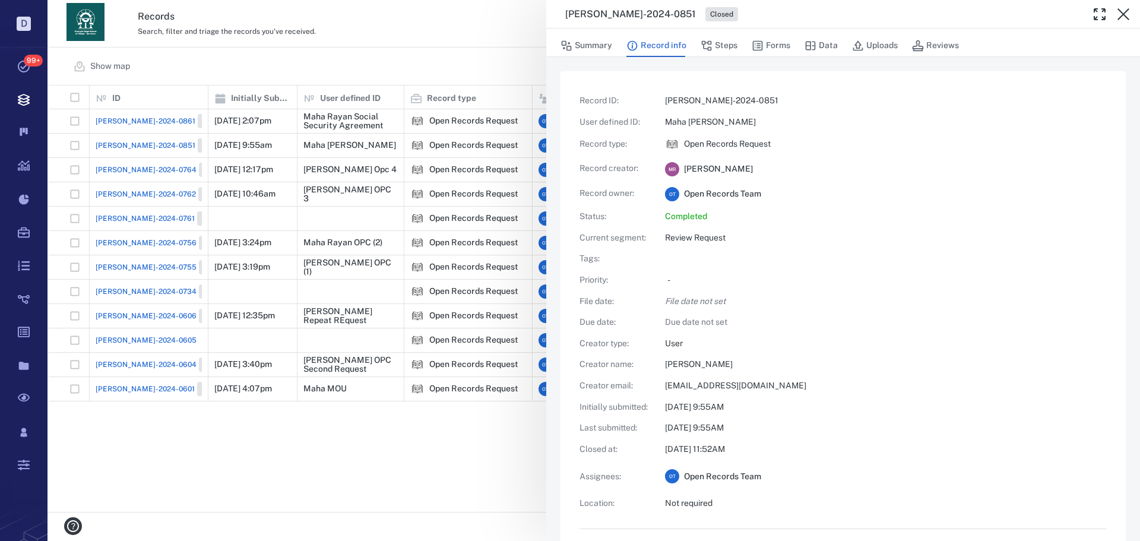
click at [723, 37] on button "Steps" at bounding box center [718, 45] width 37 height 23
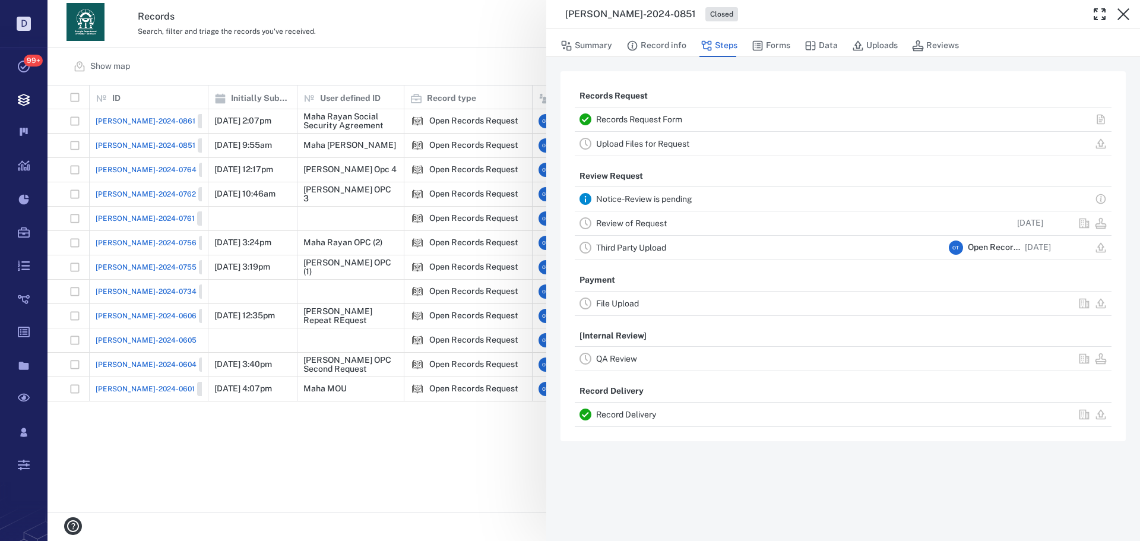
drag, startPoint x: 754, startPoint y: 19, endPoint x: 760, endPoint y: 32, distance: 14.3
click at [756, 24] on div "[PERSON_NAME]-2024-0851 Closed" at bounding box center [843, 14] width 594 height 28
click at [763, 39] on button "Forms" at bounding box center [771, 45] width 39 height 23
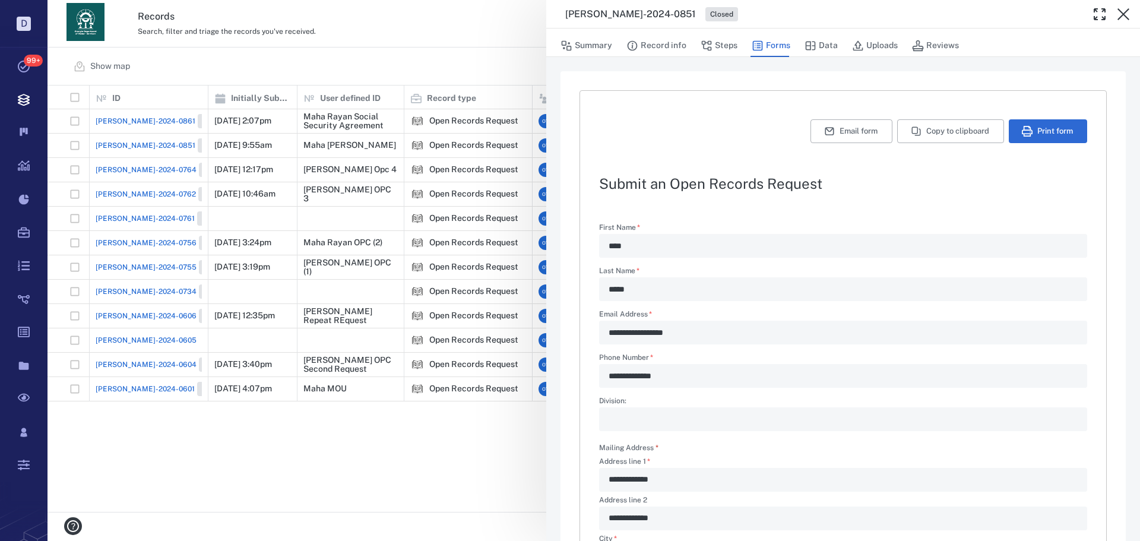
type textarea "*"
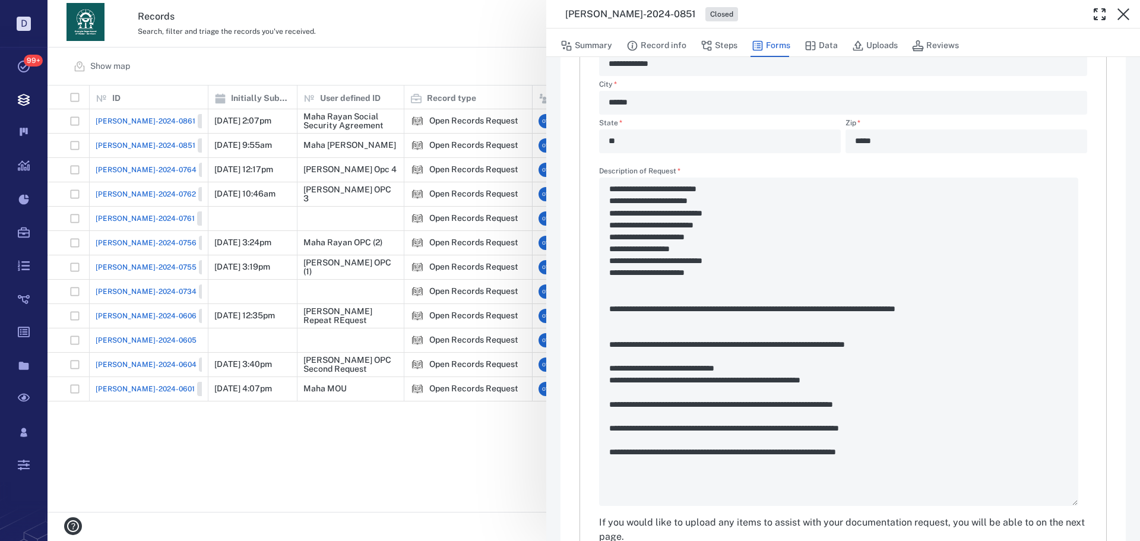
scroll to position [475, 0]
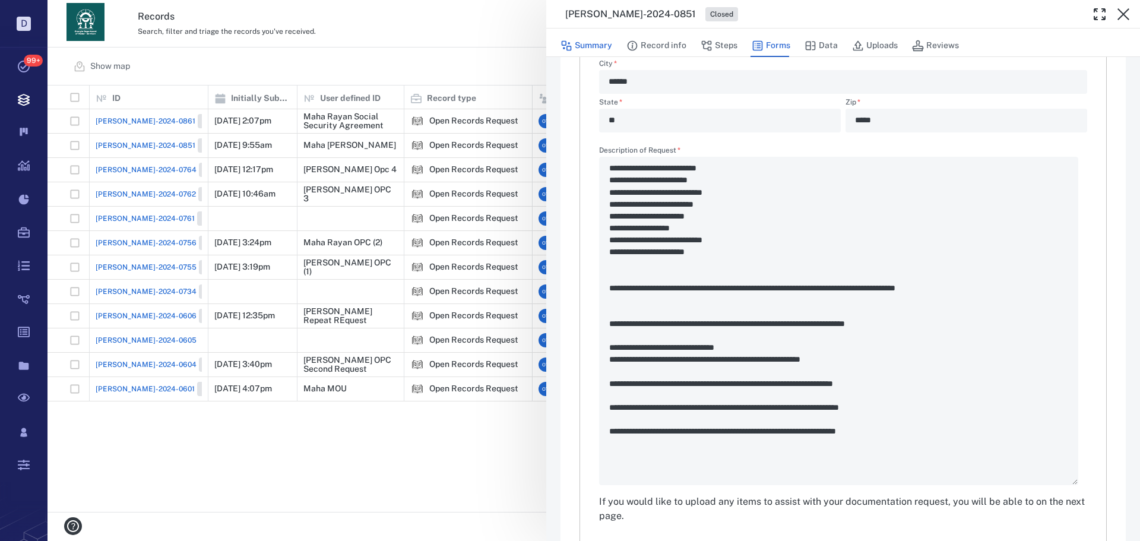
click at [600, 45] on button "Summary" at bounding box center [586, 45] width 52 height 23
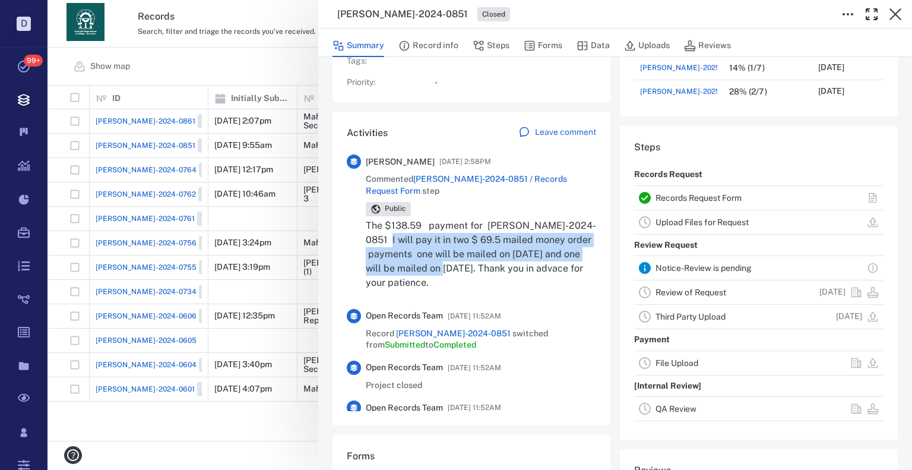
drag, startPoint x: 380, startPoint y: 233, endPoint x: 482, endPoint y: 274, distance: 109.8
click at [482, 274] on p "The $138.59 payment for [PERSON_NAME]-2024-0851 I will pay it in two $ 69.5 mai…" at bounding box center [481, 253] width 230 height 71
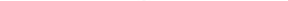
scroll to position [617, 227]
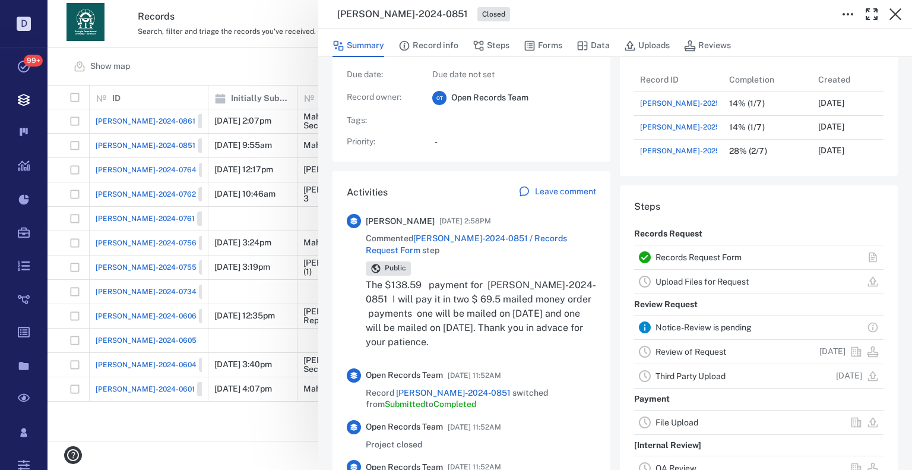
click at [255, 146] on div "[PERSON_NAME]-2024-0851 Closed Summary Record info Steps Forms Data Uploads Rev…" at bounding box center [479, 235] width 864 height 470
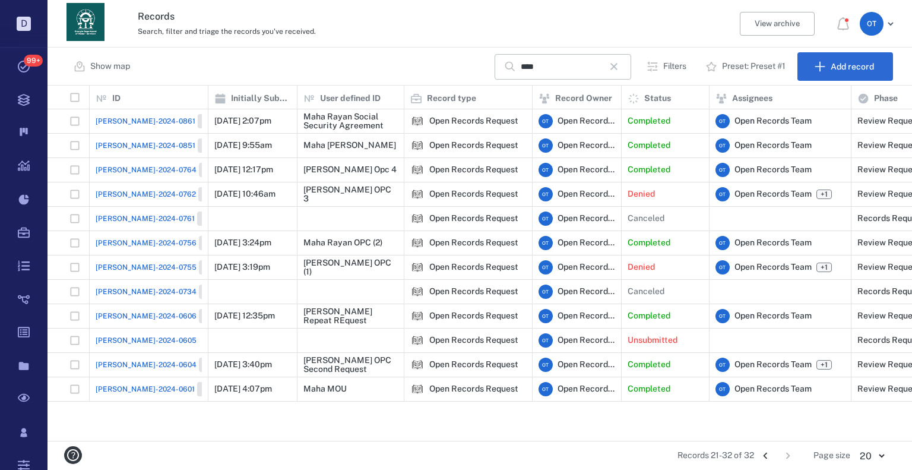
scroll to position [346, 856]
click at [198, 150] on div "Closed" at bounding box center [214, 145] width 33 height 14
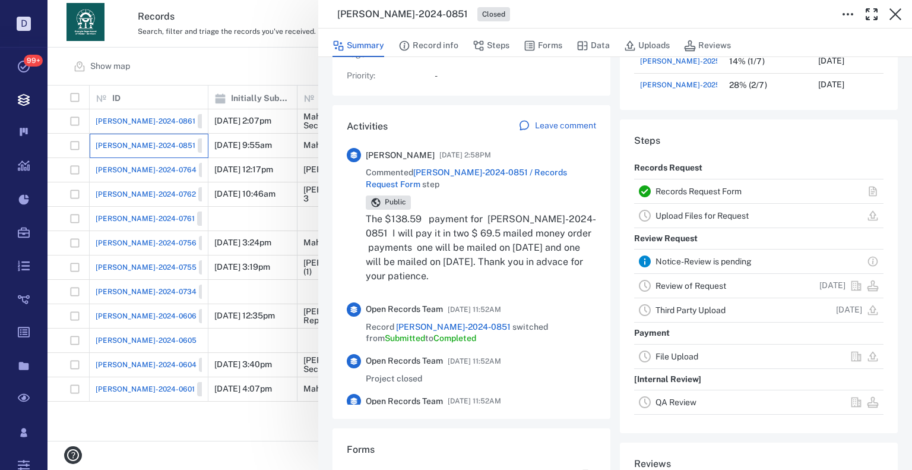
scroll to position [237, 0]
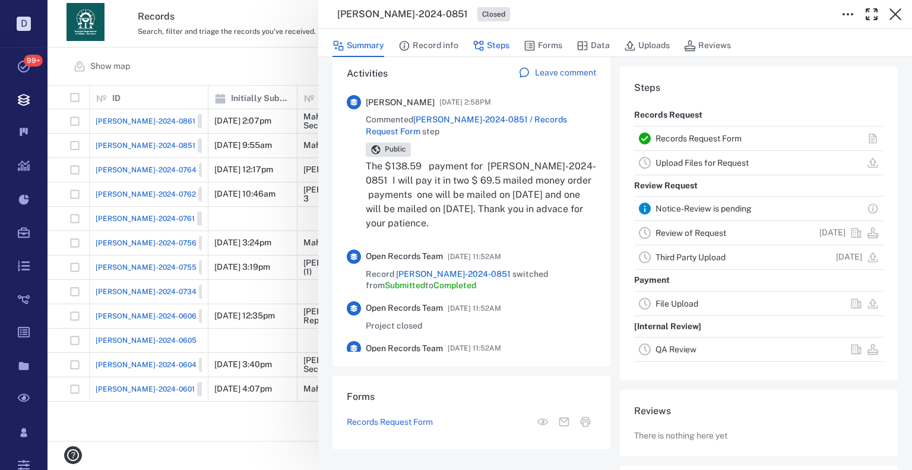
click at [549, 50] on button "Forms" at bounding box center [543, 45] width 39 height 23
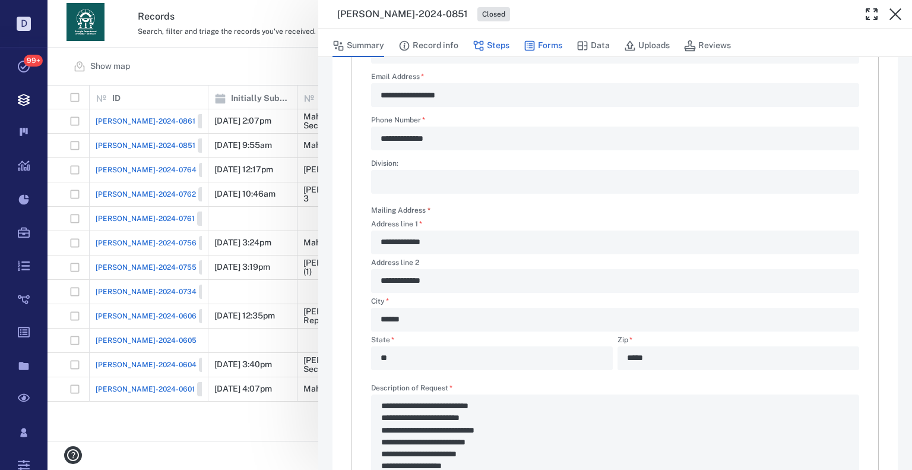
type textarea "*"
click at [494, 49] on button "Steps" at bounding box center [491, 45] width 37 height 23
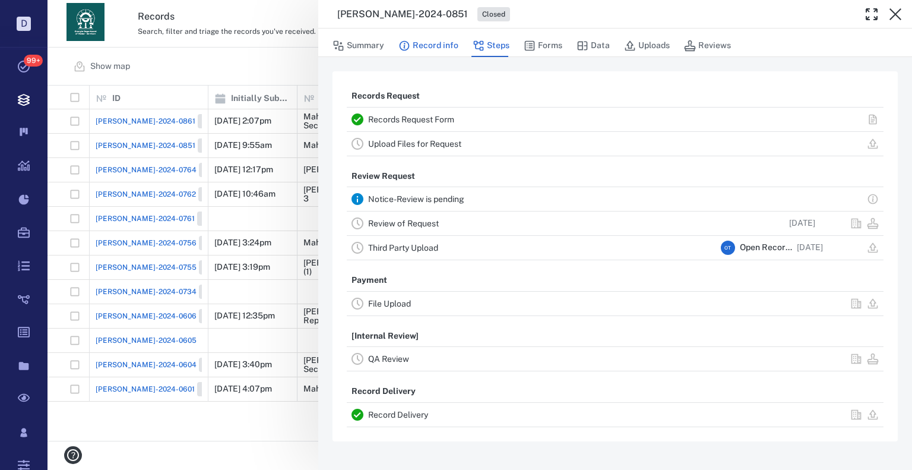
click at [454, 40] on button "Record info" at bounding box center [428, 45] width 60 height 23
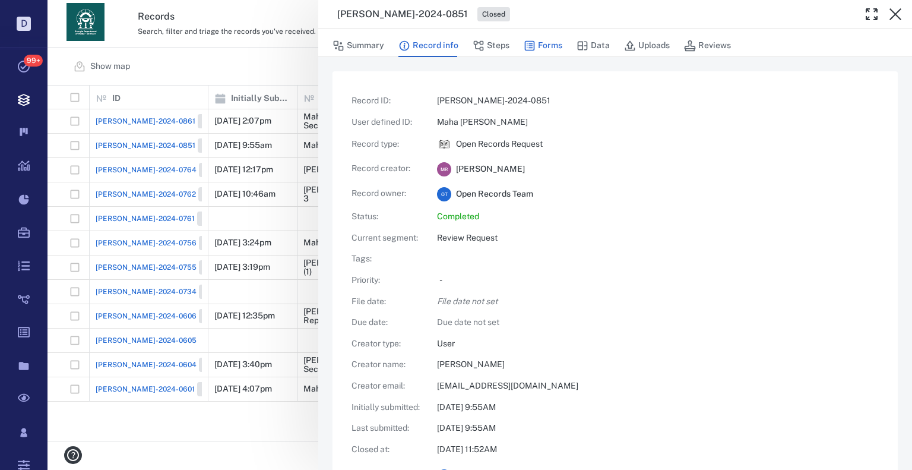
click at [538, 47] on button "Forms" at bounding box center [543, 45] width 39 height 23
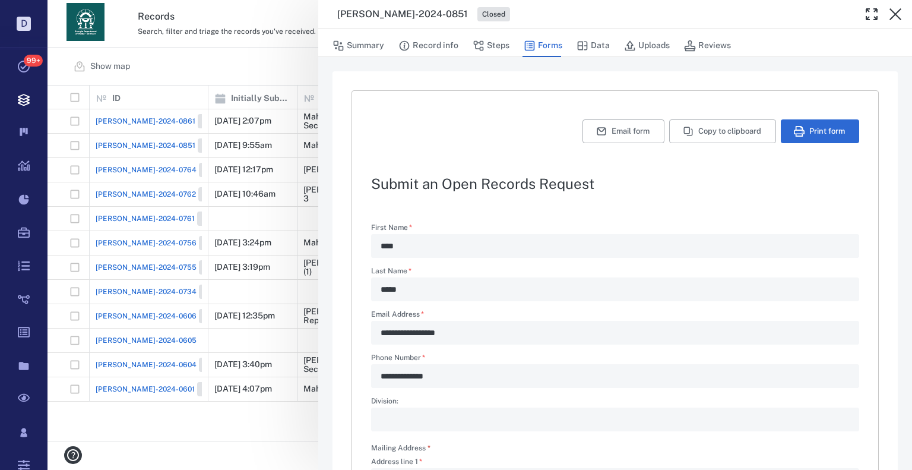
type textarea "*"
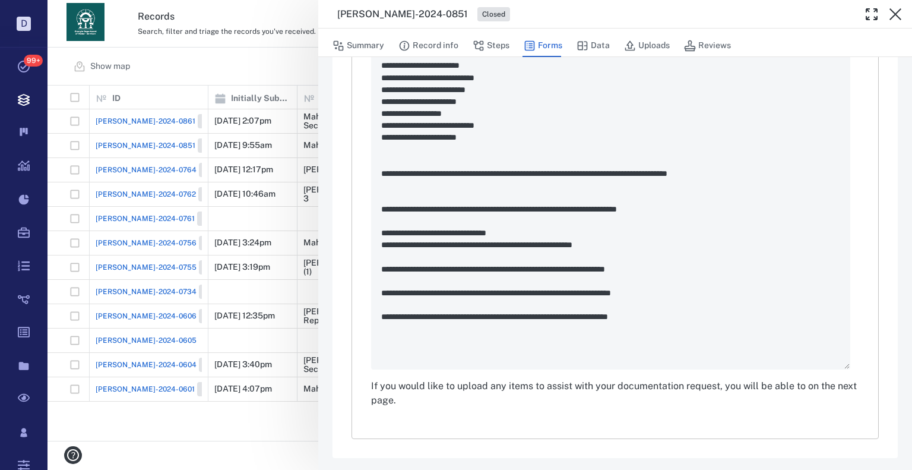
scroll to position [591, 0]
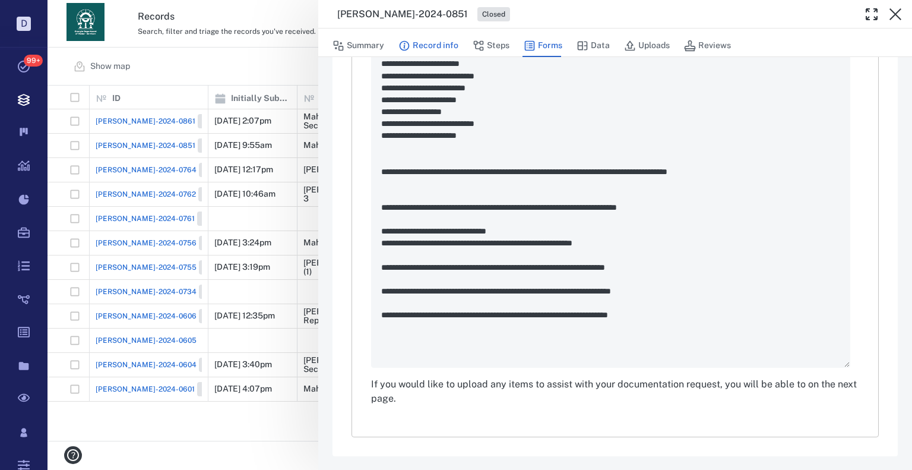
click at [428, 52] on button "Record info" at bounding box center [428, 45] width 60 height 23
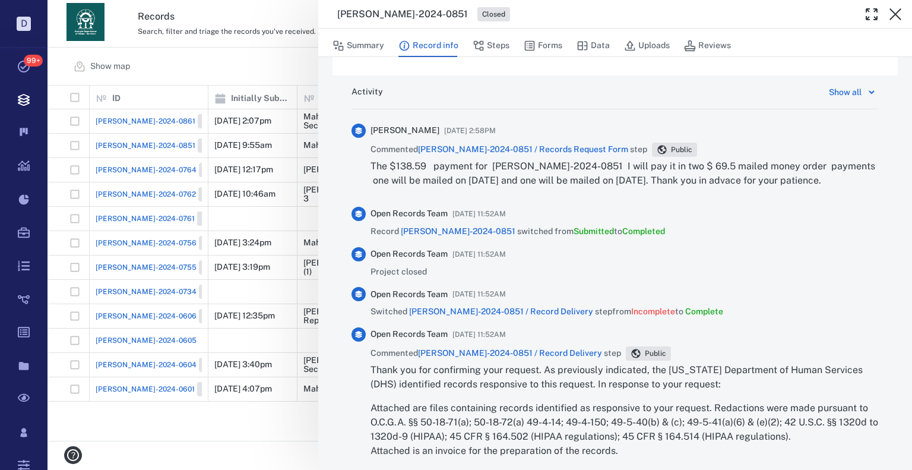
scroll to position [2, 0]
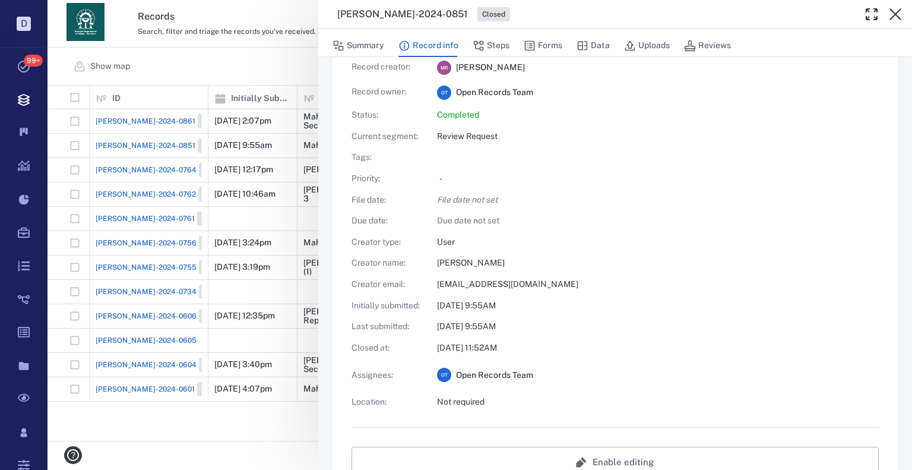
drag, startPoint x: 549, startPoint y: 235, endPoint x: 576, endPoint y: 16, distance: 220.7
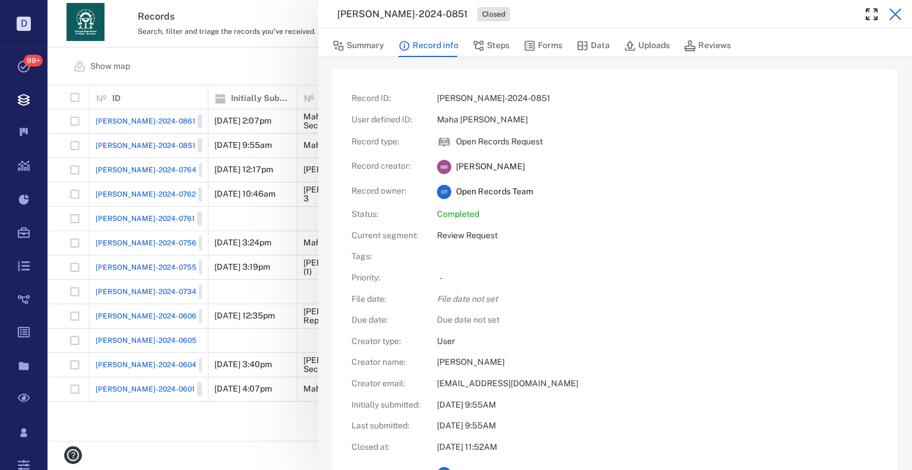
click at [893, 13] on icon "button" at bounding box center [895, 14] width 14 height 14
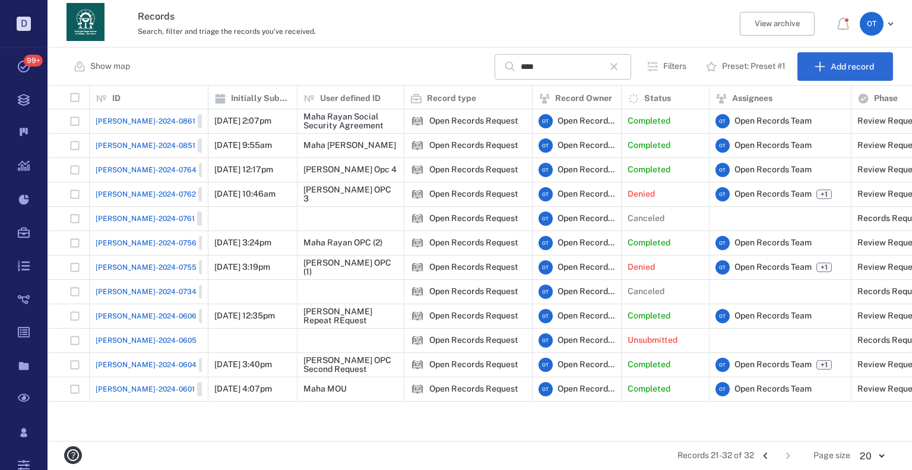
click at [754, 449] on div "Records 21-32 of 32 1 2" at bounding box center [738, 455] width 122 height 19
drag, startPoint x: 757, startPoint y: 451, endPoint x: 764, endPoint y: 451, distance: 6.6
click at [759, 451] on button "Go to previous page" at bounding box center [765, 455] width 19 height 19
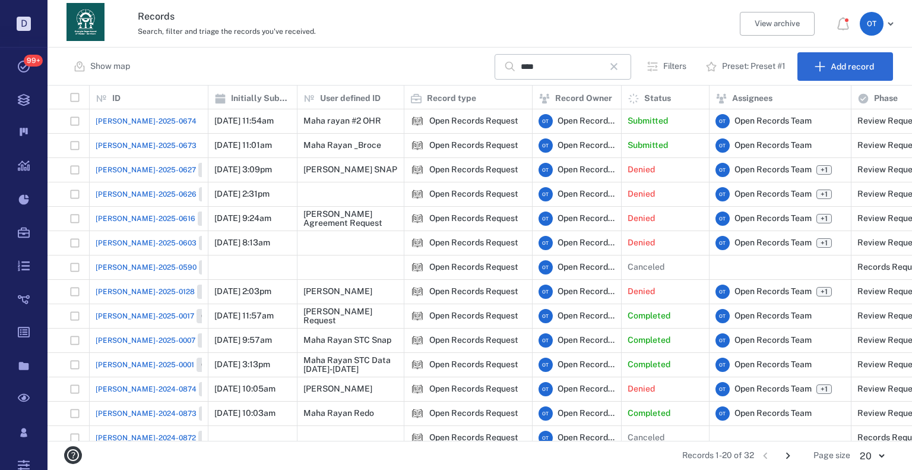
click at [126, 145] on span "[PERSON_NAME]-2025-0673" at bounding box center [146, 145] width 101 height 11
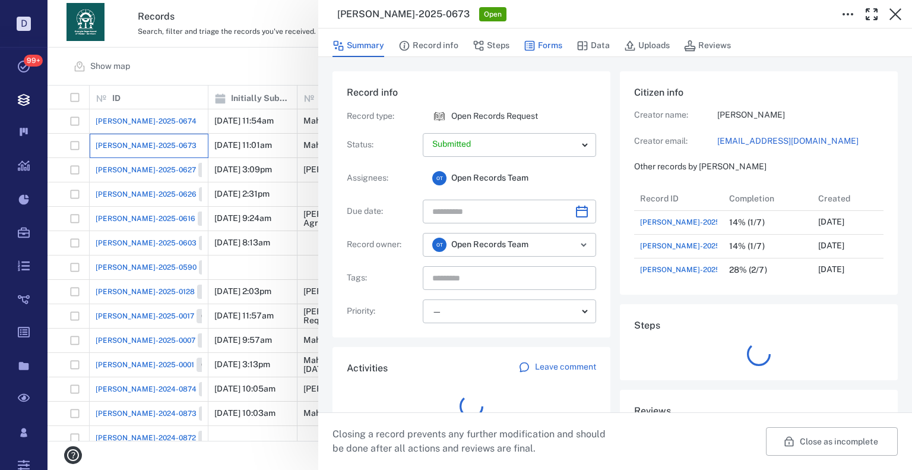
scroll to position [9, 9]
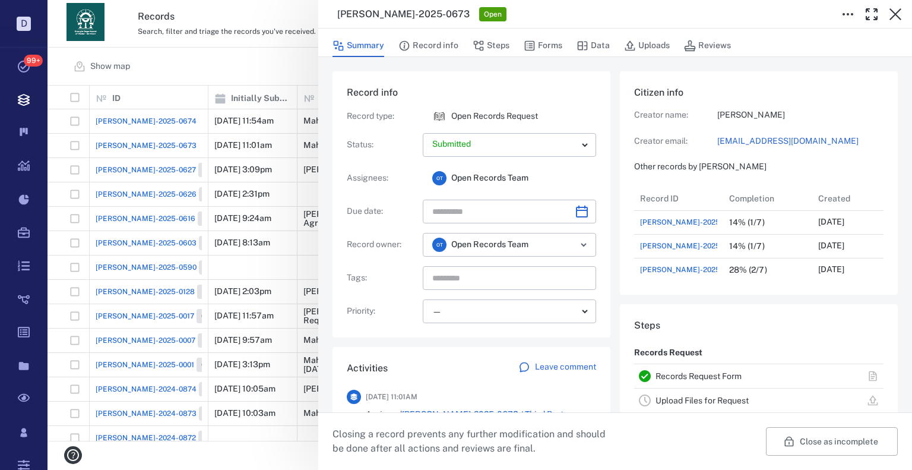
click at [248, 49] on div "[PERSON_NAME]-2025-0673 Open Summary Record info Steps Forms Data Uploads Revie…" at bounding box center [479, 235] width 864 height 470
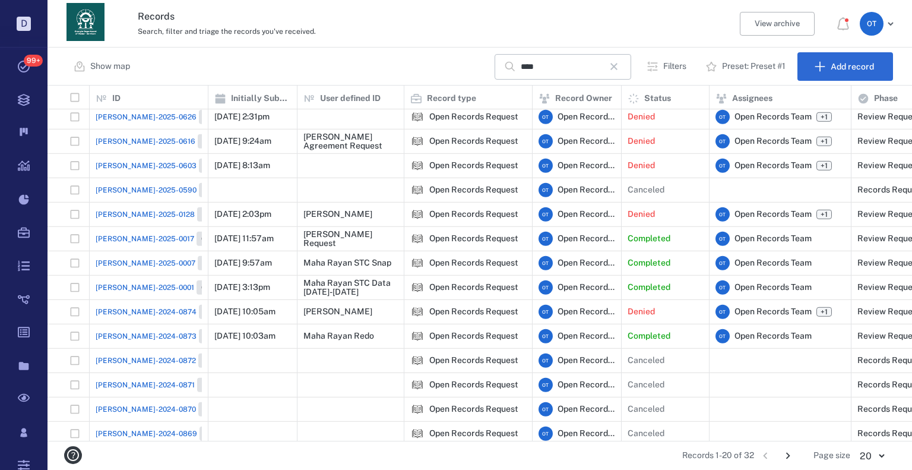
scroll to position [43, 0]
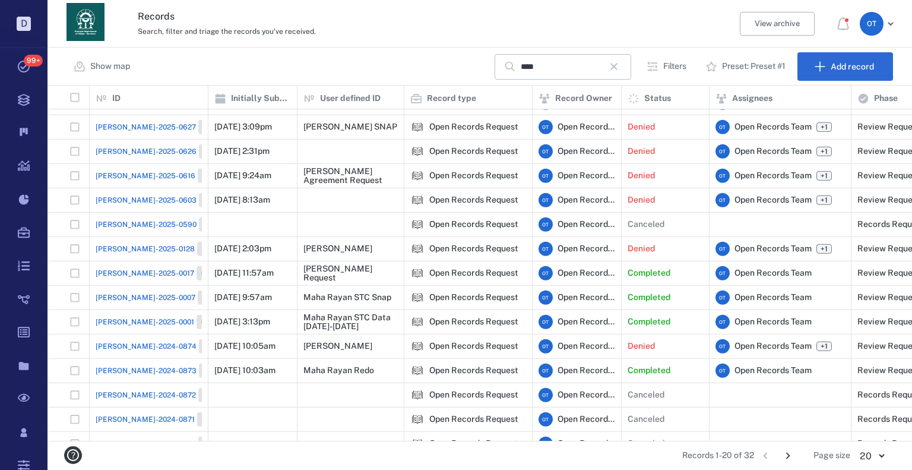
click at [795, 455] on button "Go to next page" at bounding box center [787, 455] width 19 height 19
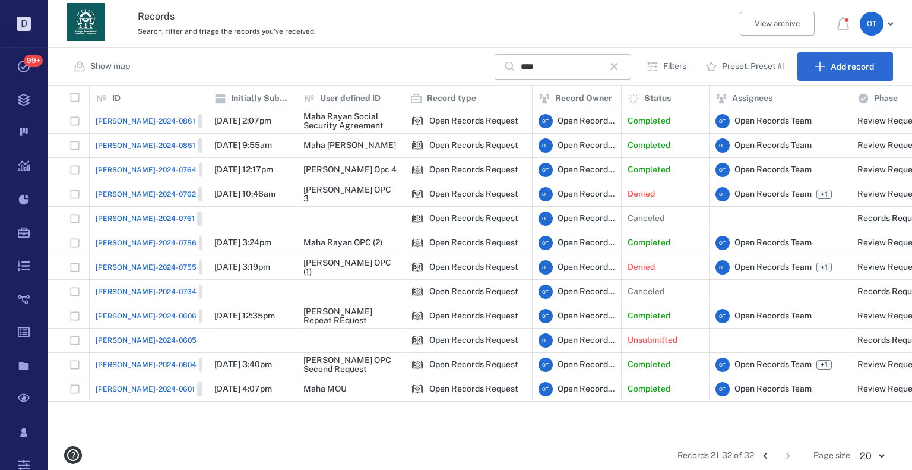
scroll to position [0, 0]
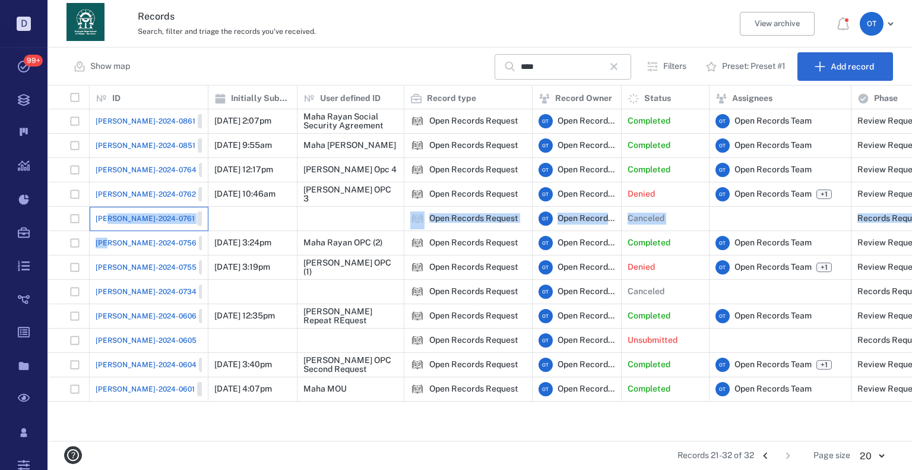
drag, startPoint x: 110, startPoint y: 229, endPoint x: 115, endPoint y: 248, distance: 19.6
click at [113, 237] on div "[PERSON_NAME]-2024-0861 Closed [DATE] 2:07pm Maha Rayan Social Security Agreeme…" at bounding box center [900, 255] width 1707 height 292
click at [114, 246] on span "[PERSON_NAME]-2024-0756" at bounding box center [146, 242] width 101 height 11
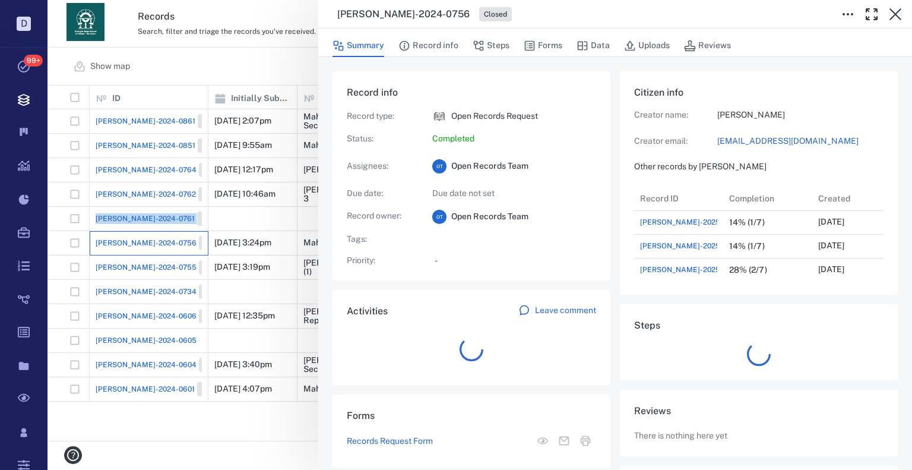
scroll to position [617, 227]
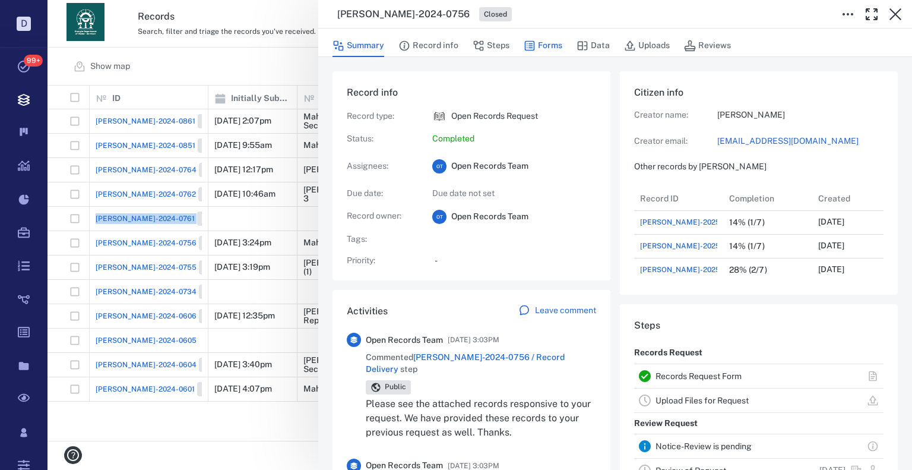
click at [534, 47] on button "Forms" at bounding box center [543, 45] width 39 height 23
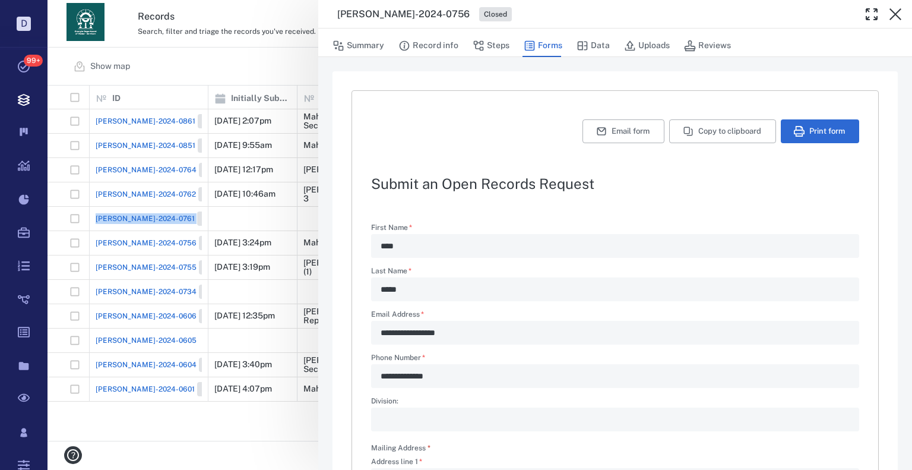
scroll to position [356, 0]
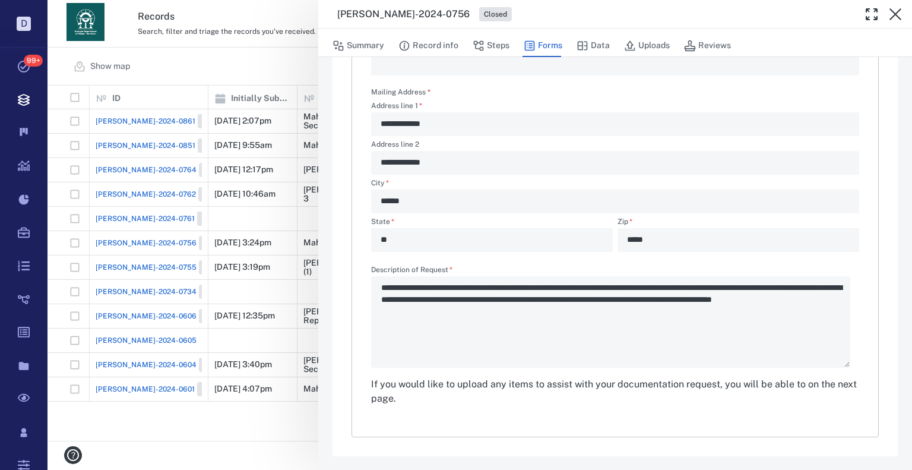
drag, startPoint x: 182, startPoint y: 61, endPoint x: 267, endPoint y: 135, distance: 112.4
click at [184, 63] on div "**********" at bounding box center [479, 235] width 864 height 470
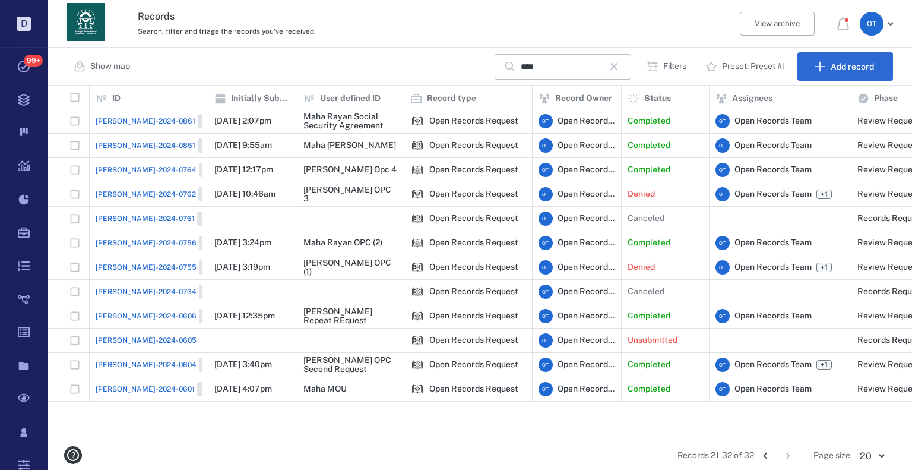
click at [762, 457] on icon "Go to previous page" at bounding box center [765, 455] width 13 height 13
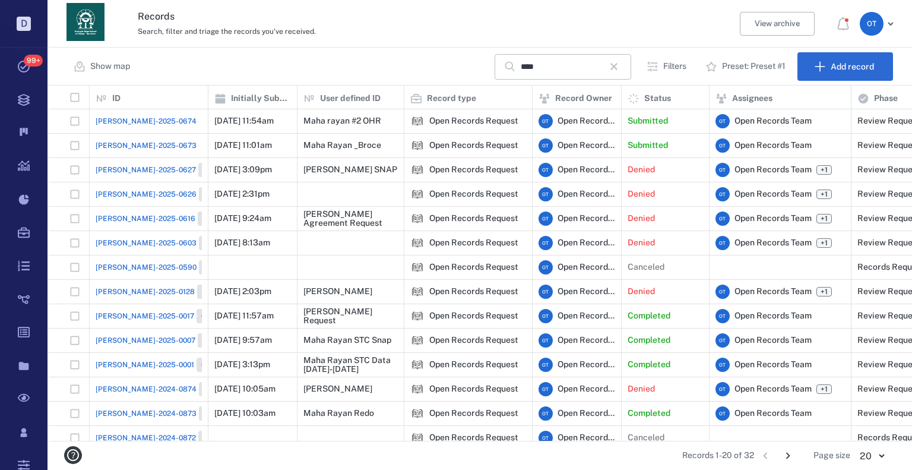
click at [146, 147] on span "[PERSON_NAME]-2025-0673" at bounding box center [146, 145] width 101 height 11
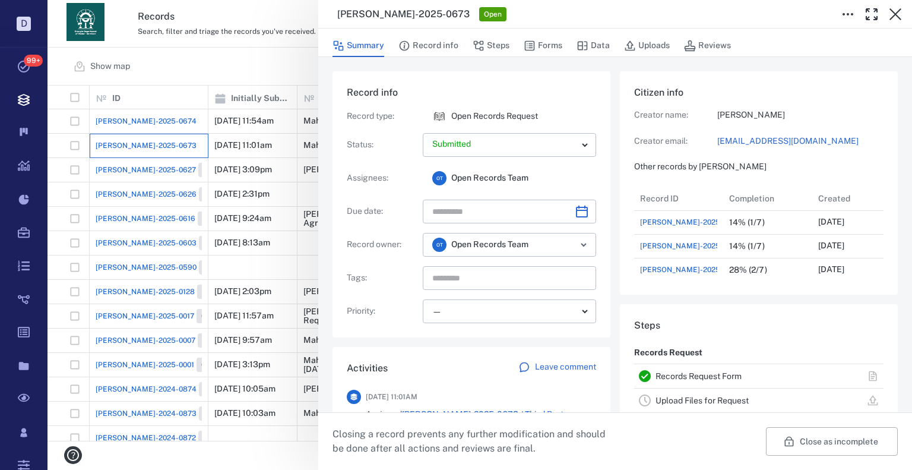
scroll to position [617, 227]
click at [540, 47] on button "Forms" at bounding box center [543, 45] width 39 height 23
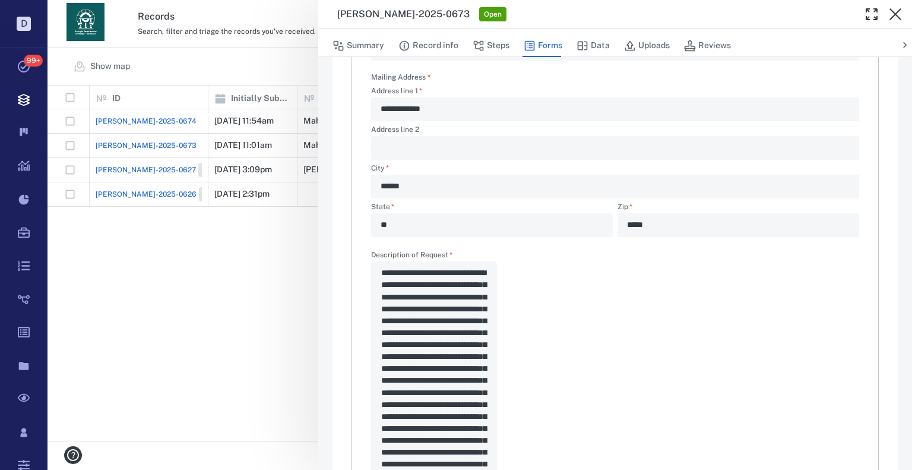
scroll to position [356, 0]
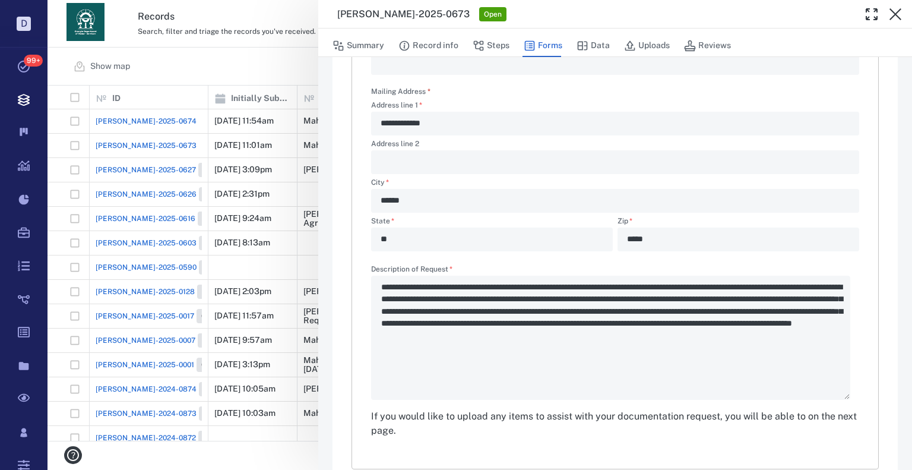
type textarea "*"
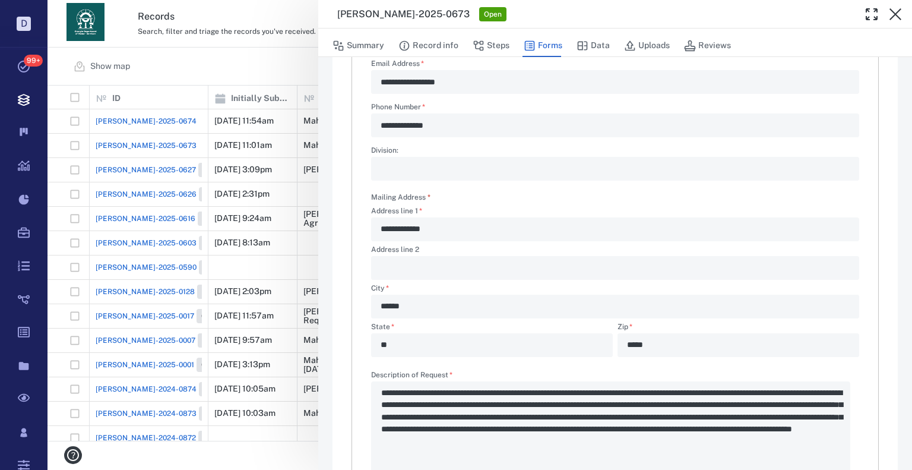
scroll to position [237, 0]
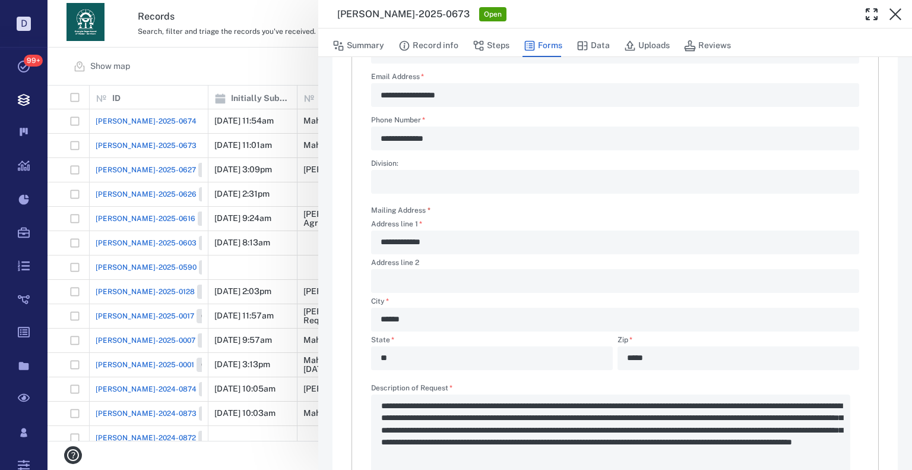
drag, startPoint x: 306, startPoint y: 85, endPoint x: 162, endPoint y: 132, distance: 151.7
click at [305, 85] on div "**********" at bounding box center [479, 235] width 864 height 470
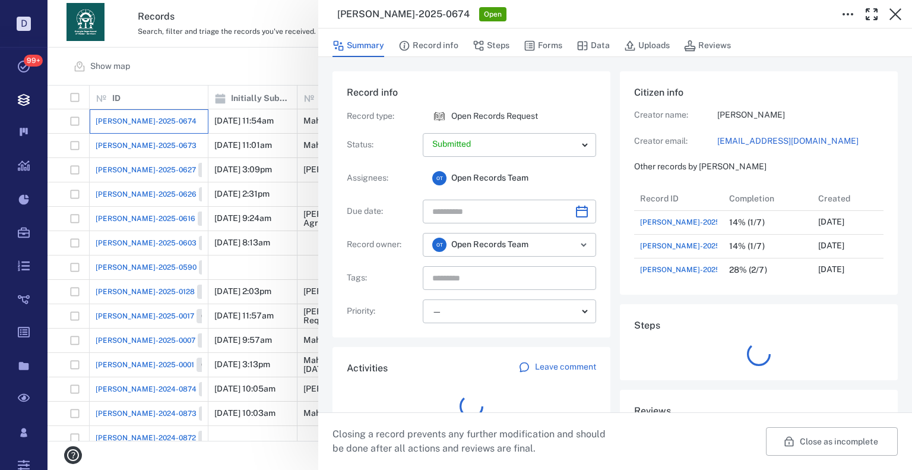
scroll to position [9, 9]
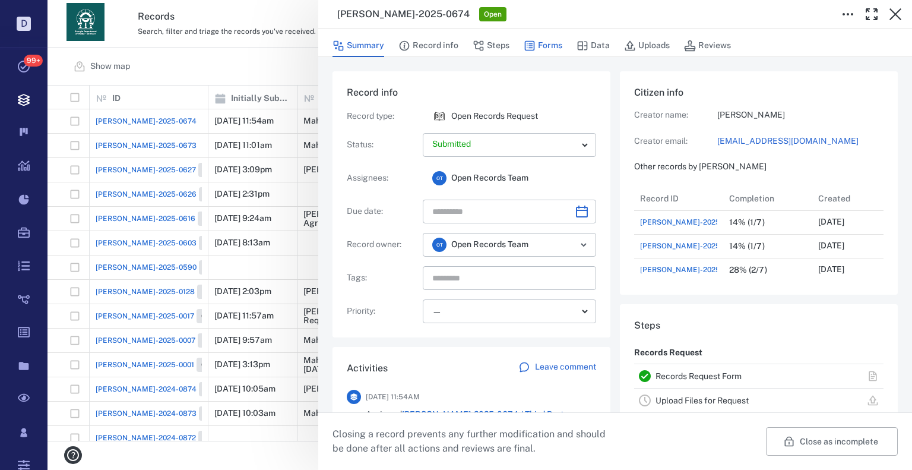
click at [556, 47] on button "Forms" at bounding box center [543, 45] width 39 height 23
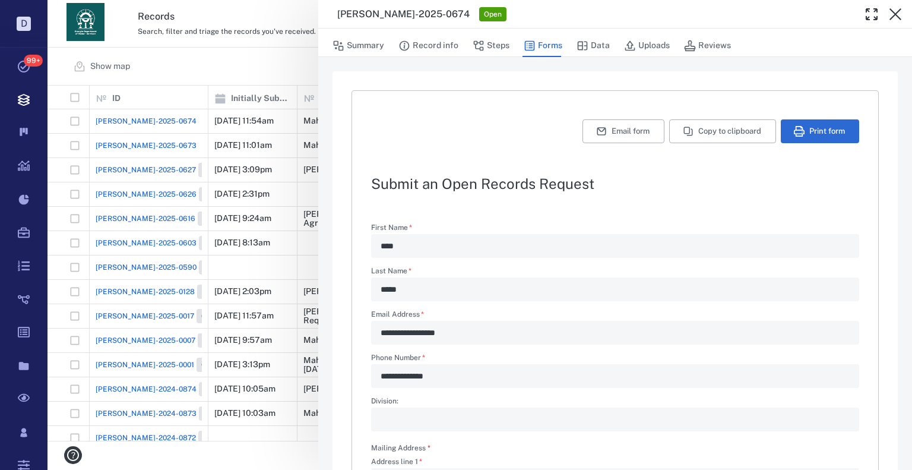
scroll to position [297, 0]
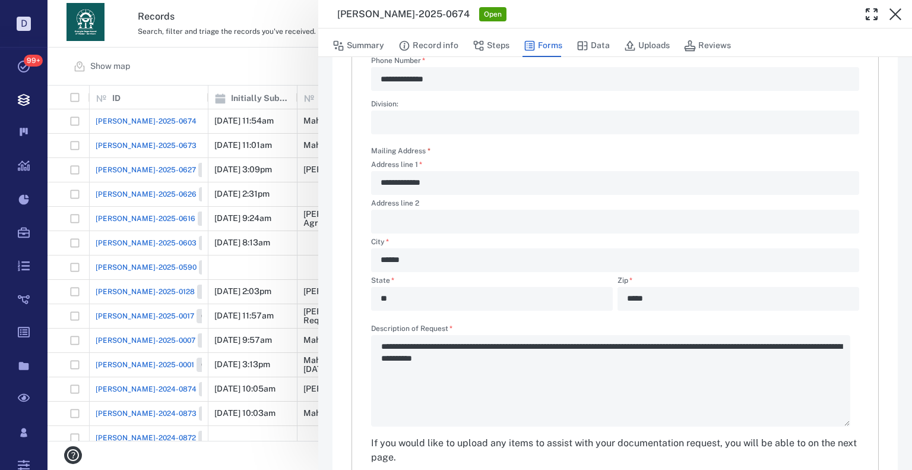
click at [237, 43] on div "**********" at bounding box center [479, 235] width 864 height 470
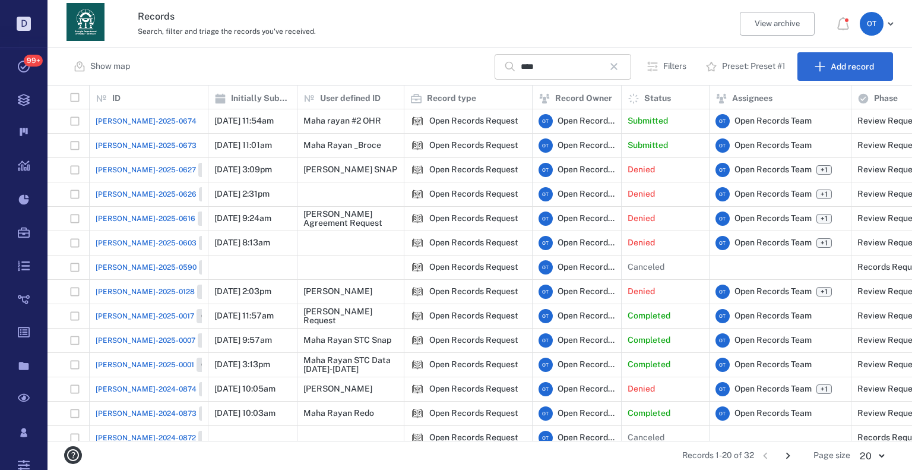
click at [573, 67] on input "****" at bounding box center [562, 67] width 83 height 26
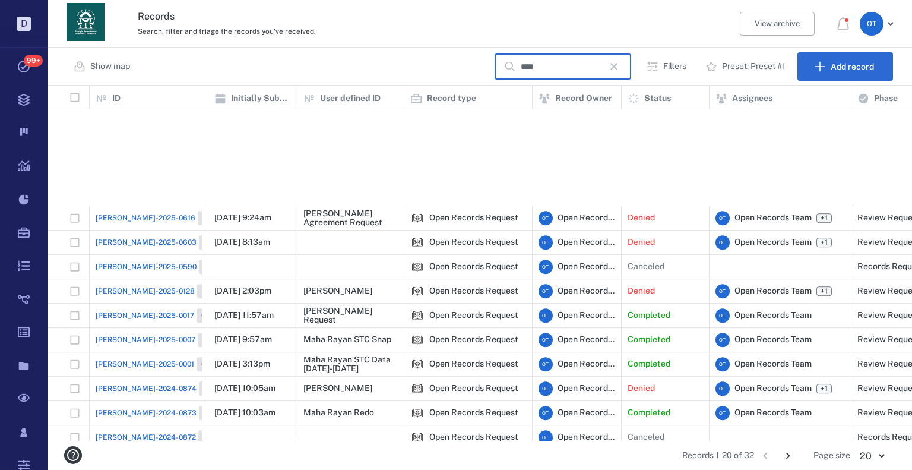
scroll to position [161, 0]
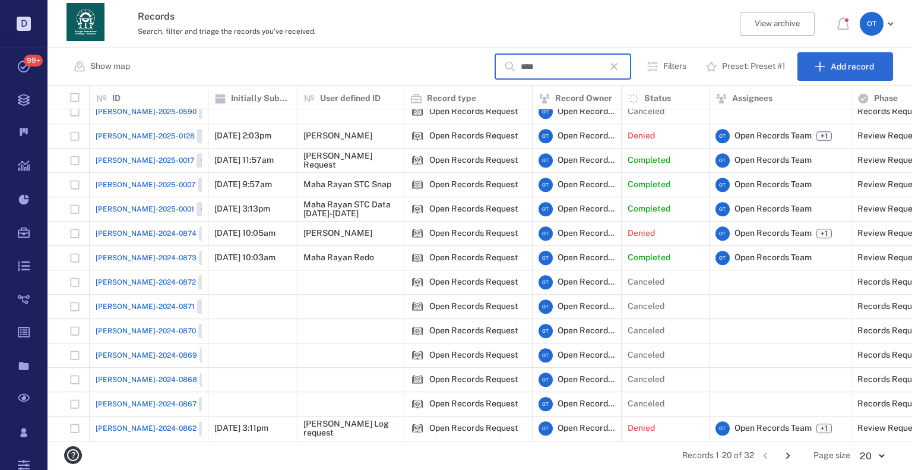
click at [789, 443] on div "Records 1-20 of 32 1 2 Page size 20 ** ​" at bounding box center [479, 455] width 826 height 28
click at [788, 452] on icon "Go to next page" at bounding box center [787, 455] width 13 height 13
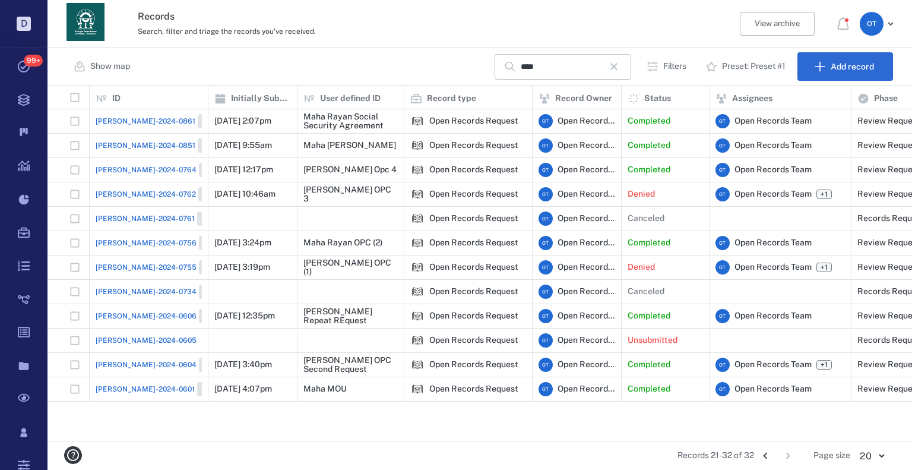
scroll to position [0, 0]
click at [115, 144] on span "[PERSON_NAME]-2024-0851" at bounding box center [146, 145] width 100 height 11
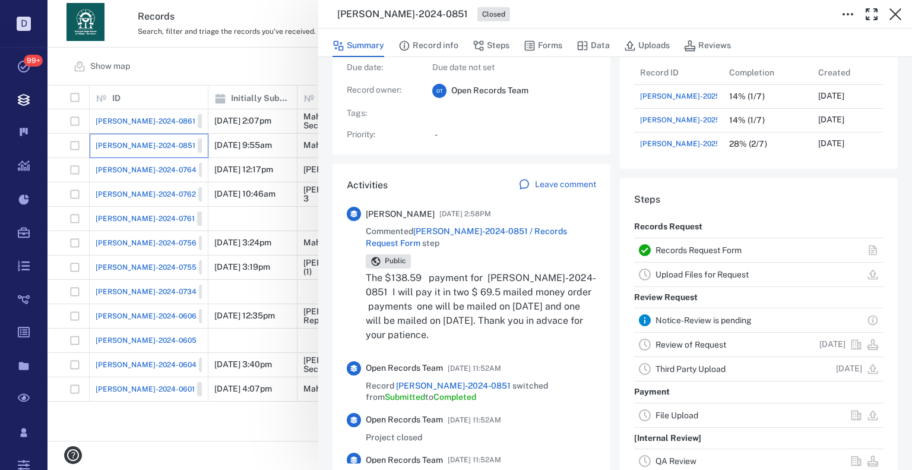
scroll to position [237, 0]
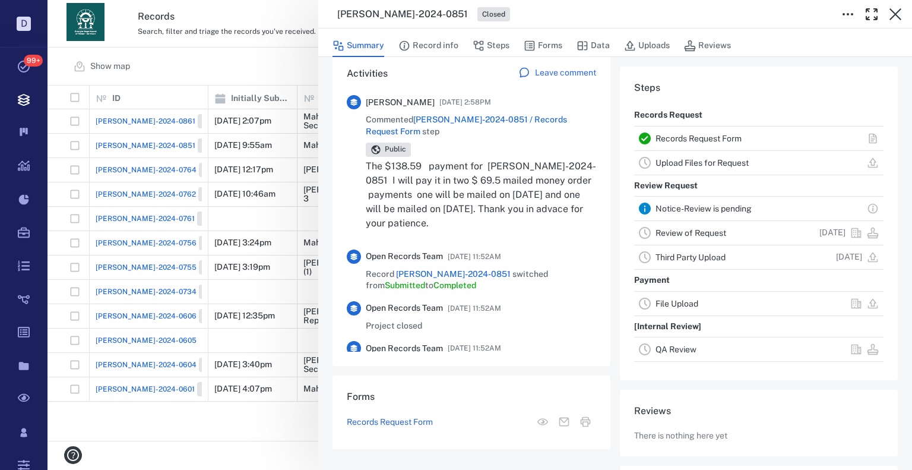
drag, startPoint x: 437, startPoint y: 202, endPoint x: 369, endPoint y: 167, distance: 77.5
click at [369, 167] on p "The $138.59 payment for [PERSON_NAME]-2024-0851 I will pay it in two $ 69.5 mai…" at bounding box center [481, 194] width 230 height 71
click at [294, 210] on div "[PERSON_NAME]-2024-0851 Closed Summary Record info Steps Forms Data Uploads Rev…" at bounding box center [479, 235] width 864 height 470
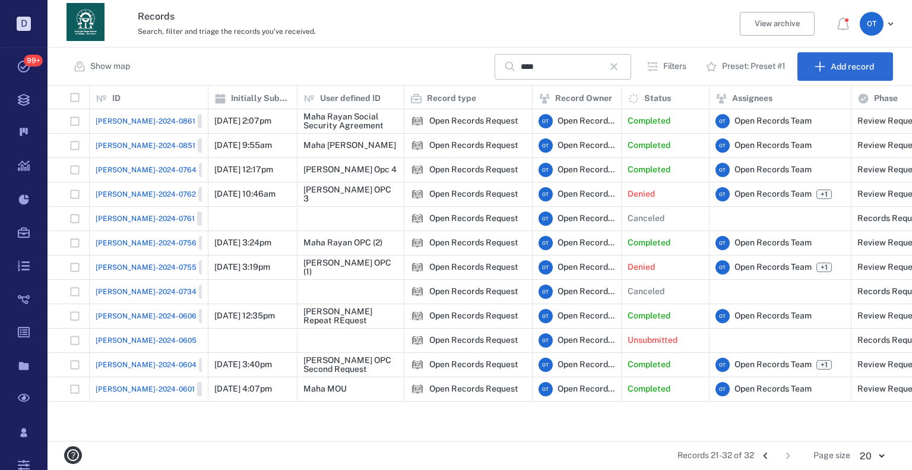
drag, startPoint x: 771, startPoint y: 456, endPoint x: 743, endPoint y: 441, distance: 31.9
click at [771, 458] on icon "Go to previous page" at bounding box center [765, 455] width 13 height 13
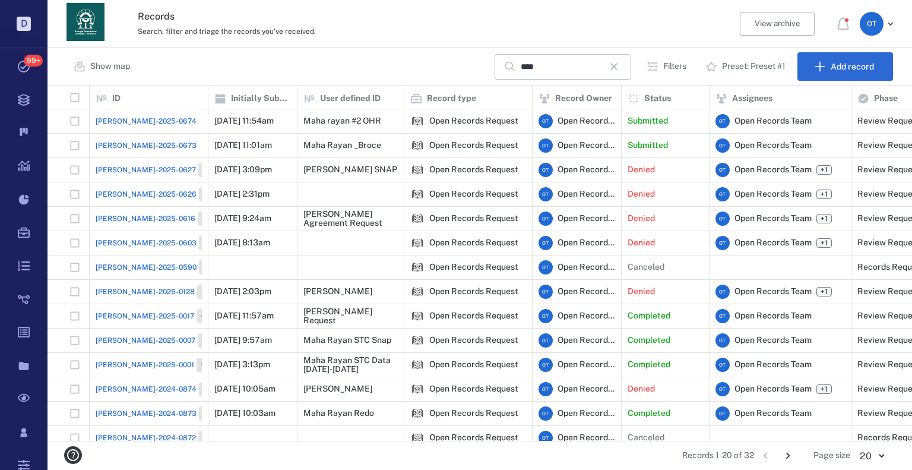
scroll to position [9, 9]
click at [130, 142] on span "[PERSON_NAME]-2025-0673" at bounding box center [146, 145] width 101 height 11
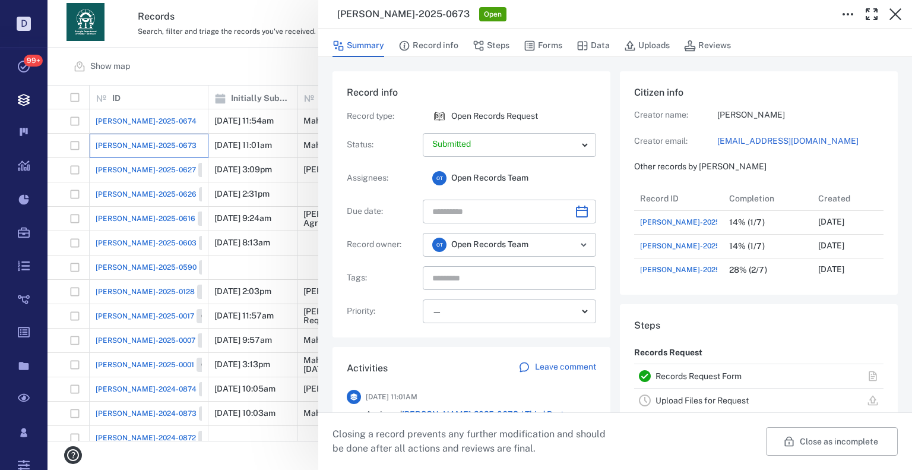
scroll to position [617, 227]
click at [541, 55] on button "Forms" at bounding box center [543, 45] width 39 height 23
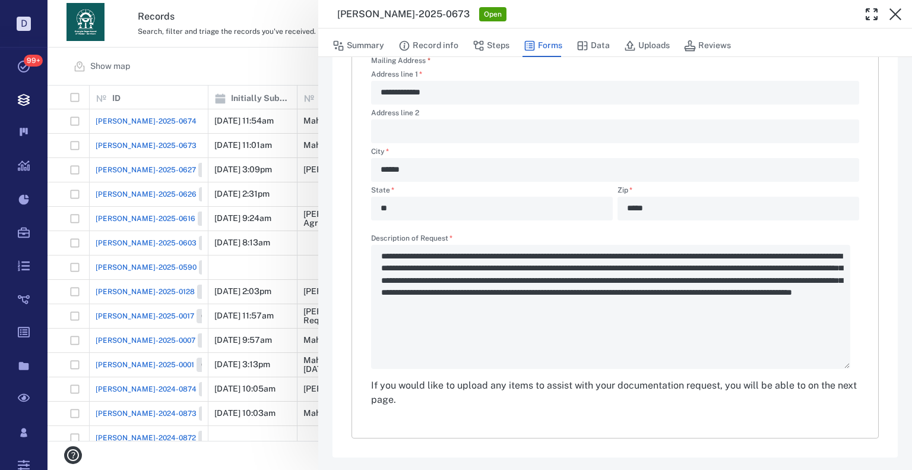
scroll to position [388, 0]
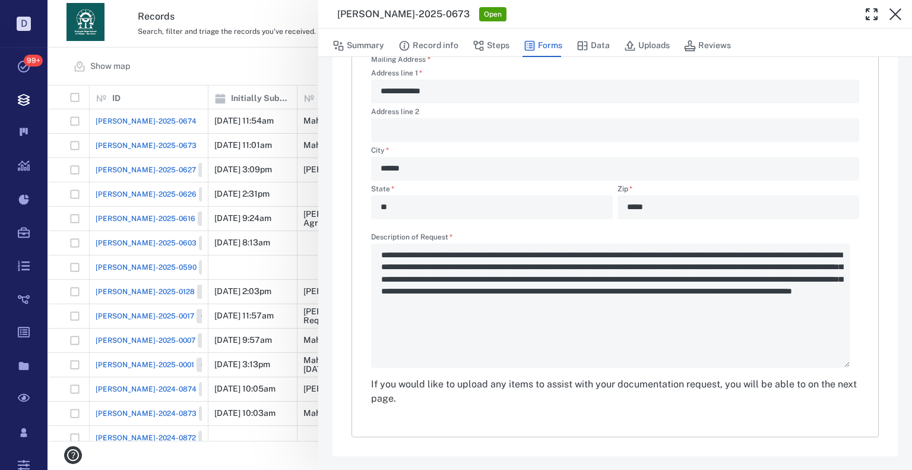
click at [247, 105] on div "**********" at bounding box center [479, 235] width 864 height 470
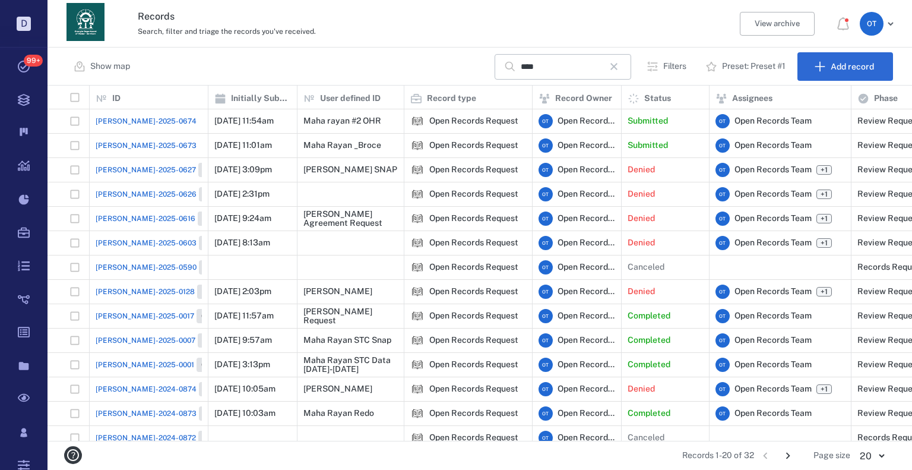
click at [149, 117] on span "[PERSON_NAME]-2025-0674" at bounding box center [146, 121] width 101 height 11
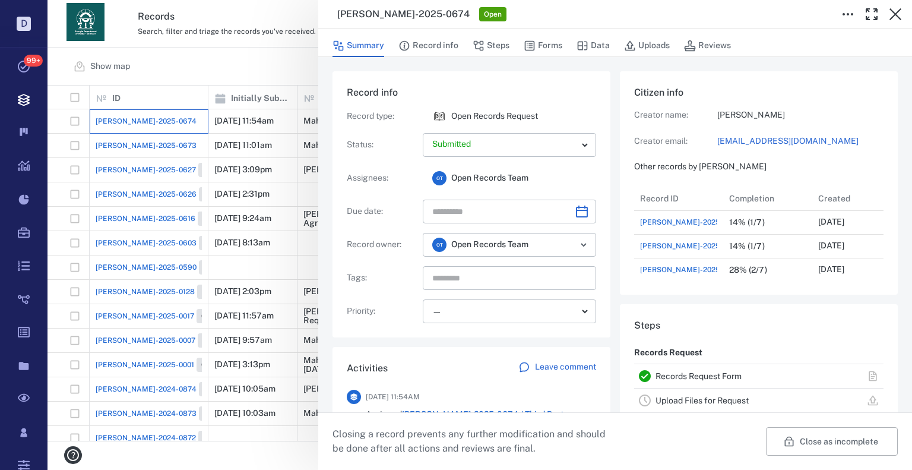
scroll to position [617, 227]
click at [548, 50] on button "Forms" at bounding box center [543, 45] width 39 height 23
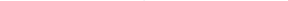
scroll to position [356, 0]
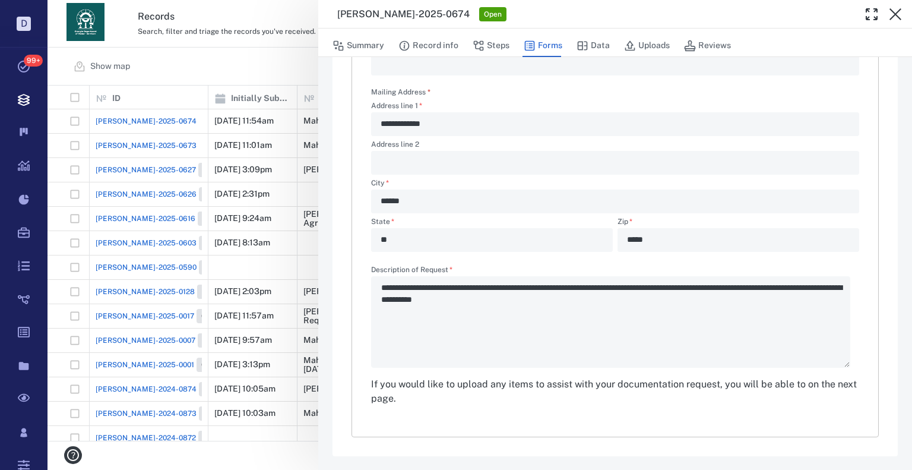
drag, startPoint x: 231, startPoint y: 60, endPoint x: 347, endPoint y: 116, distance: 129.0
click at [232, 60] on div "**********" at bounding box center [479, 235] width 864 height 470
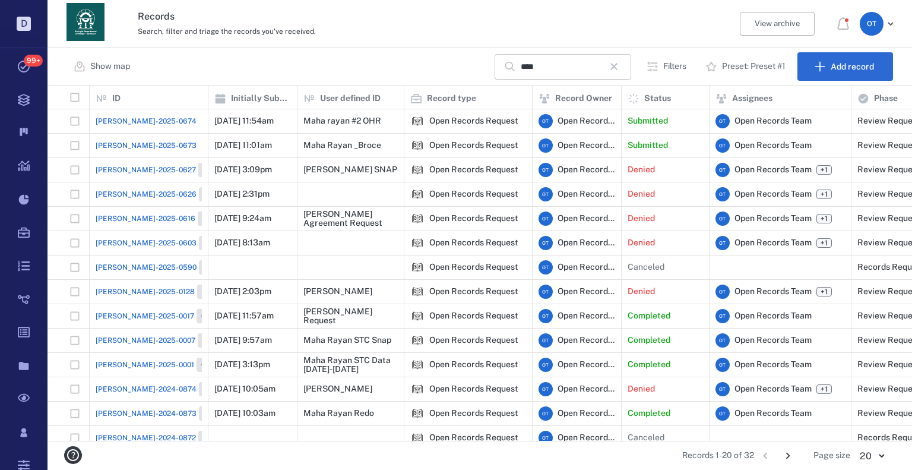
click at [617, 72] on icon "button" at bounding box center [614, 66] width 14 height 14
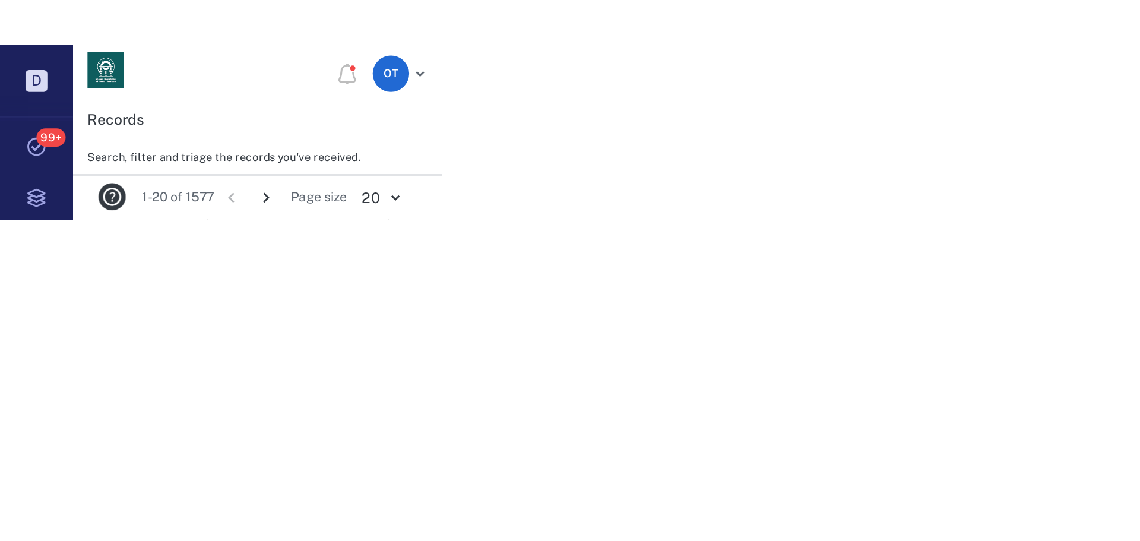
scroll to position [417, 1084]
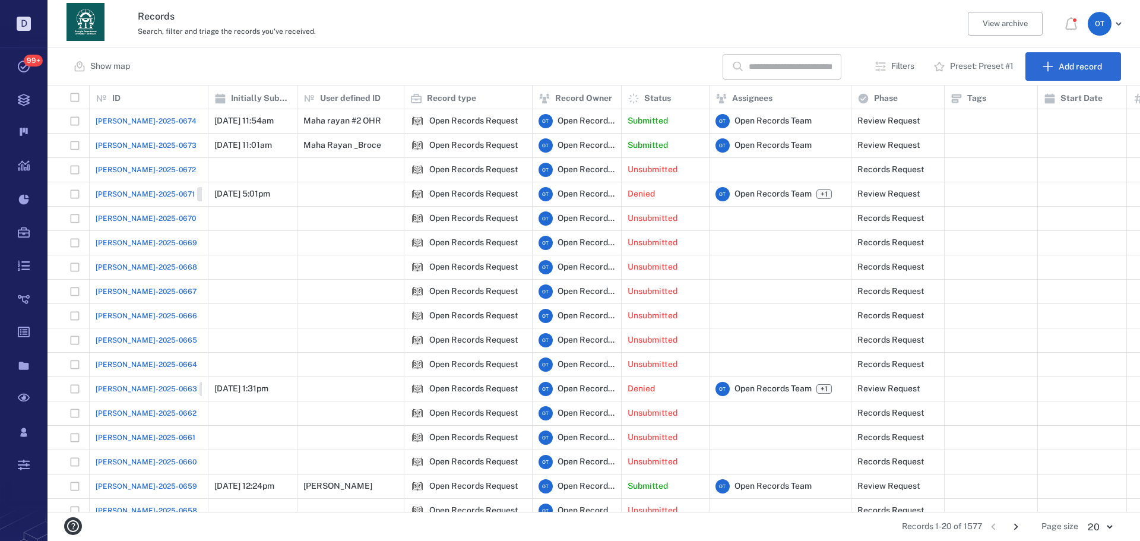
drag, startPoint x: 1021, startPoint y: 531, endPoint x: 803, endPoint y: 440, distance: 235.8
click at [1021, 530] on icon "Go to next page" at bounding box center [1015, 526] width 13 height 13
click at [790, 64] on input "text" at bounding box center [790, 67] width 83 height 26
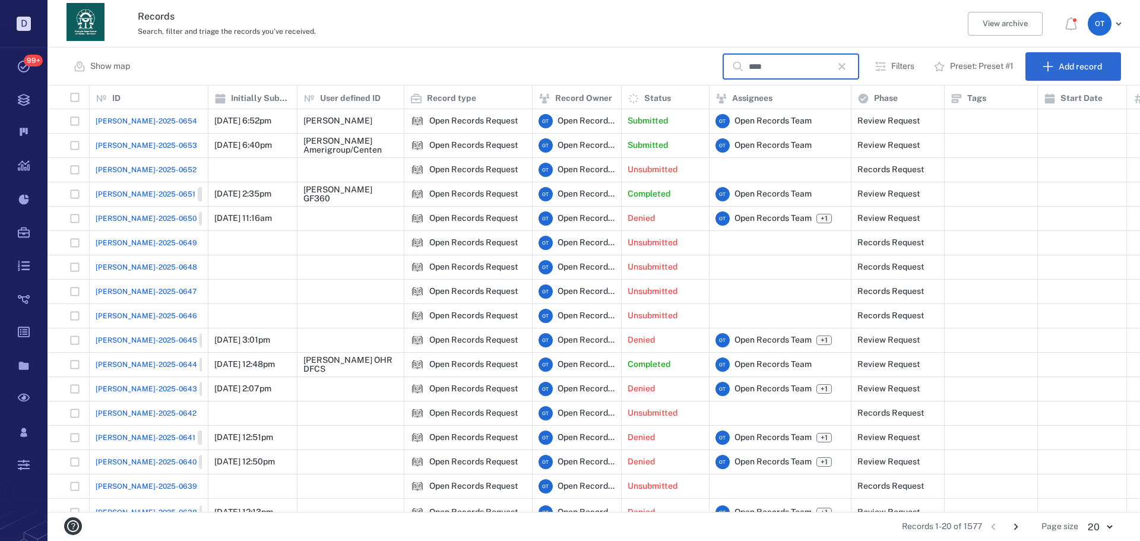
type input "****"
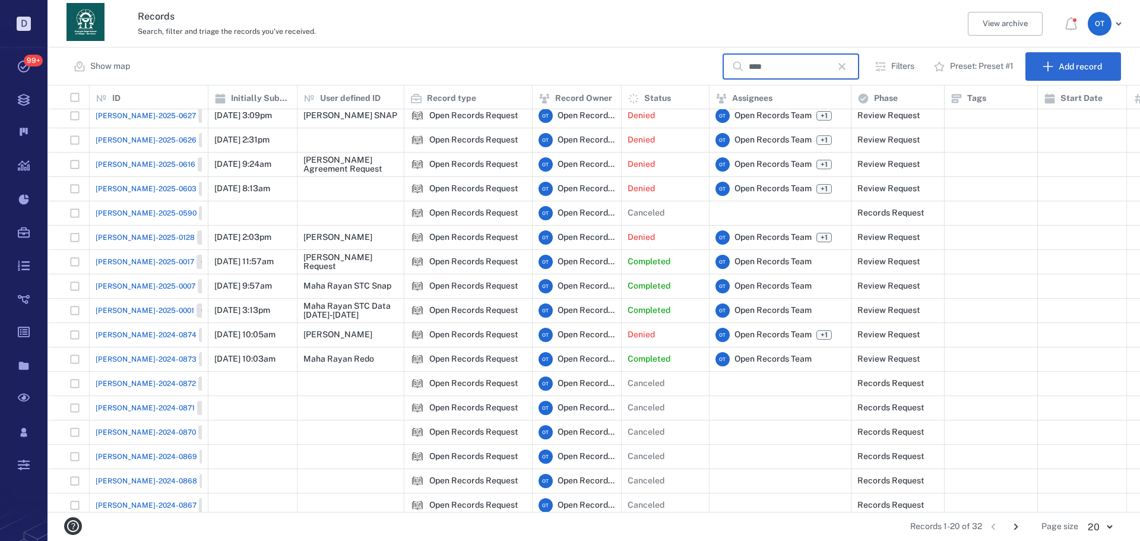
scroll to position [93, 0]
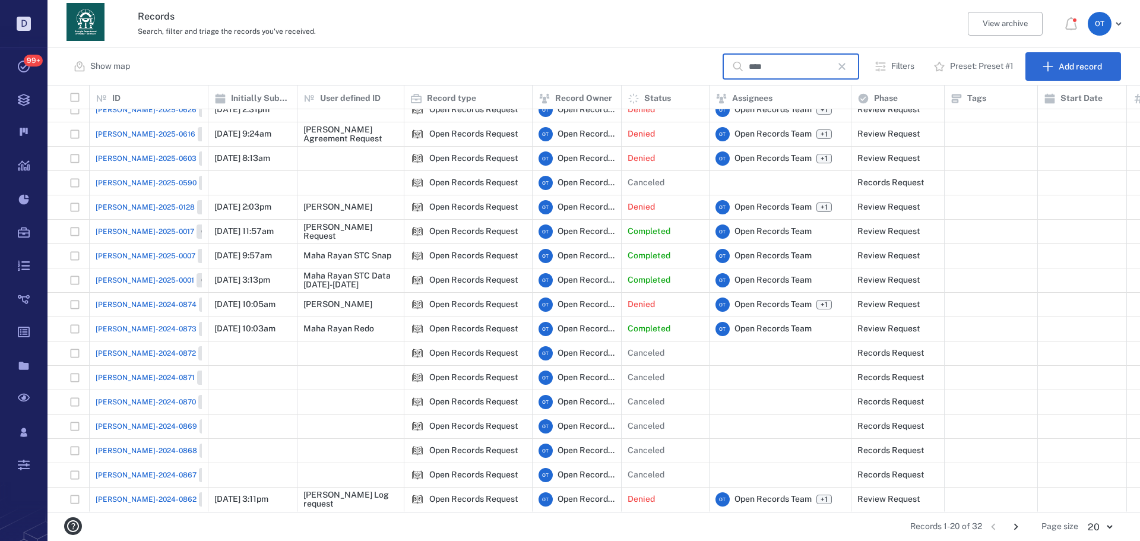
click at [115, 251] on span "[PERSON_NAME]-2025-0007" at bounding box center [146, 256] width 100 height 11
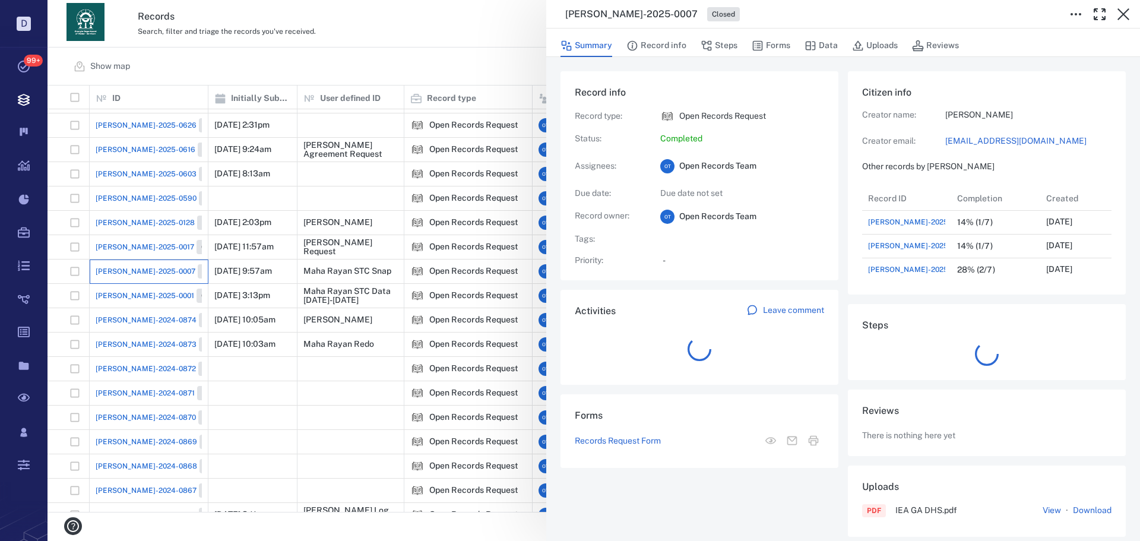
scroll to position [617, 227]
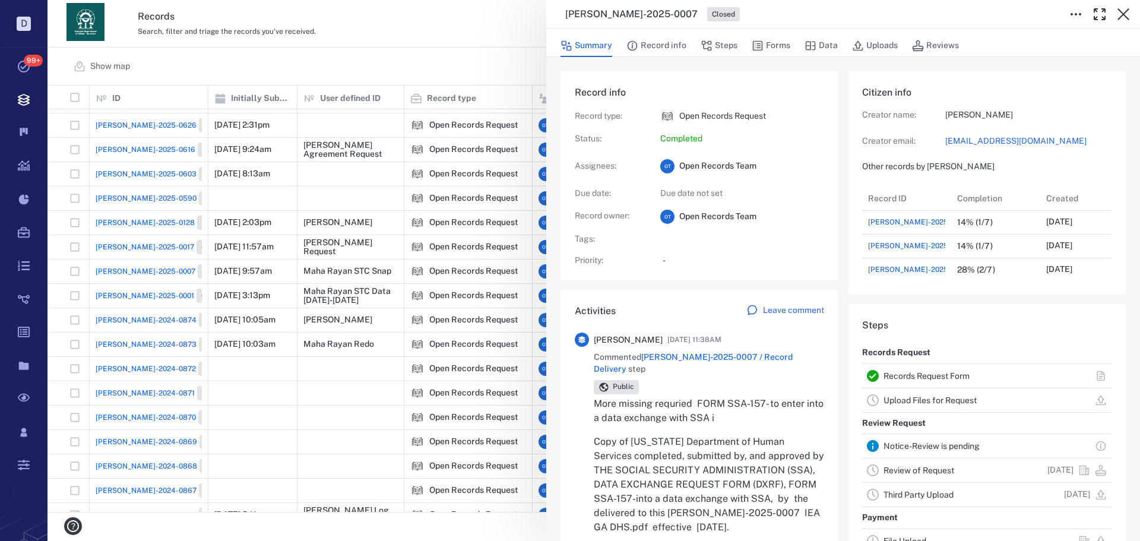
drag, startPoint x: 805, startPoint y: 38, endPoint x: 790, endPoint y: 43, distance: 16.3
click at [803, 40] on div "Summary Record info Steps Forms Data Uploads Reviews" at bounding box center [842, 45] width 565 height 24
click at [780, 45] on button "Forms" at bounding box center [771, 45] width 39 height 23
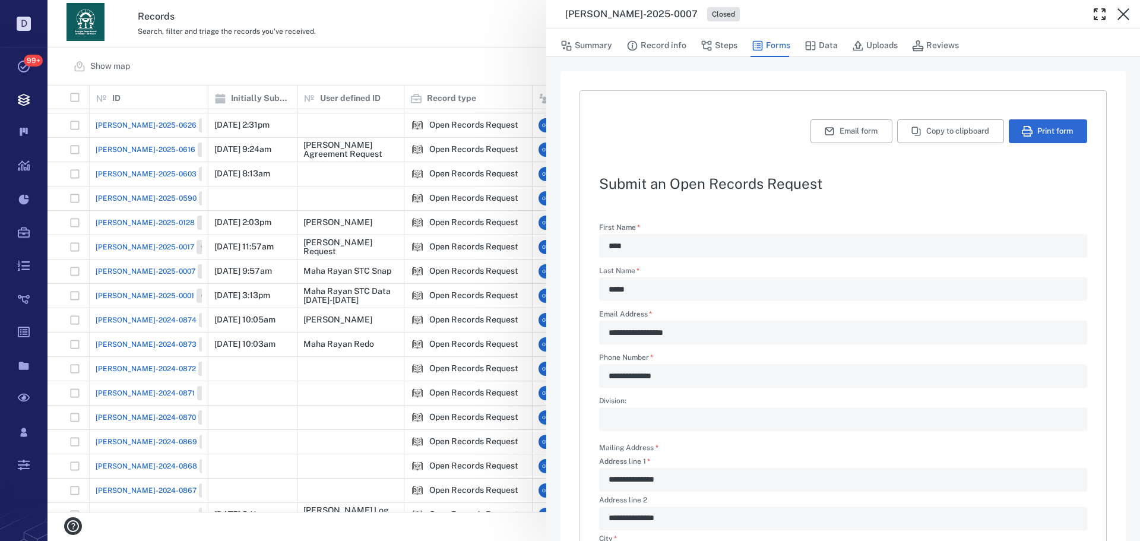
scroll to position [295, 0]
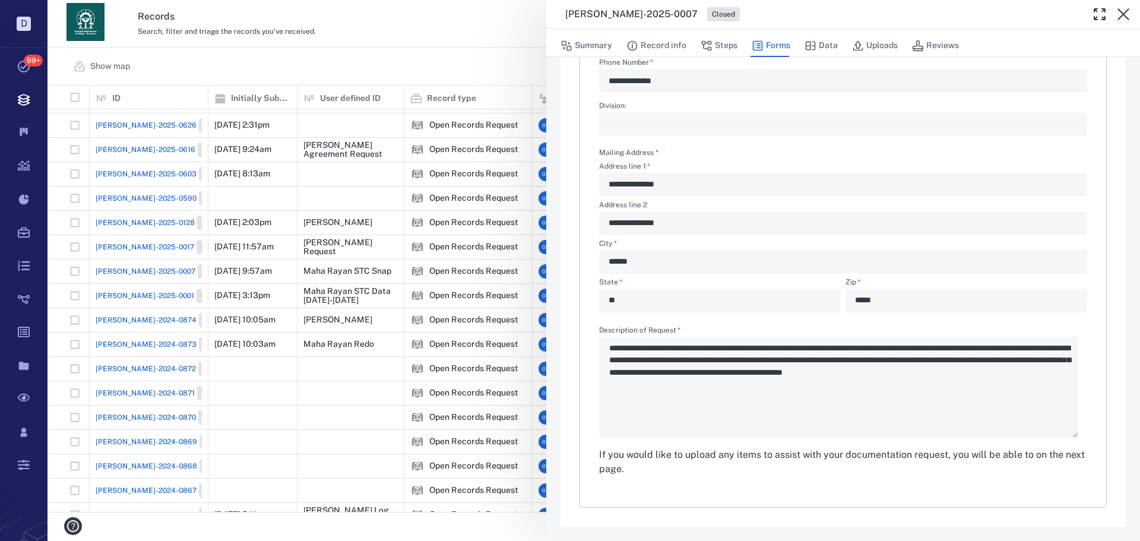
click at [424, 61] on div "**********" at bounding box center [593, 270] width 1092 height 541
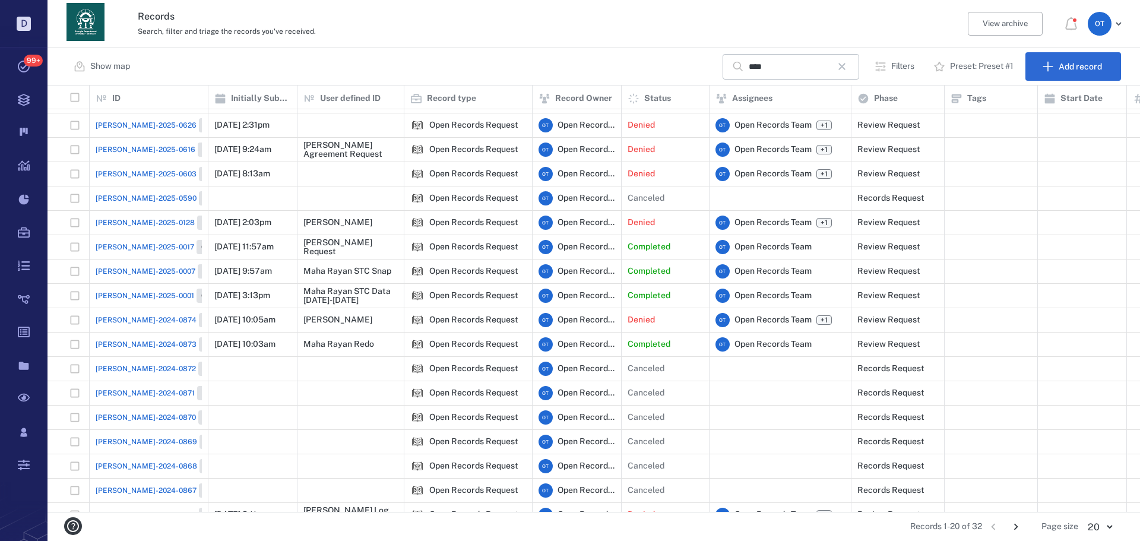
click at [849, 64] on icon "button" at bounding box center [842, 66] width 14 height 14
click at [832, 74] on input "****" at bounding box center [790, 67] width 83 height 26
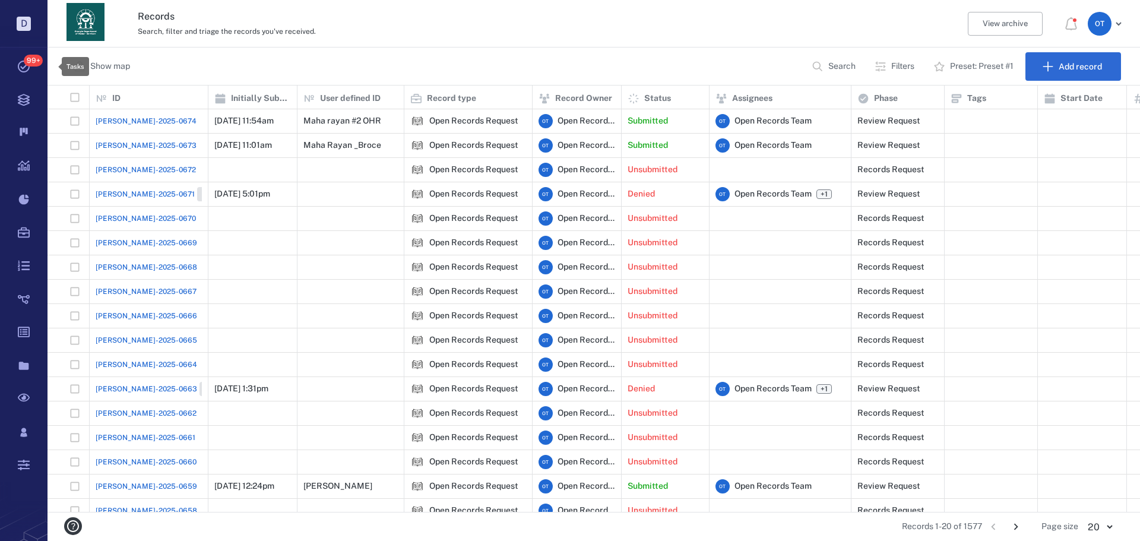
scroll to position [417, 1084]
